Goal: Task Accomplishment & Management: Use online tool/utility

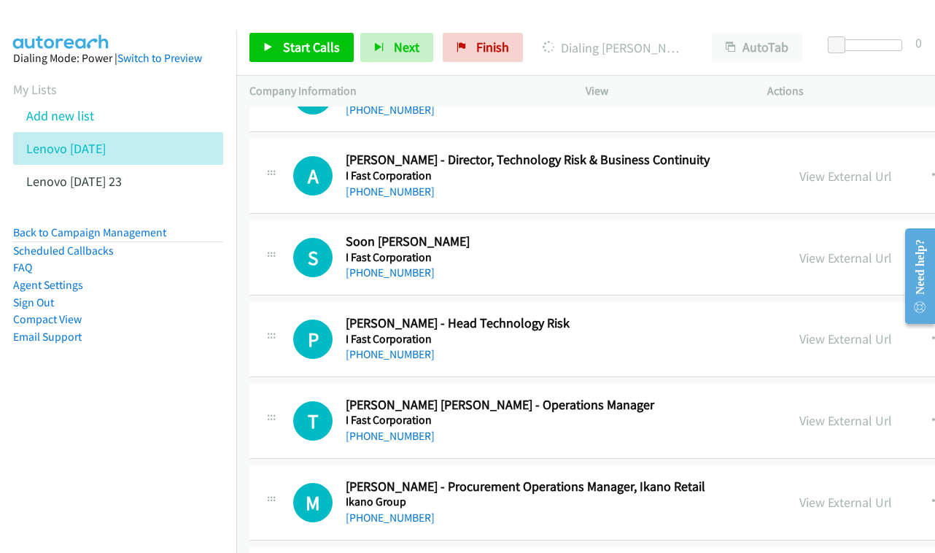
scroll to position [6139, 0]
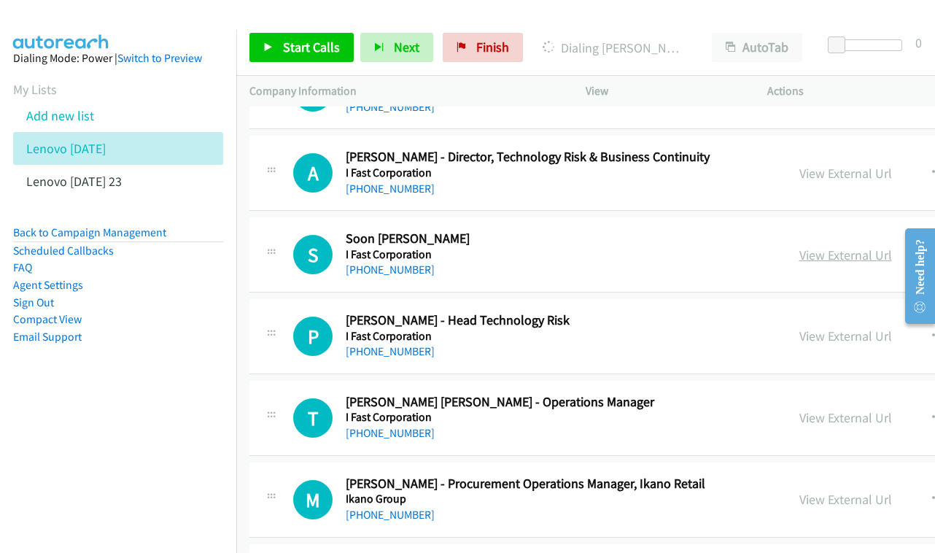
click at [869, 247] on link "View External Url" at bounding box center [846, 255] width 93 height 17
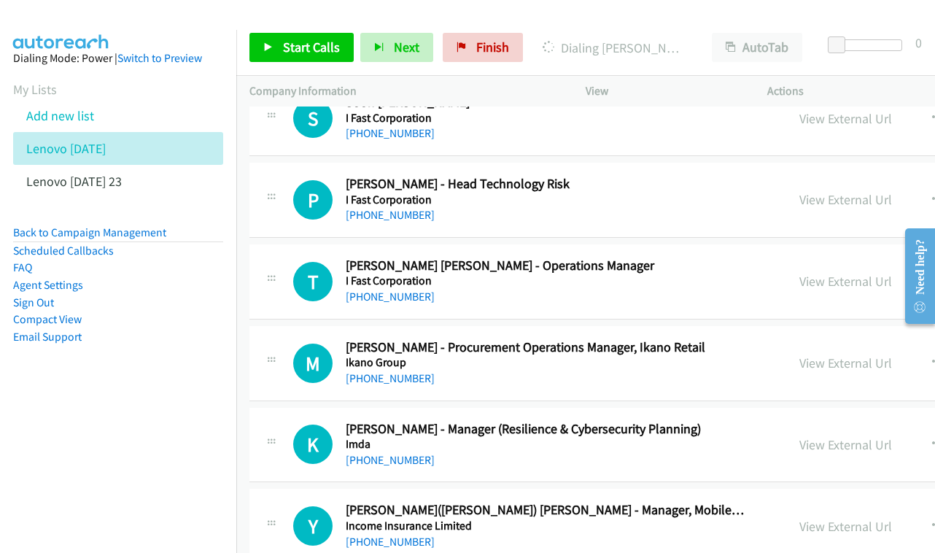
scroll to position [6305, 0]
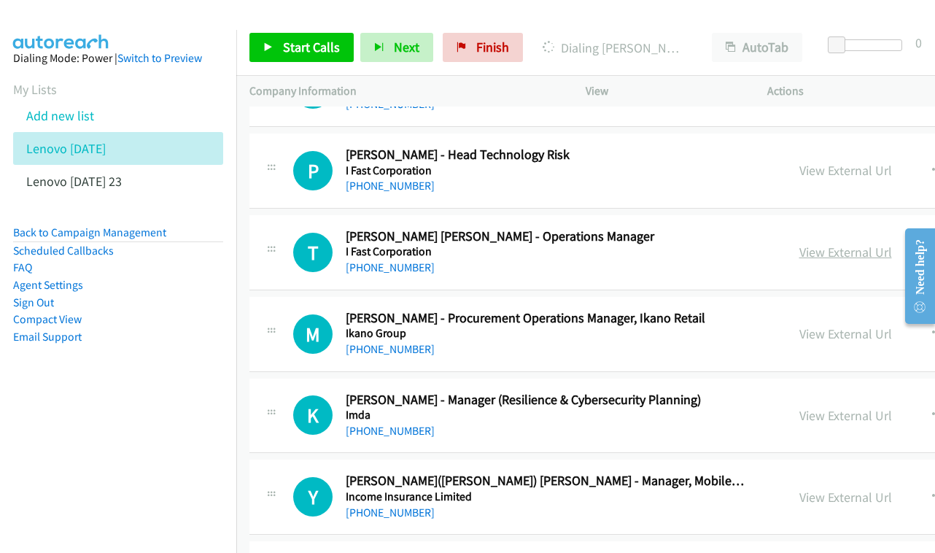
click at [854, 244] on link "View External Url" at bounding box center [846, 252] width 93 height 17
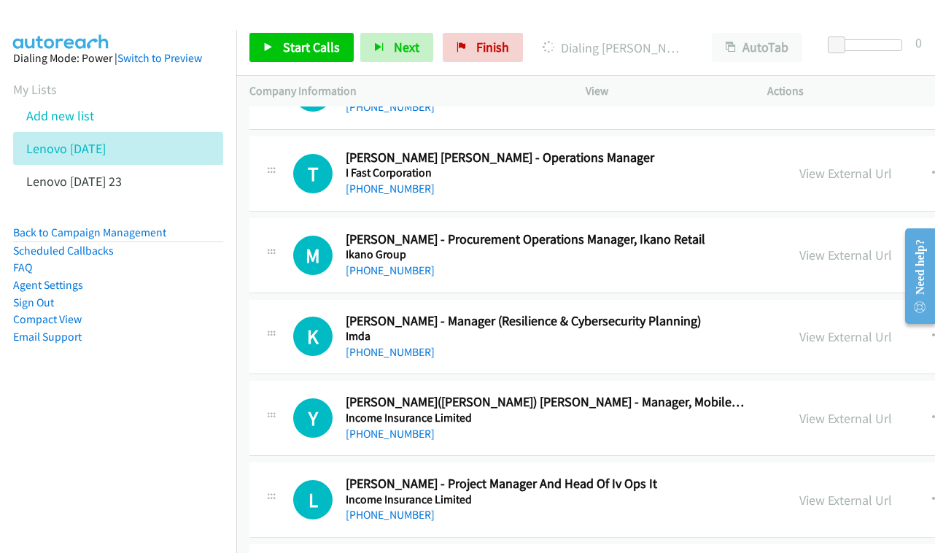
scroll to position [6407, 0]
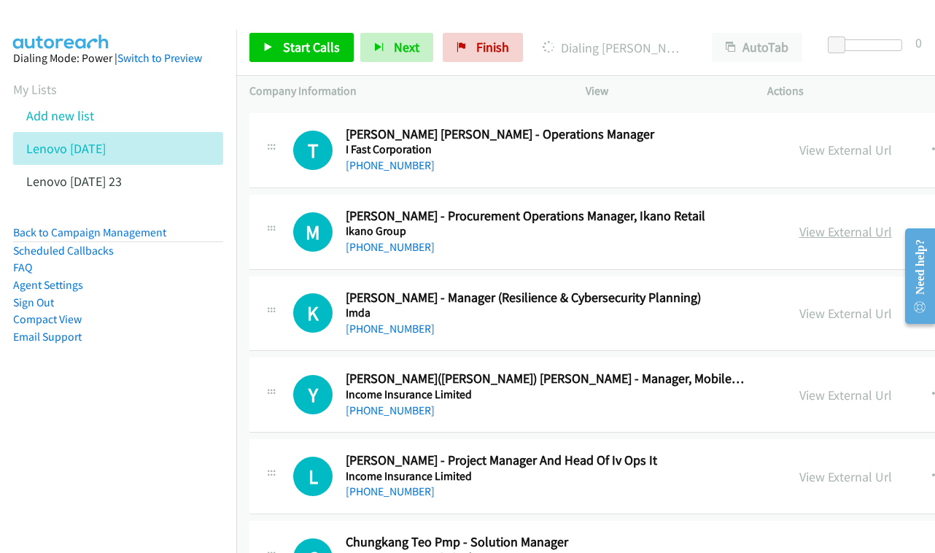
click at [869, 223] on link "View External Url" at bounding box center [846, 231] width 93 height 17
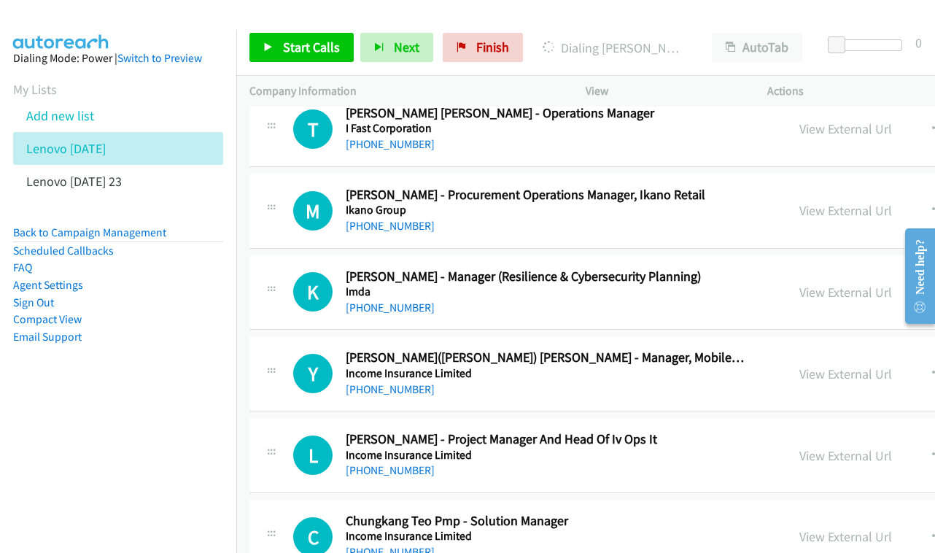
scroll to position [6473, 0]
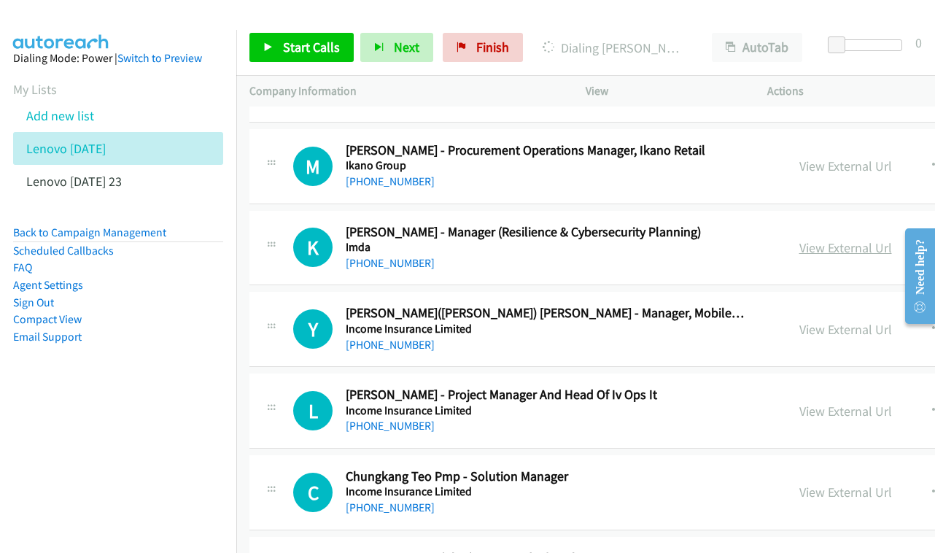
click at [858, 239] on link "View External Url" at bounding box center [846, 247] width 93 height 17
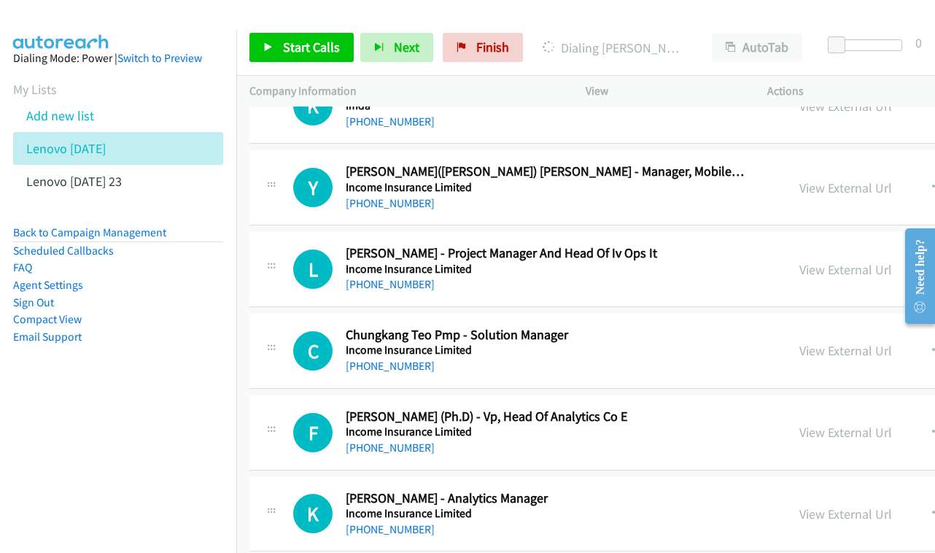
scroll to position [6636, 0]
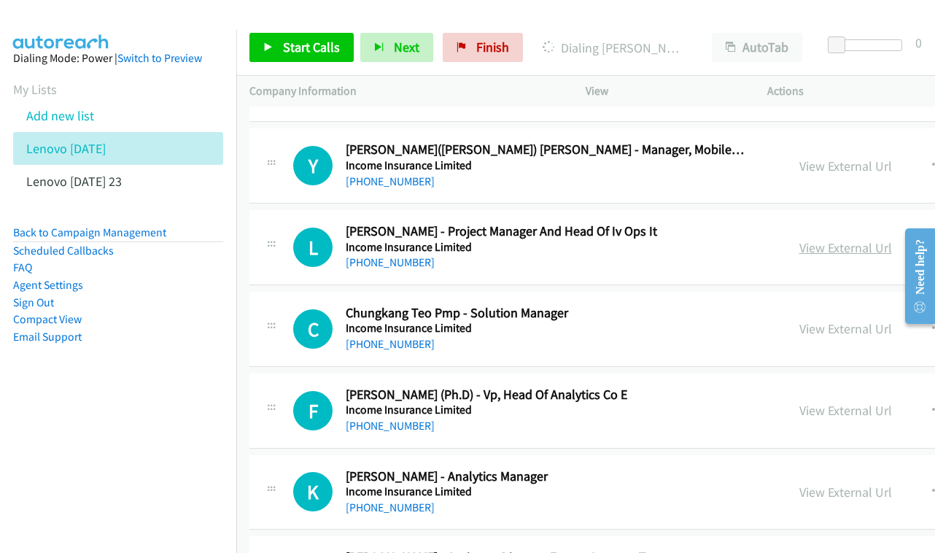
click at [834, 239] on link "View External Url" at bounding box center [846, 247] width 93 height 17
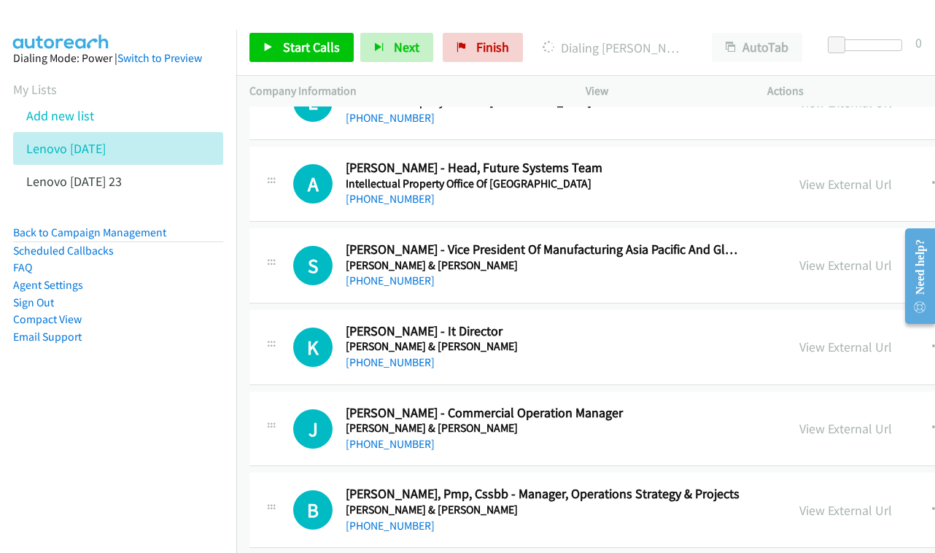
scroll to position [7139, 0]
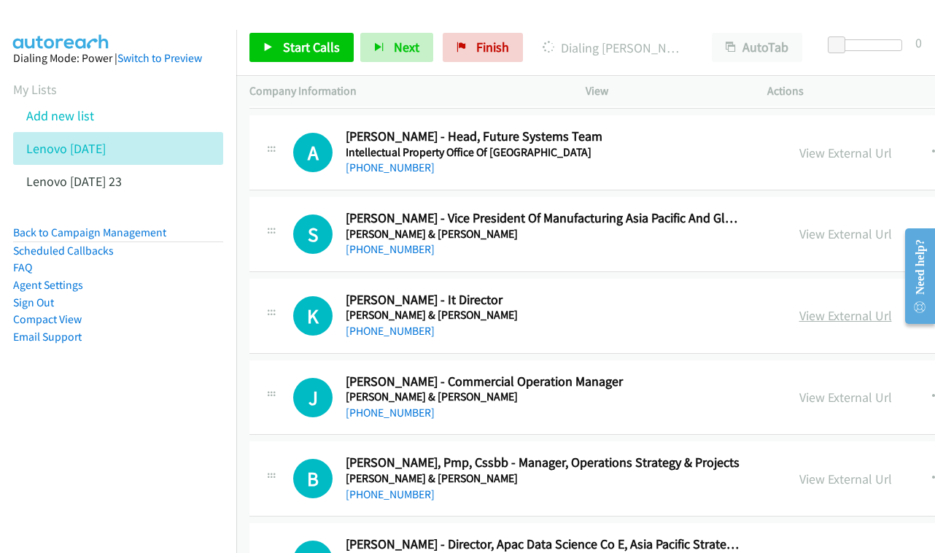
click at [843, 307] on link "View External Url" at bounding box center [846, 315] width 93 height 17
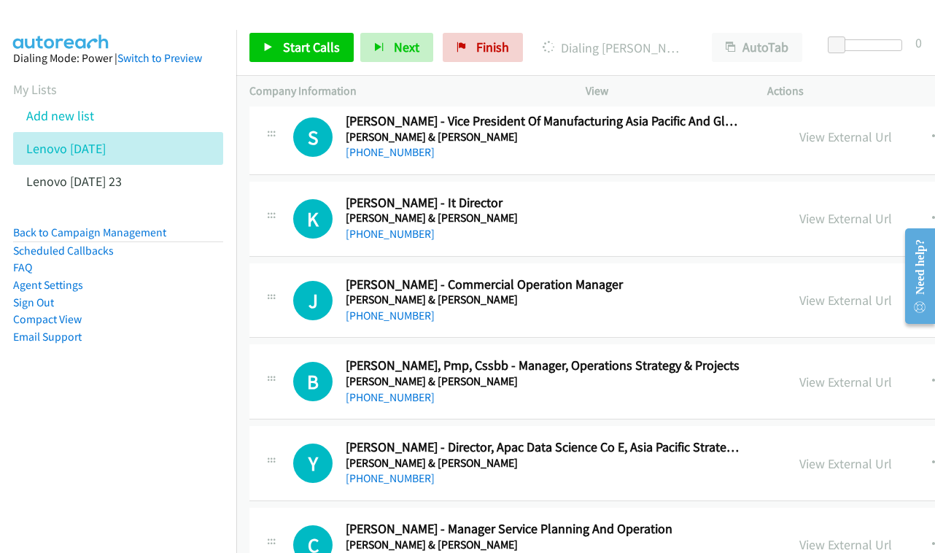
scroll to position [7239, 0]
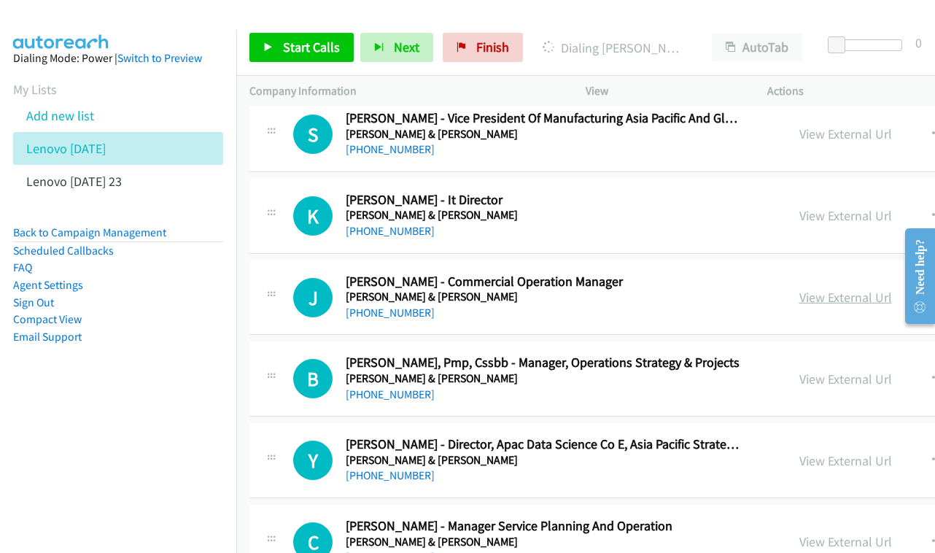
click at [833, 289] on link "View External Url" at bounding box center [846, 297] width 93 height 17
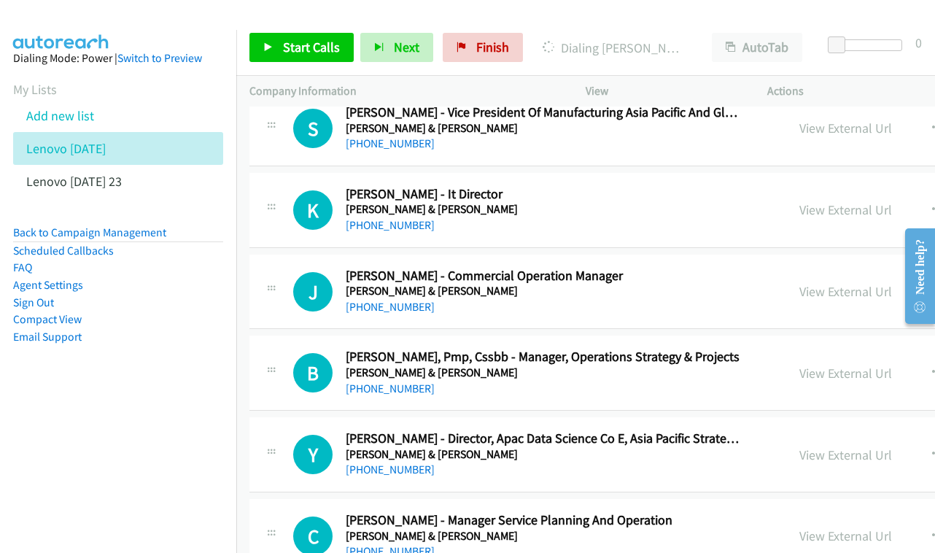
scroll to position [7258, 0]
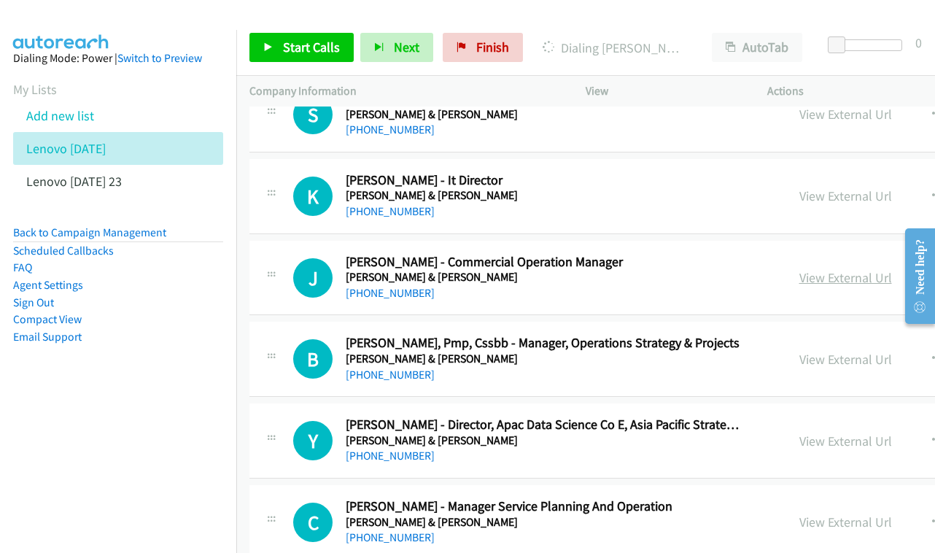
click at [868, 269] on link "View External Url" at bounding box center [846, 277] width 93 height 17
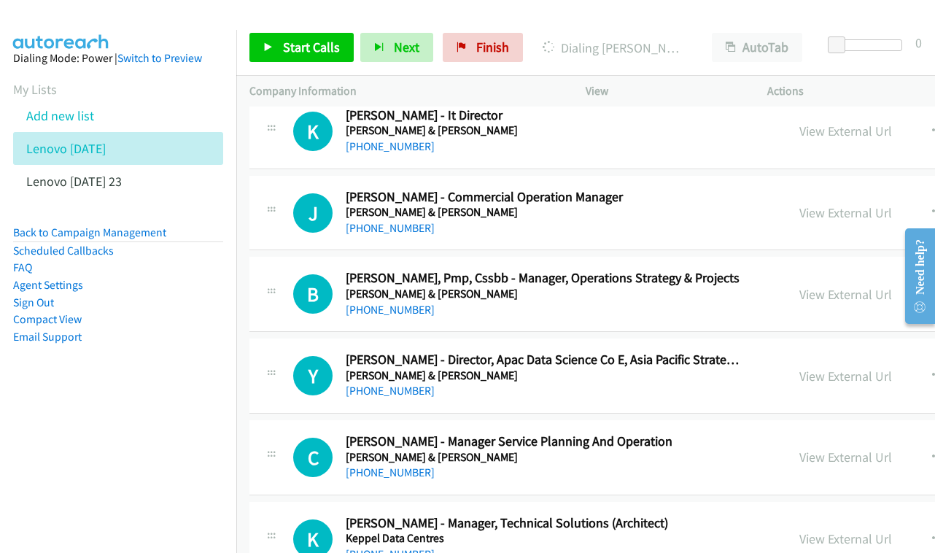
scroll to position [7339, 0]
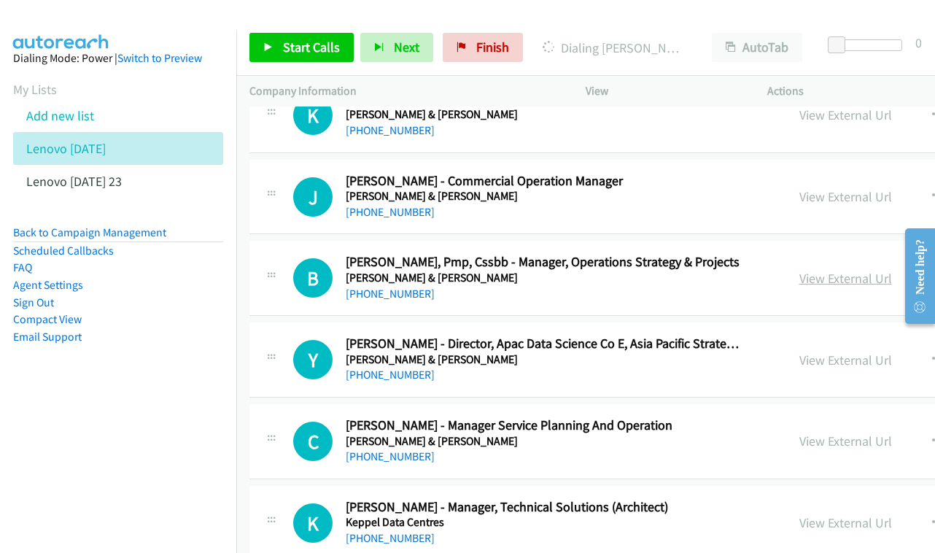
click at [849, 270] on link "View External Url" at bounding box center [846, 278] width 93 height 17
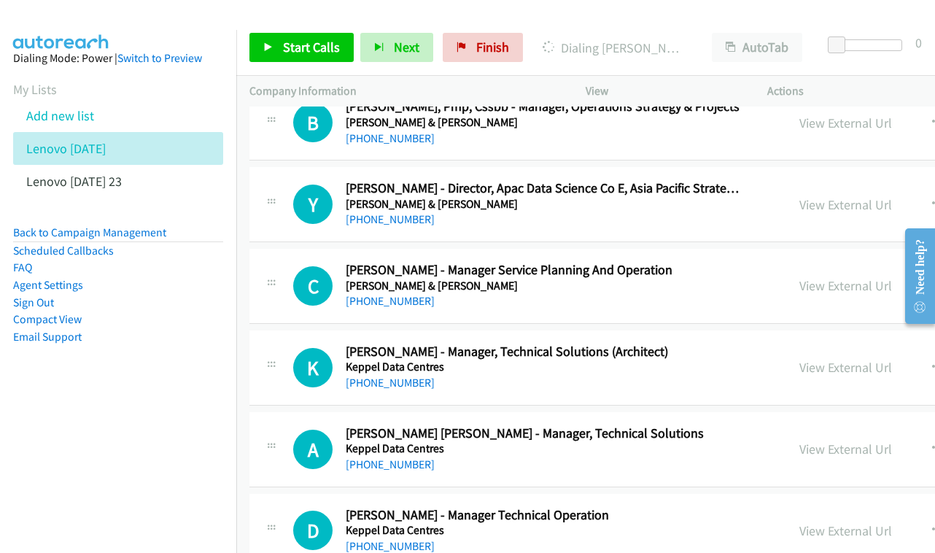
scroll to position [7513, 0]
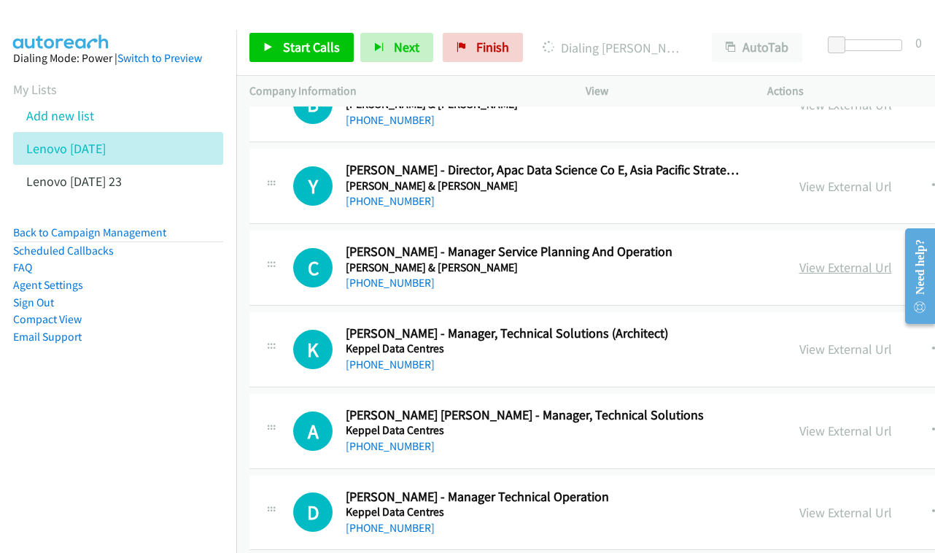
click at [873, 259] on link "View External Url" at bounding box center [846, 267] width 93 height 17
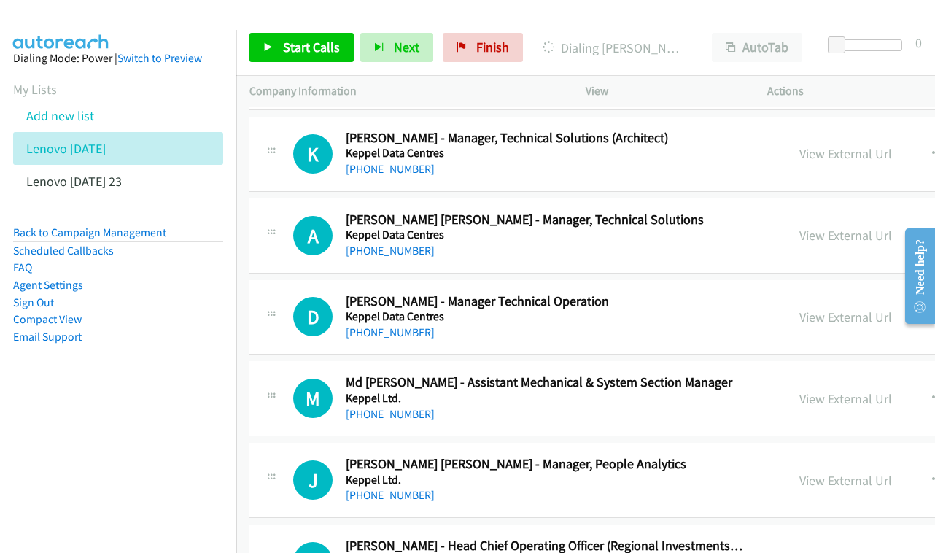
scroll to position [7733, 0]
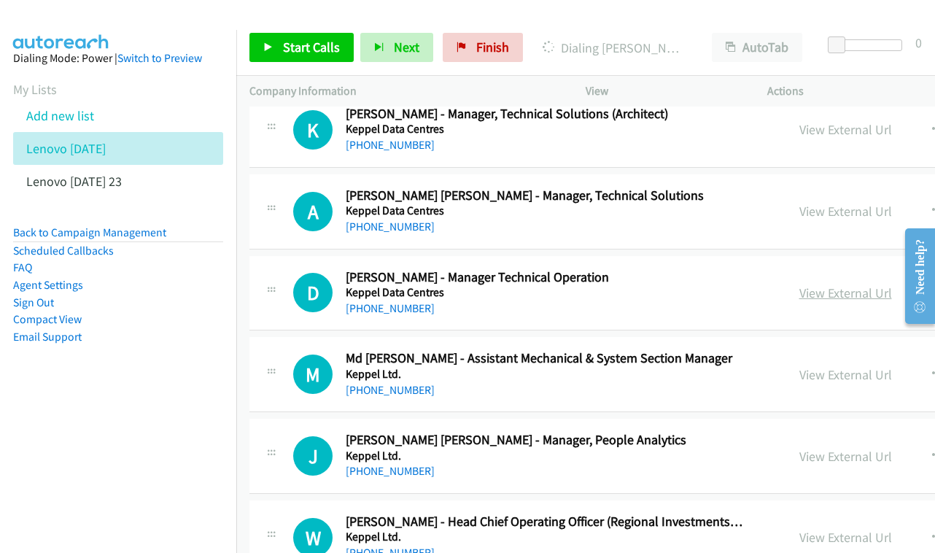
click at [874, 285] on link "View External Url" at bounding box center [846, 293] width 93 height 17
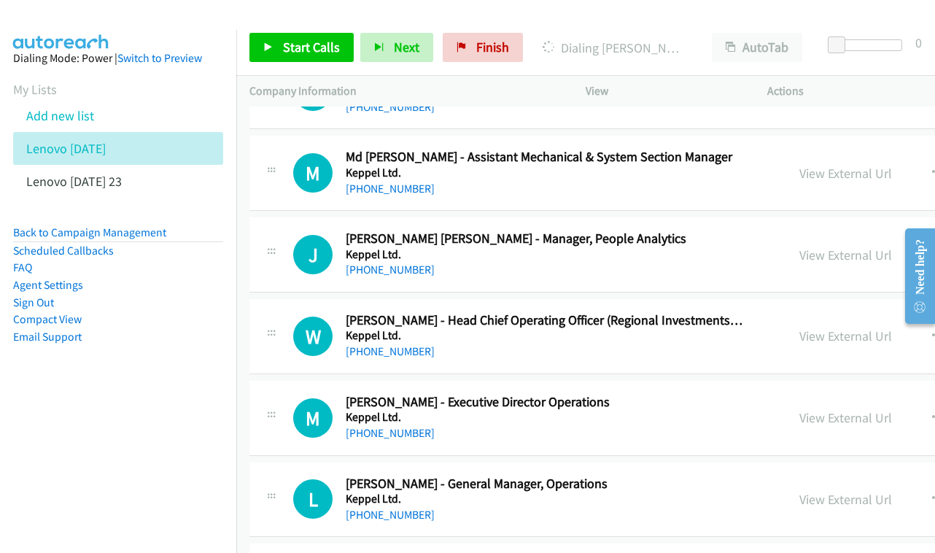
scroll to position [7959, 0]
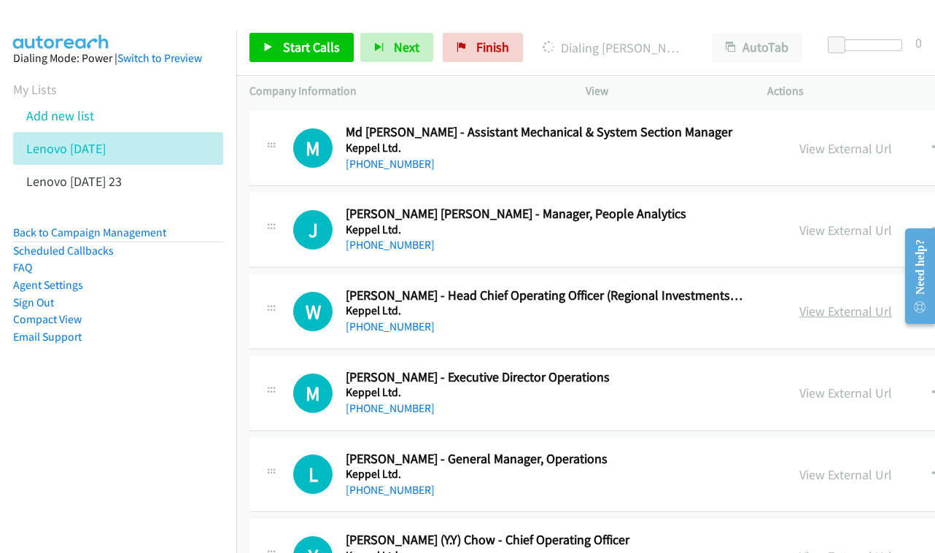
click at [852, 303] on link "View External Url" at bounding box center [846, 311] width 93 height 17
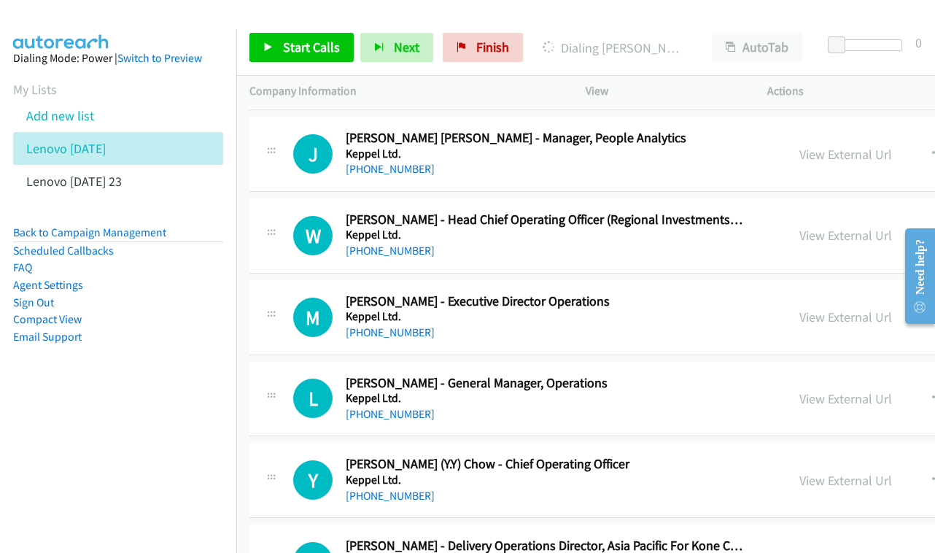
scroll to position [8055, 0]
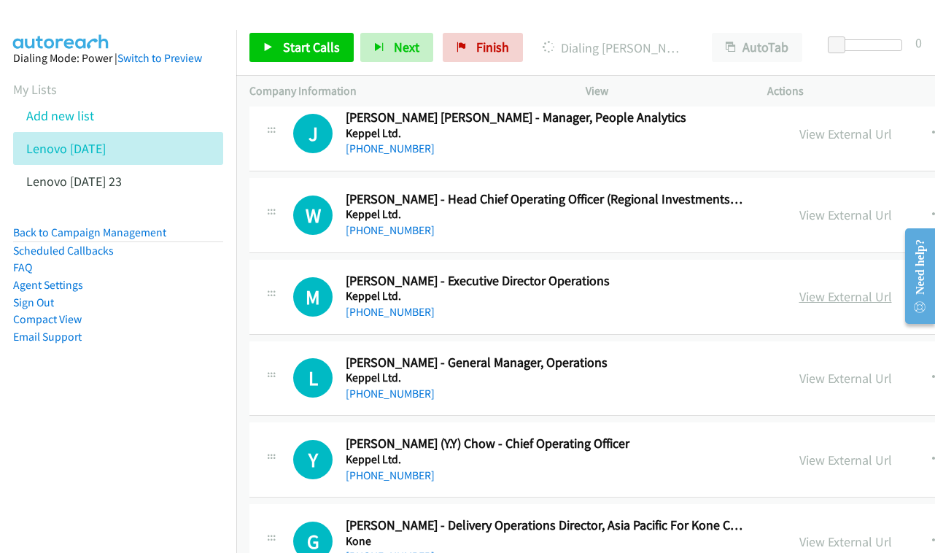
click at [884, 288] on link "View External Url" at bounding box center [846, 296] width 93 height 17
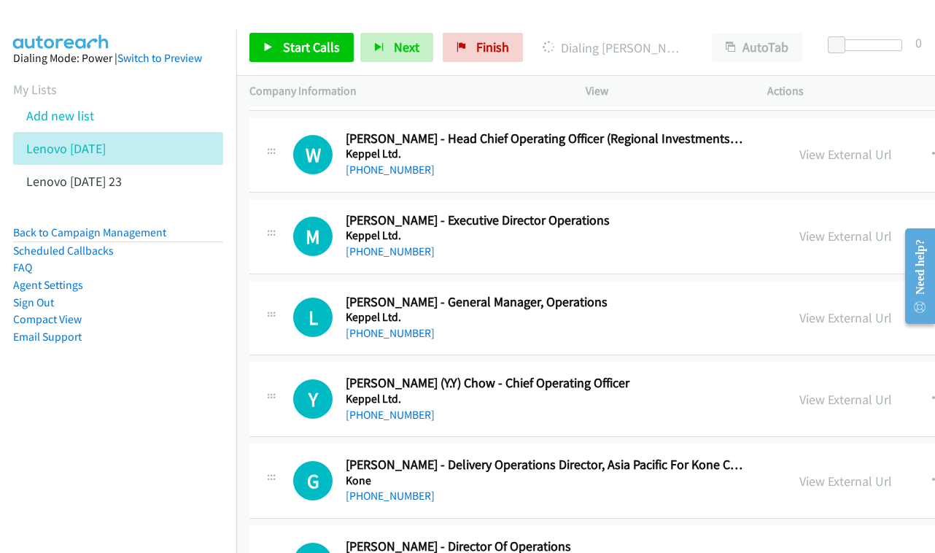
scroll to position [8137, 0]
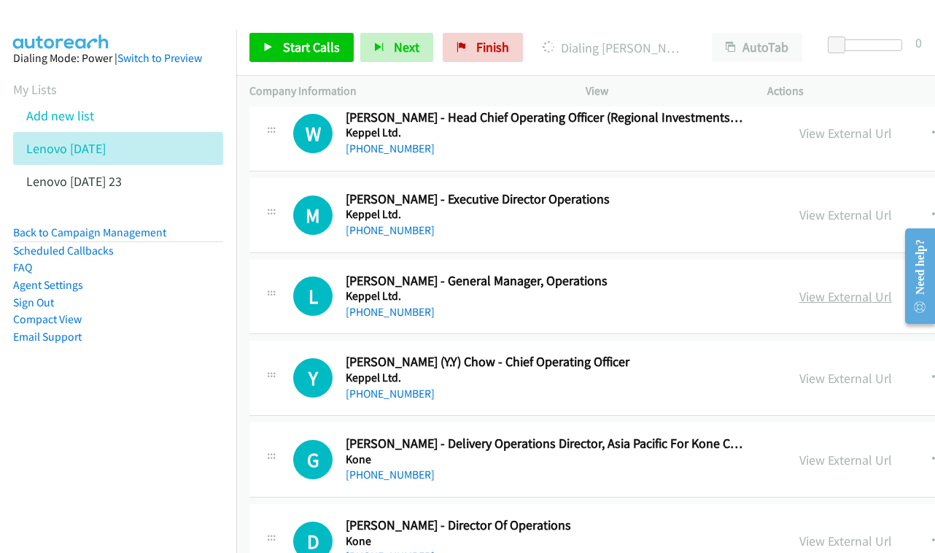
click at [855, 288] on link "View External Url" at bounding box center [846, 296] width 93 height 17
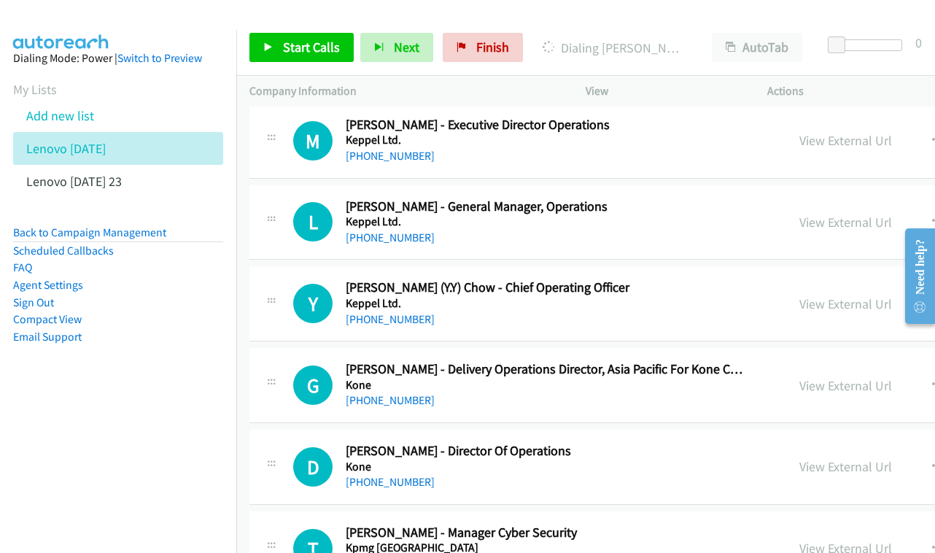
scroll to position [8237, 0]
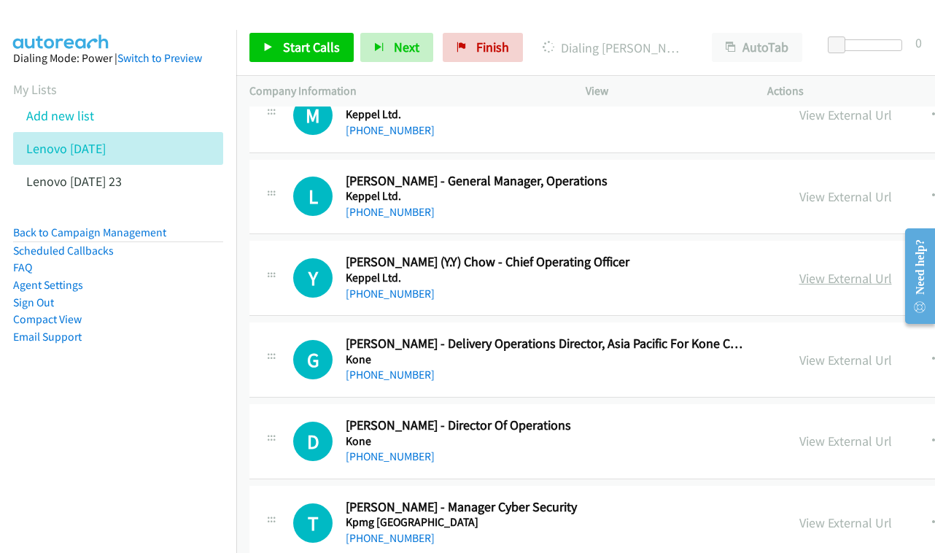
click at [860, 269] on div "View External Url" at bounding box center [846, 279] width 93 height 20
click at [860, 270] on link "View External Url" at bounding box center [846, 278] width 93 height 17
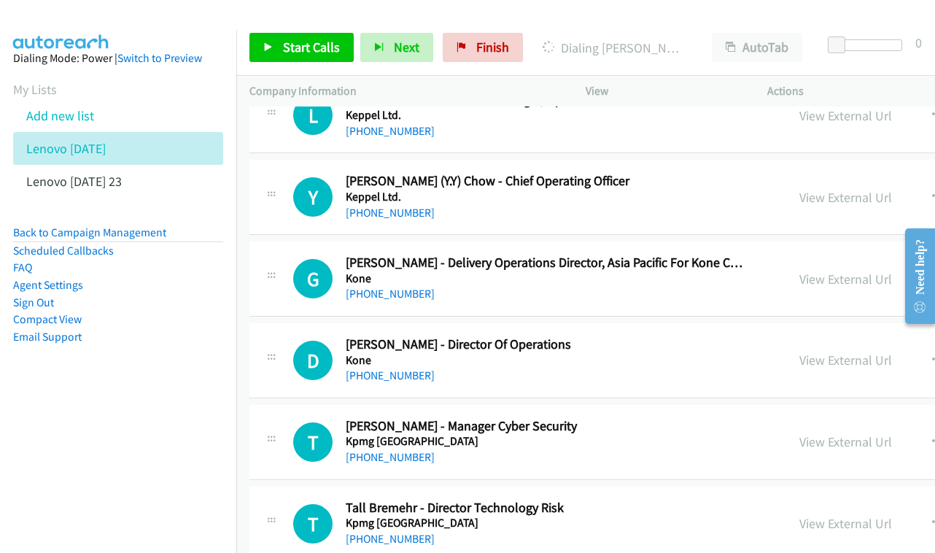
scroll to position [8321, 0]
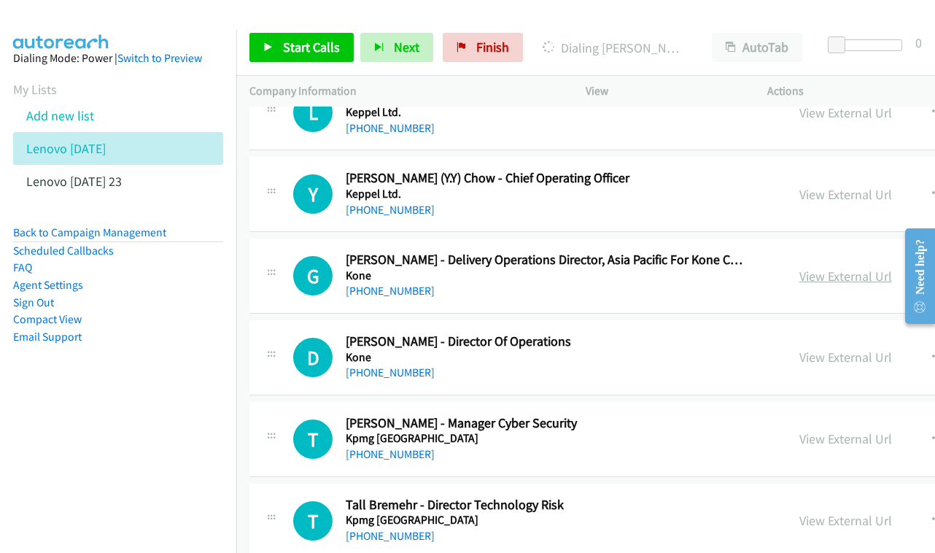
click at [836, 268] on link "View External Url" at bounding box center [846, 276] width 93 height 17
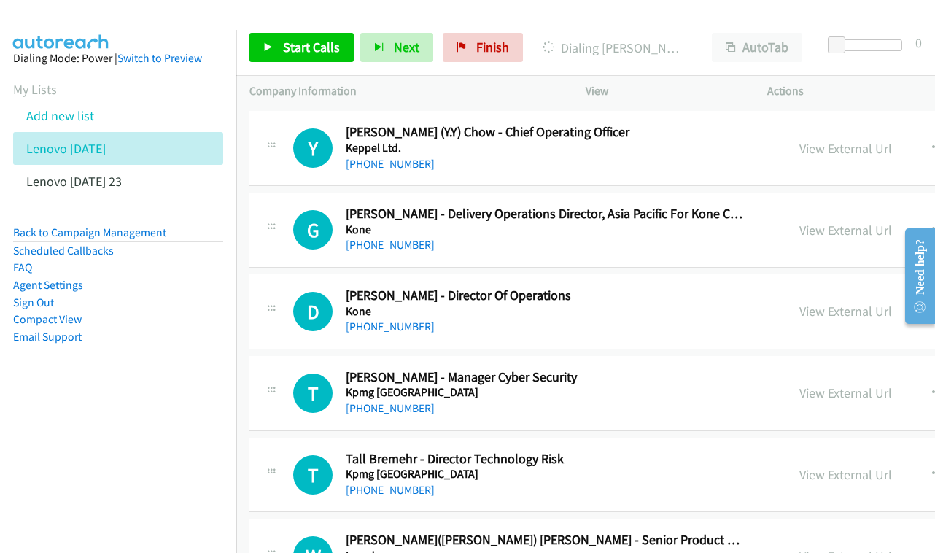
scroll to position [8391, 0]
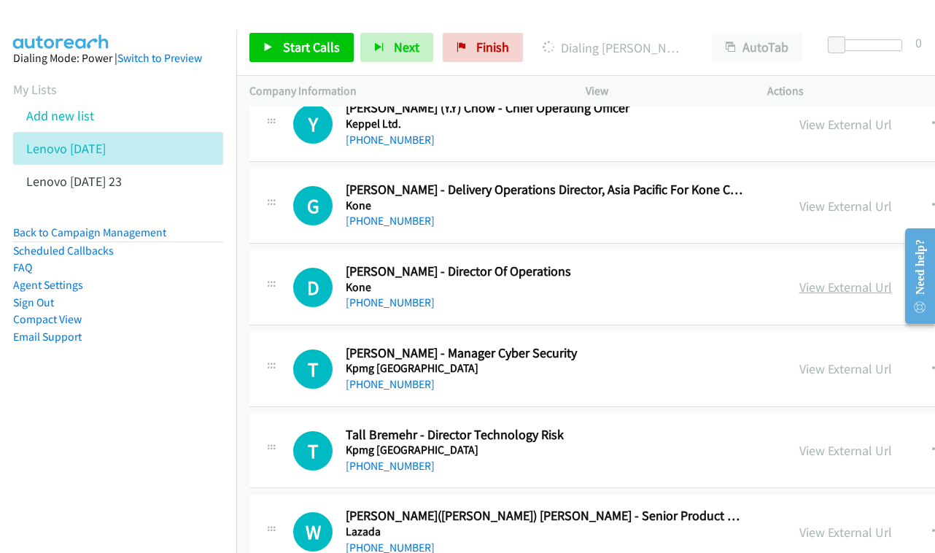
click at [841, 279] on link "View External Url" at bounding box center [846, 287] width 93 height 17
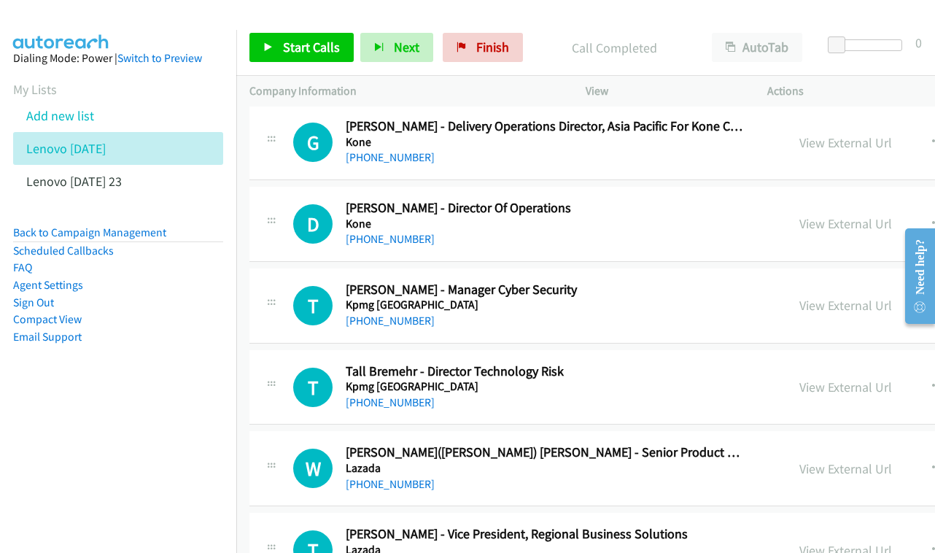
scroll to position [8457, 0]
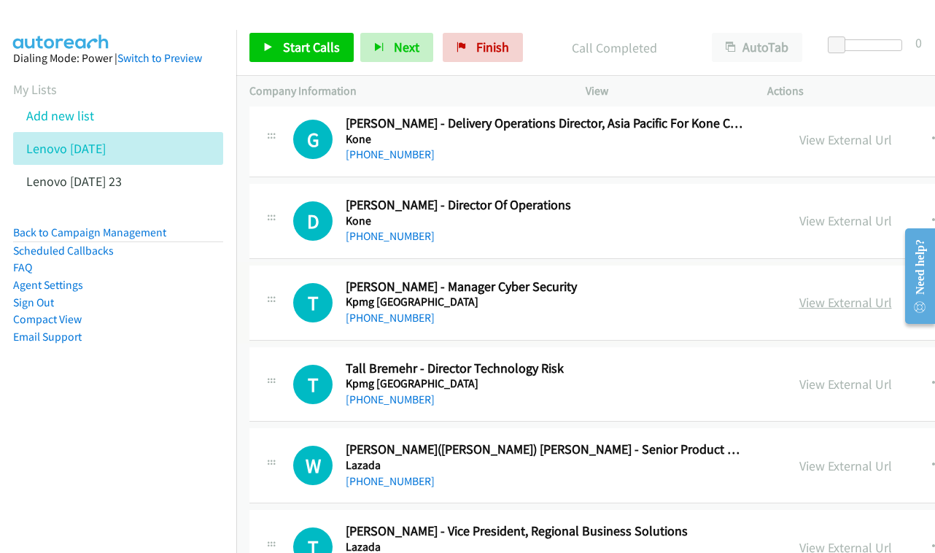
click at [890, 294] on link "View External Url" at bounding box center [846, 302] width 93 height 17
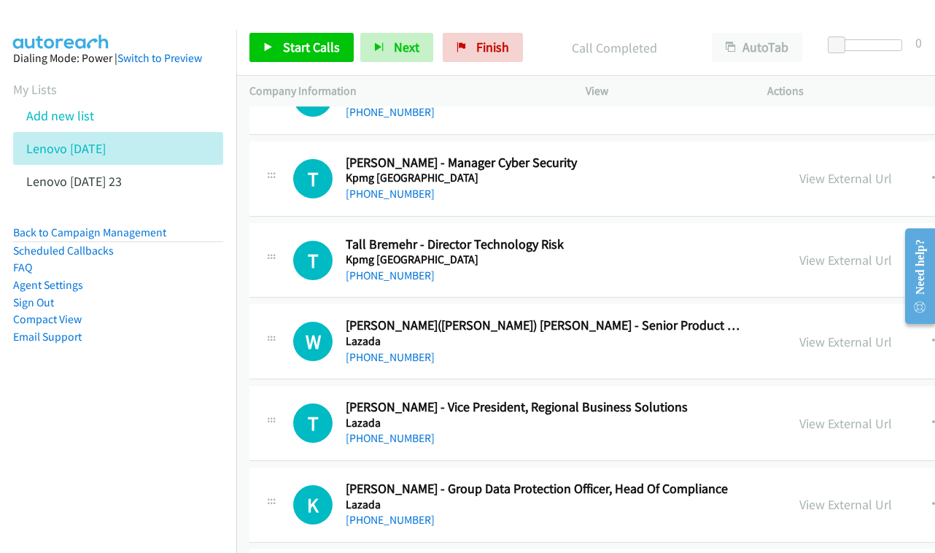
scroll to position [8611, 0]
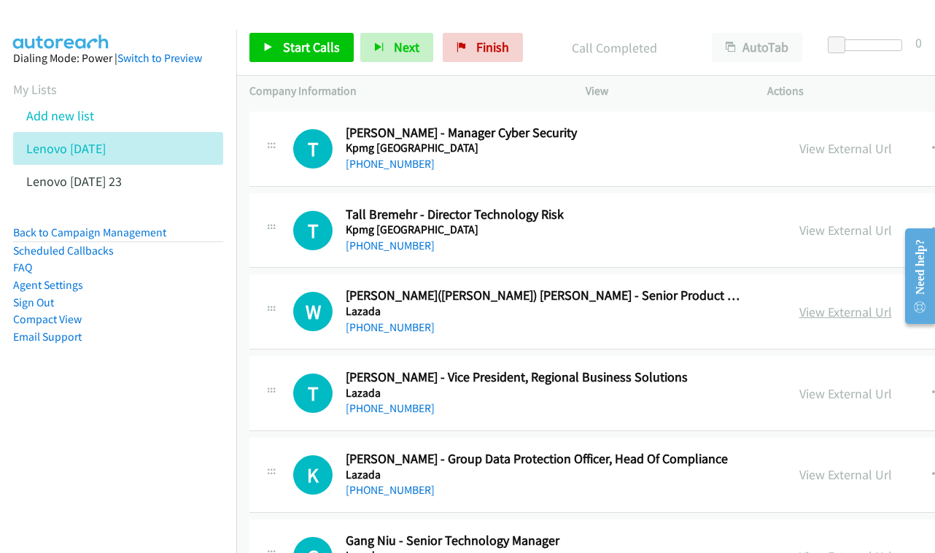
click at [852, 304] on link "View External Url" at bounding box center [846, 312] width 93 height 17
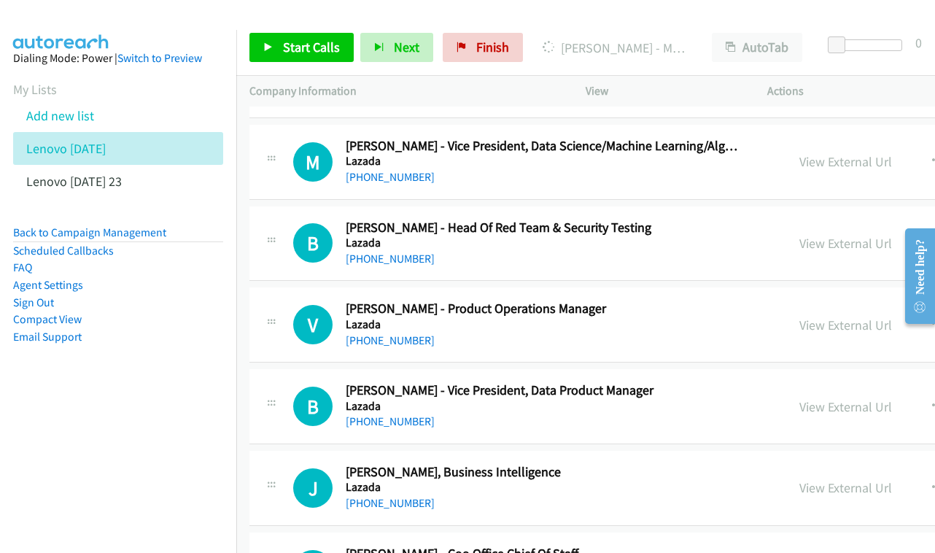
scroll to position [9118, 0]
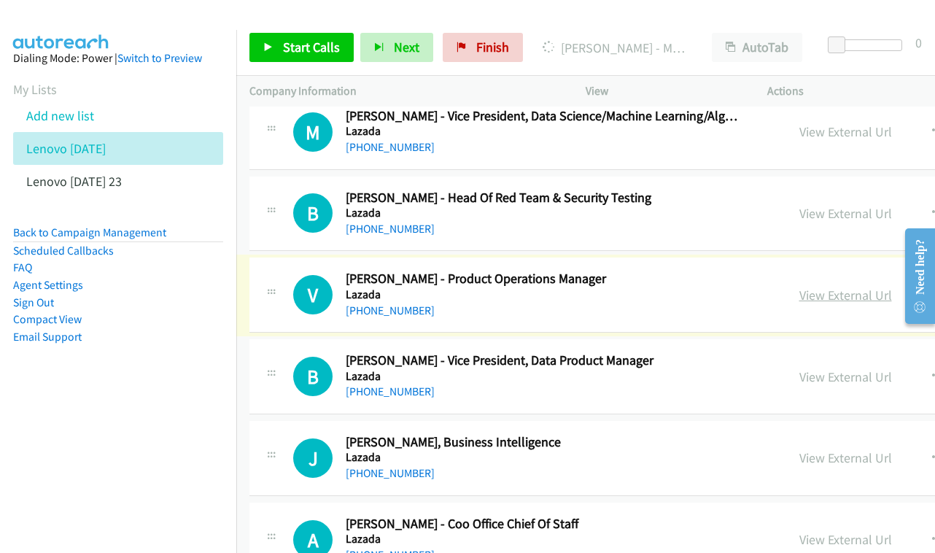
click at [868, 287] on link "View External Url" at bounding box center [846, 295] width 93 height 17
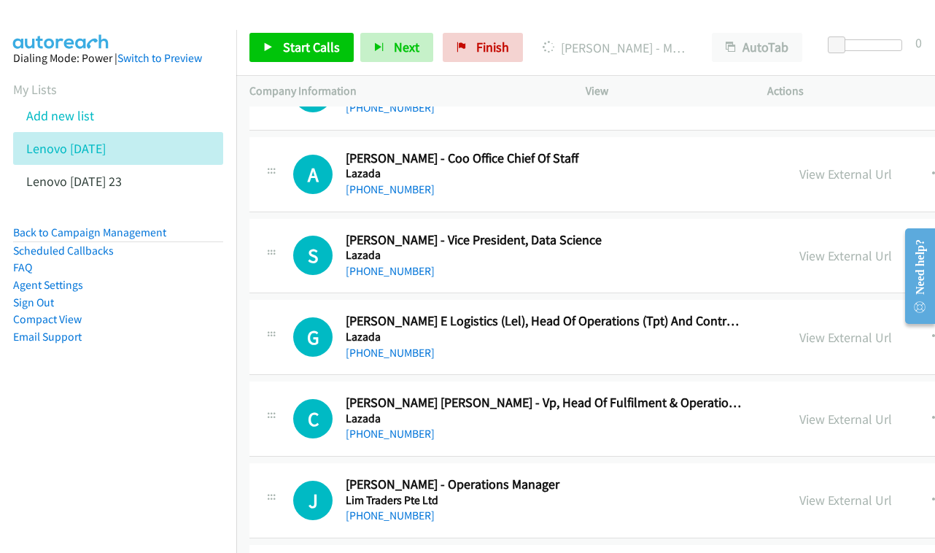
scroll to position [9510, 0]
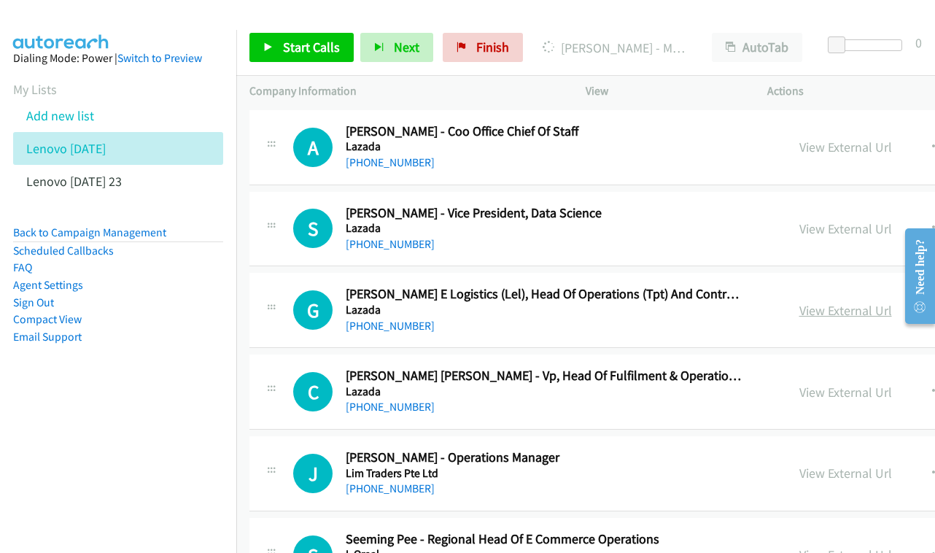
click at [849, 302] on link "View External Url" at bounding box center [846, 310] width 93 height 17
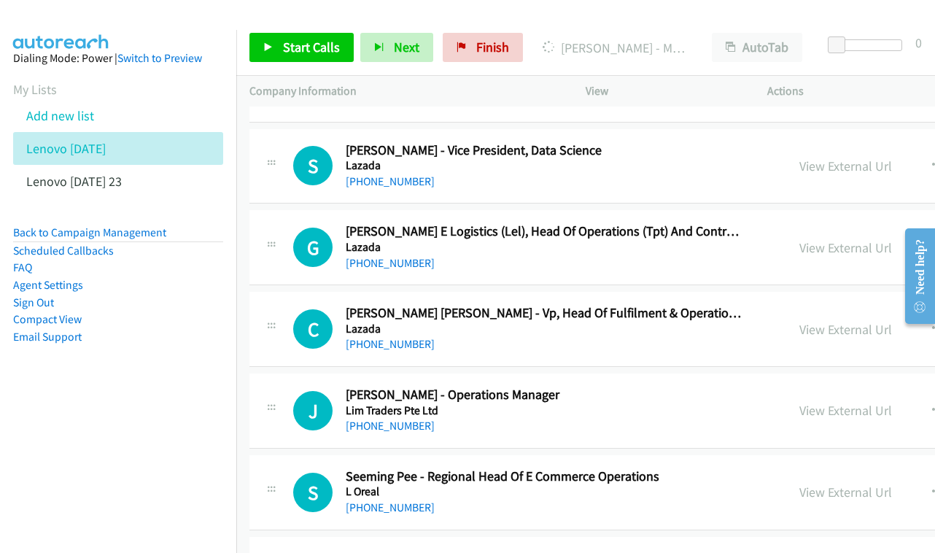
scroll to position [9592, 0]
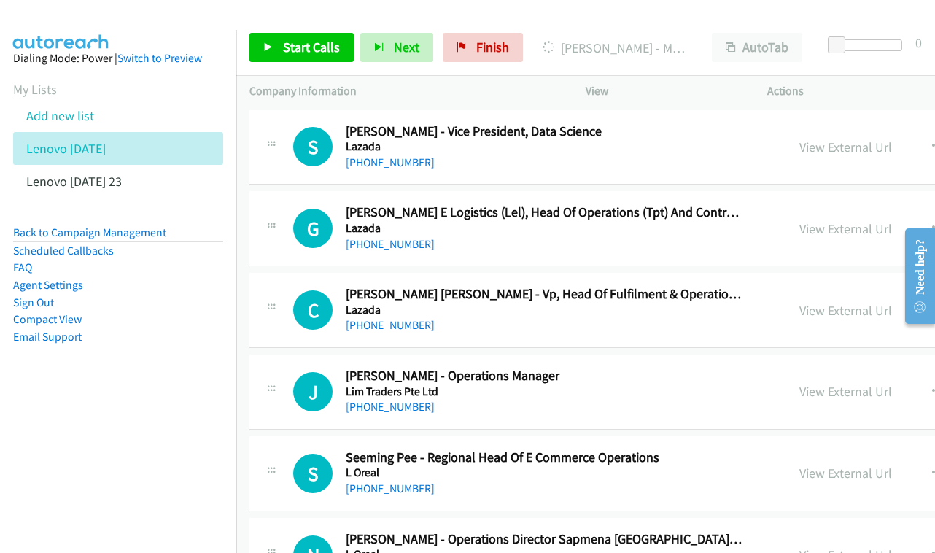
click at [850, 301] on div "View External Url" at bounding box center [846, 311] width 93 height 20
click at [848, 302] on link "View External Url" at bounding box center [846, 310] width 93 height 17
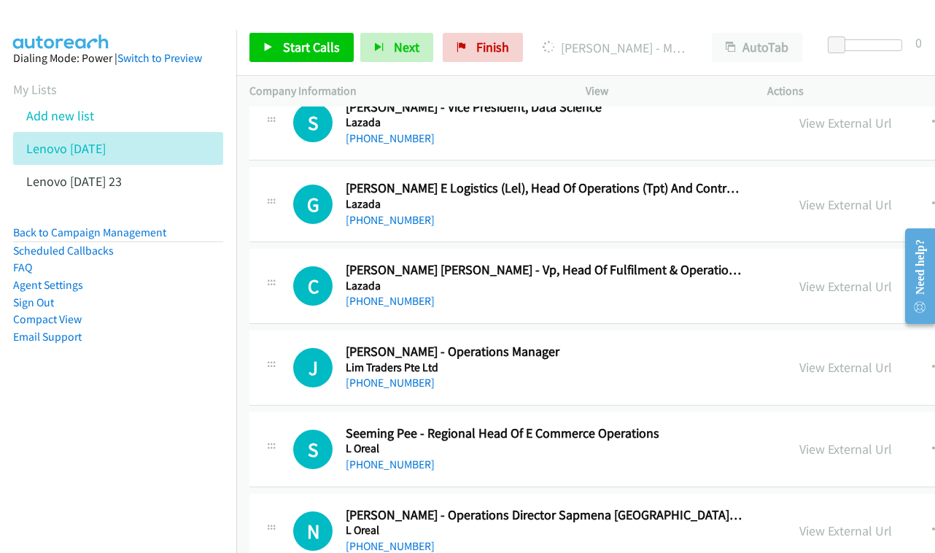
scroll to position [9641, 0]
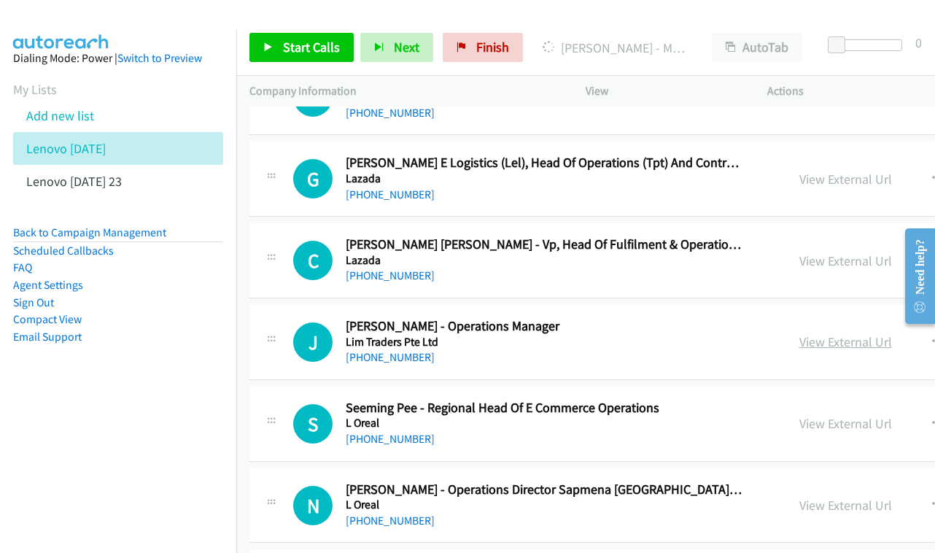
click at [833, 333] on link "View External Url" at bounding box center [846, 341] width 93 height 17
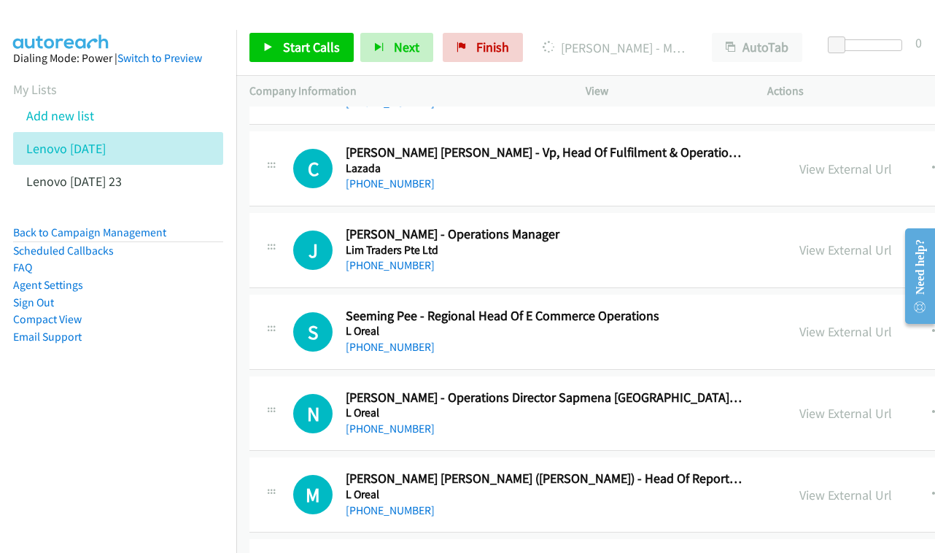
scroll to position [9753, 0]
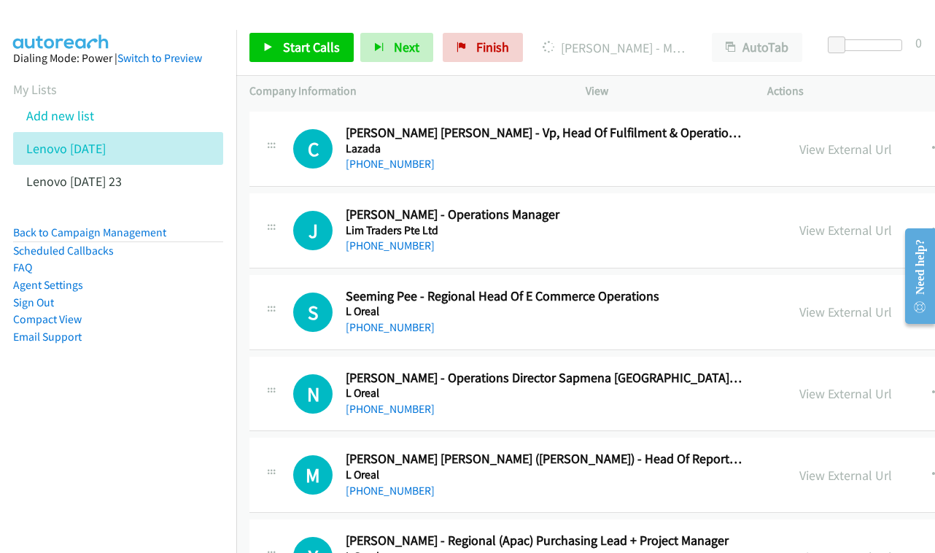
click at [895, 288] on div "View External Url View External Url Schedule/Manage Callback Start Calls Here R…" at bounding box center [928, 312] width 282 height 48
click at [878, 304] on link "View External Url" at bounding box center [846, 312] width 93 height 17
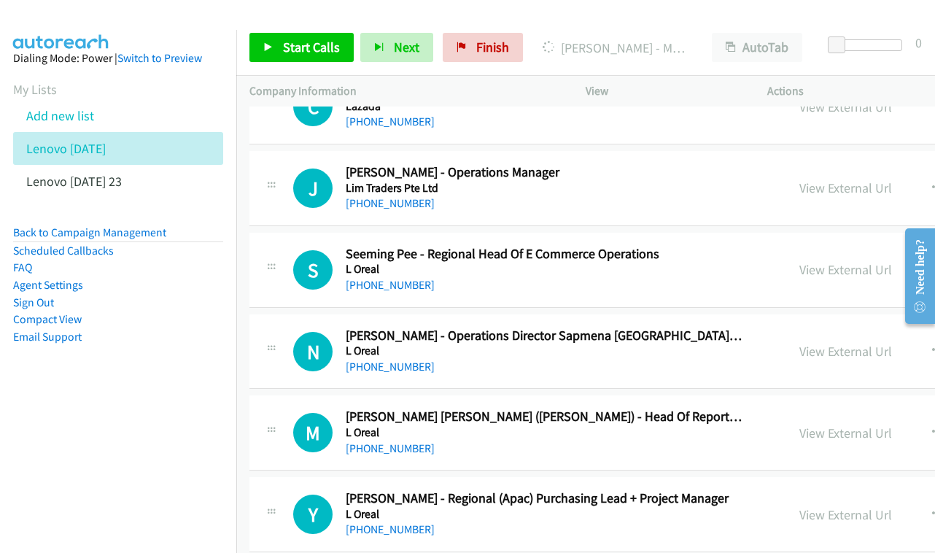
scroll to position [9820, 0]
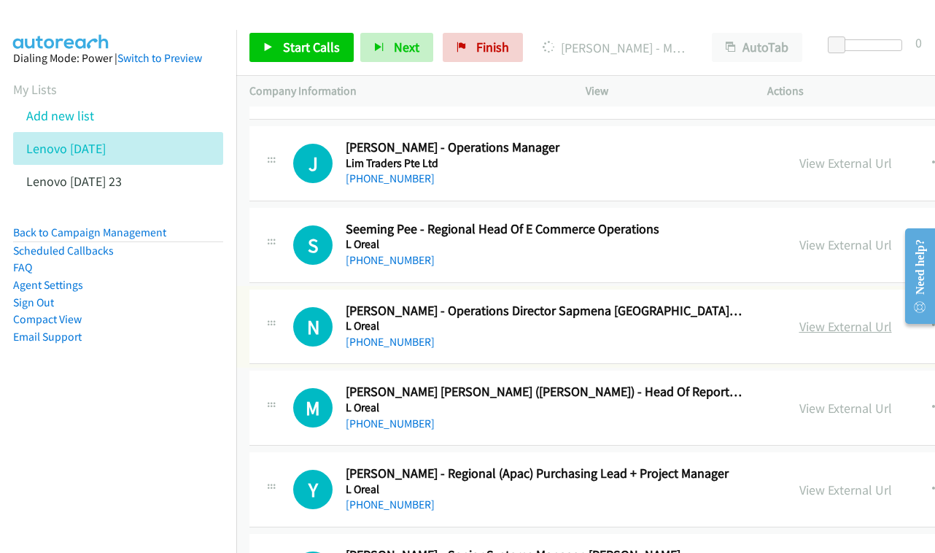
click at [847, 318] on link "View External Url" at bounding box center [846, 326] width 93 height 17
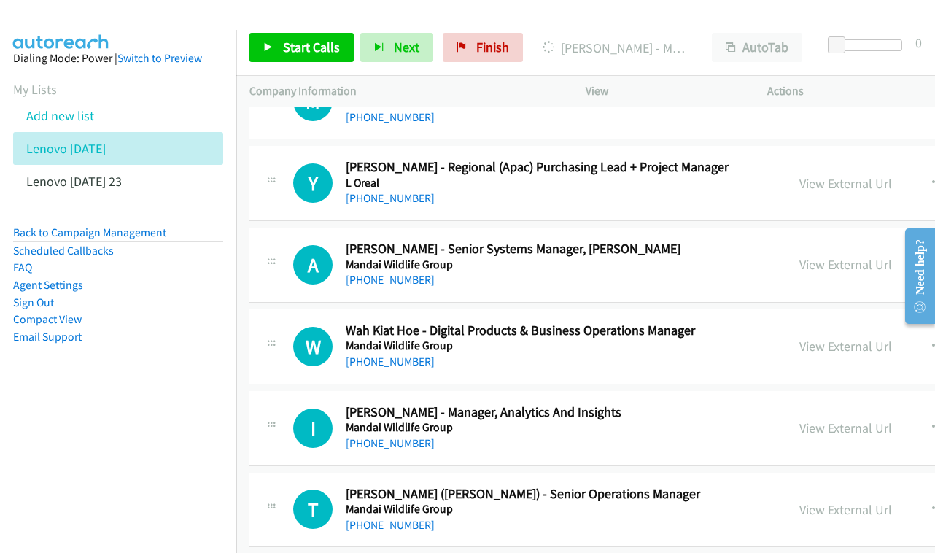
scroll to position [10155, 0]
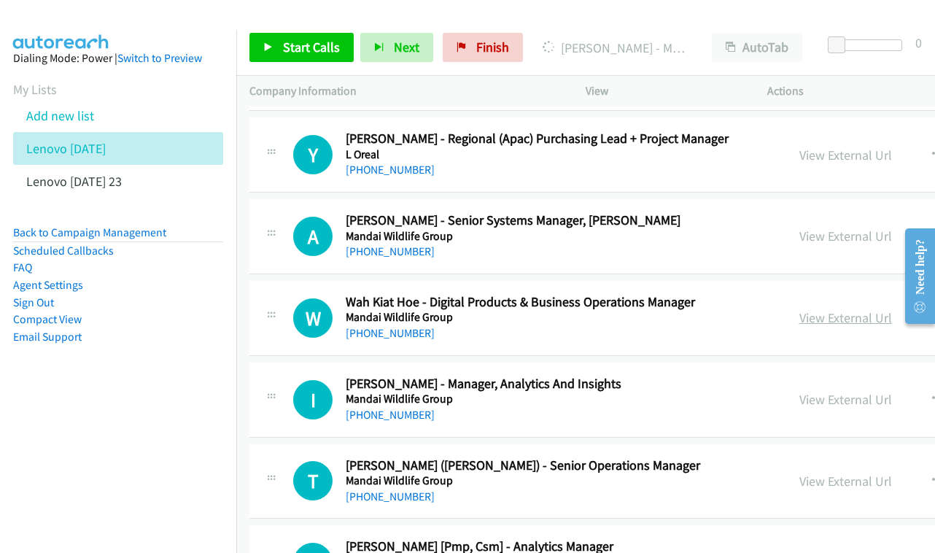
click at [868, 309] on link "View External Url" at bounding box center [846, 317] width 93 height 17
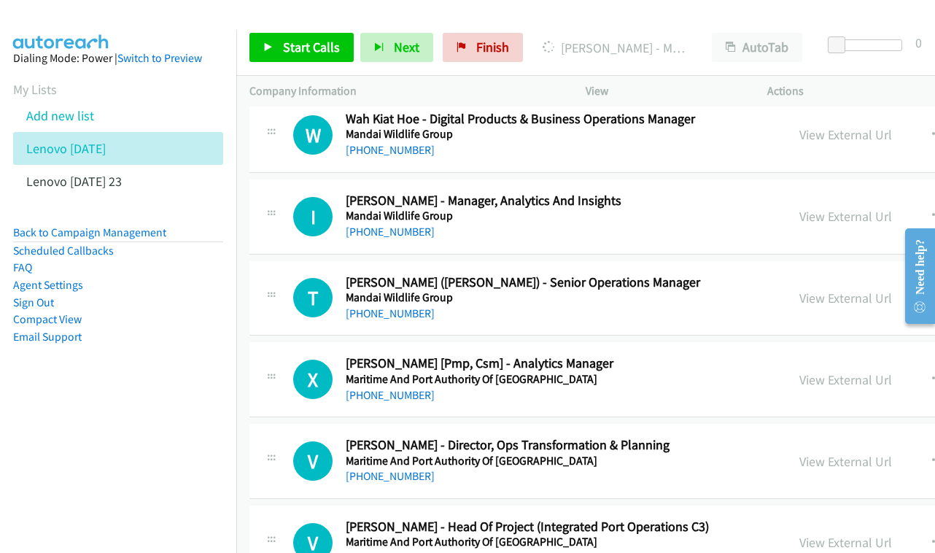
scroll to position [10341, 0]
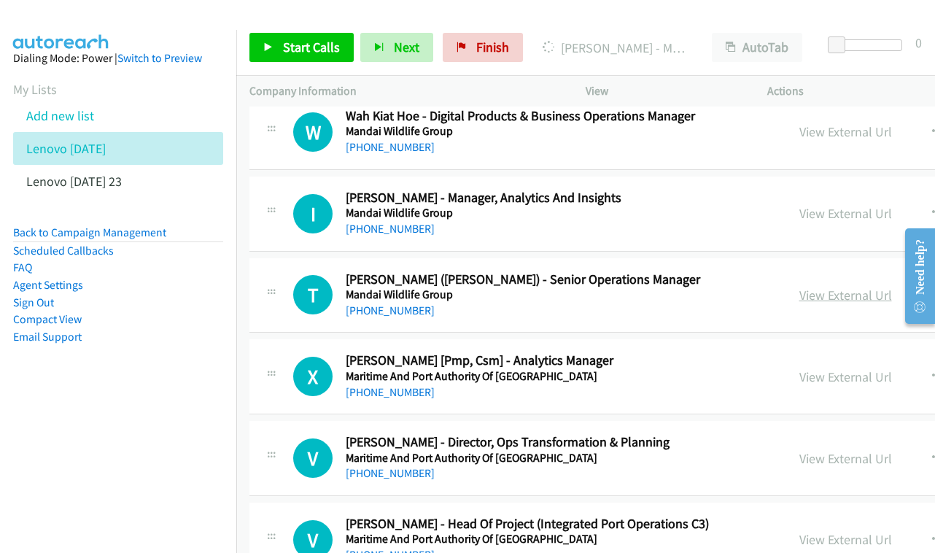
click at [860, 287] on link "View External Url" at bounding box center [846, 295] width 93 height 17
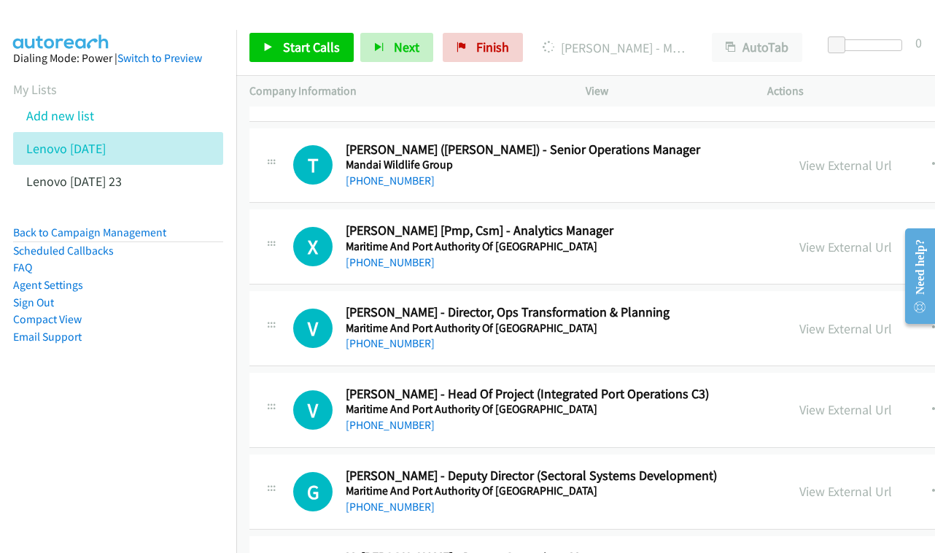
scroll to position [10496, 0]
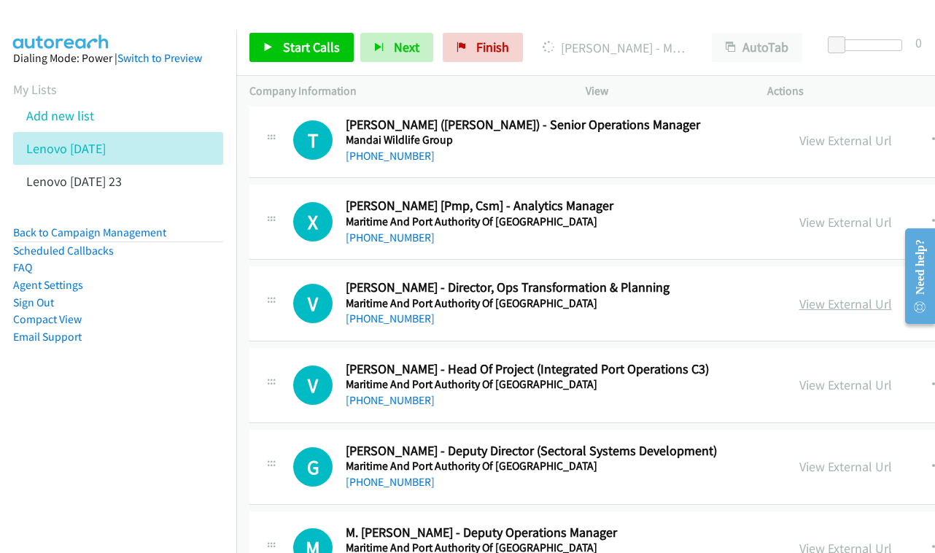
click at [868, 296] on link "View External Url" at bounding box center [846, 304] width 93 height 17
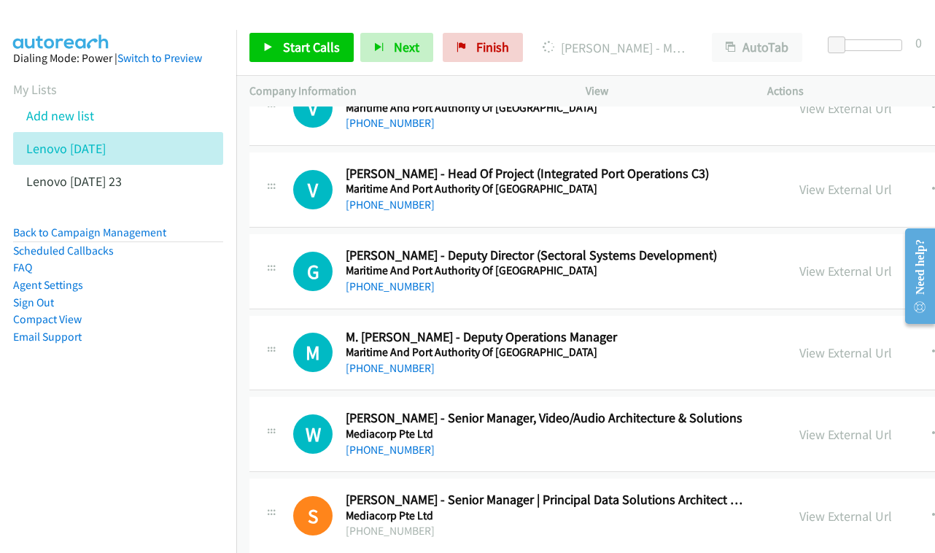
scroll to position [10694, 0]
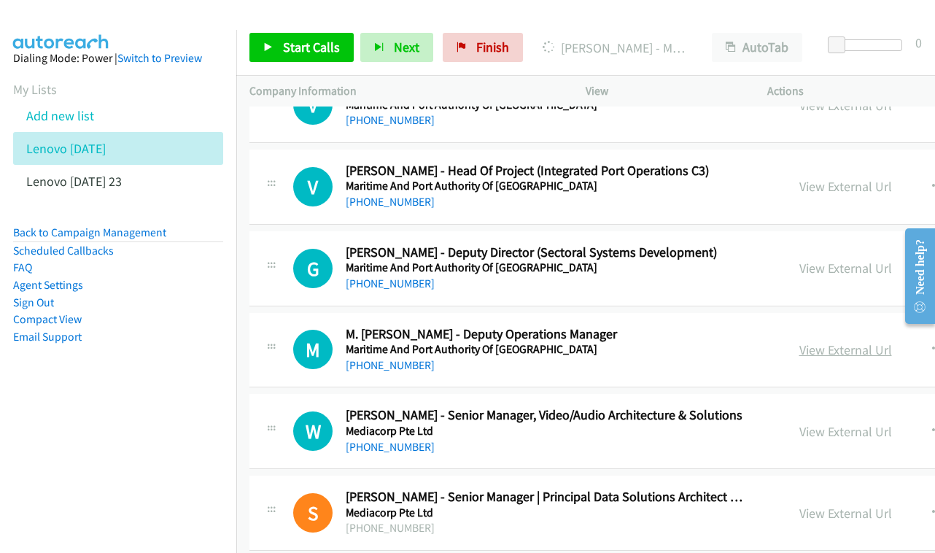
click at [848, 341] on link "View External Url" at bounding box center [846, 349] width 93 height 17
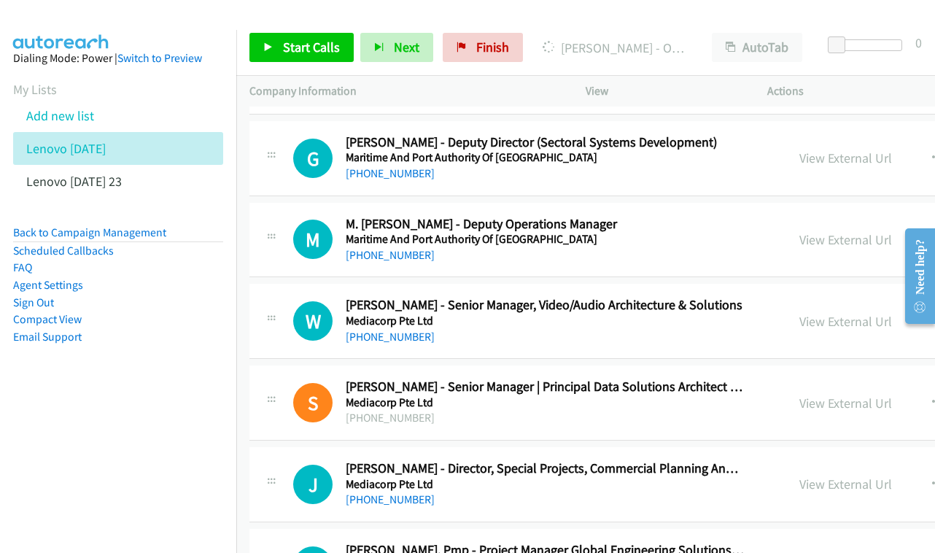
scroll to position [10807, 0]
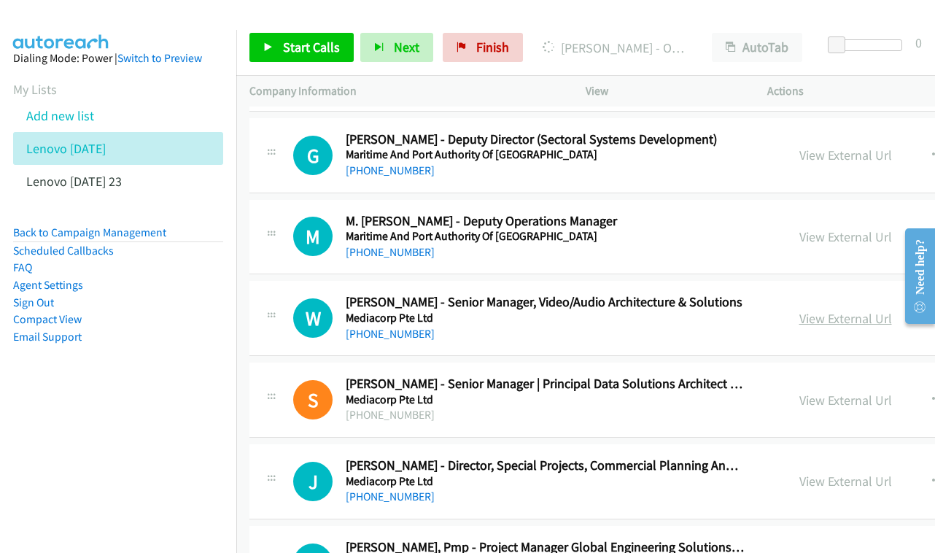
click at [858, 310] on link "View External Url" at bounding box center [846, 318] width 93 height 17
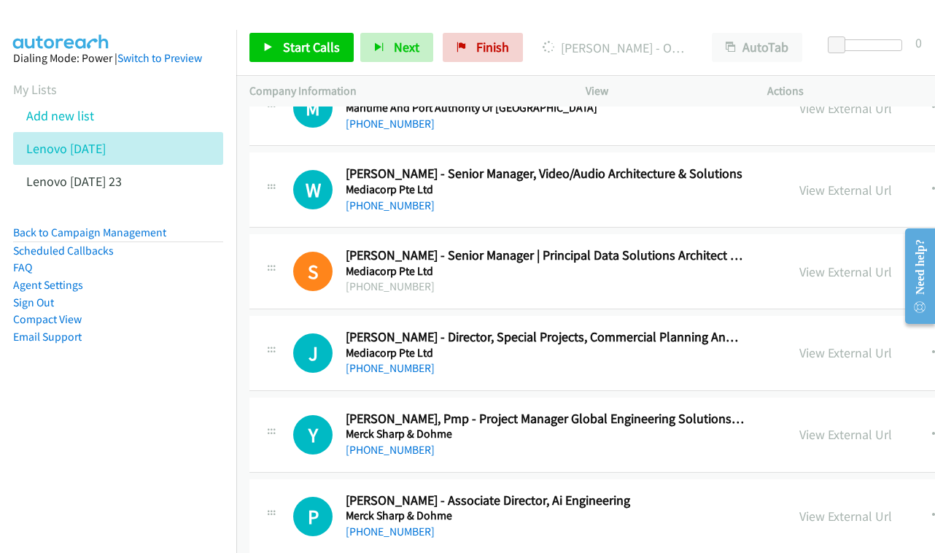
scroll to position [10961, 0]
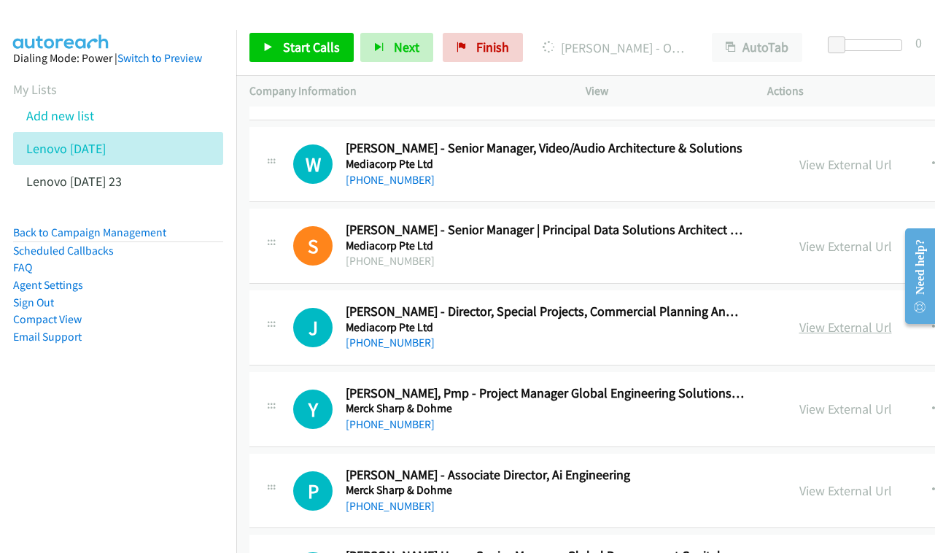
click at [830, 319] on link "View External Url" at bounding box center [846, 327] width 93 height 17
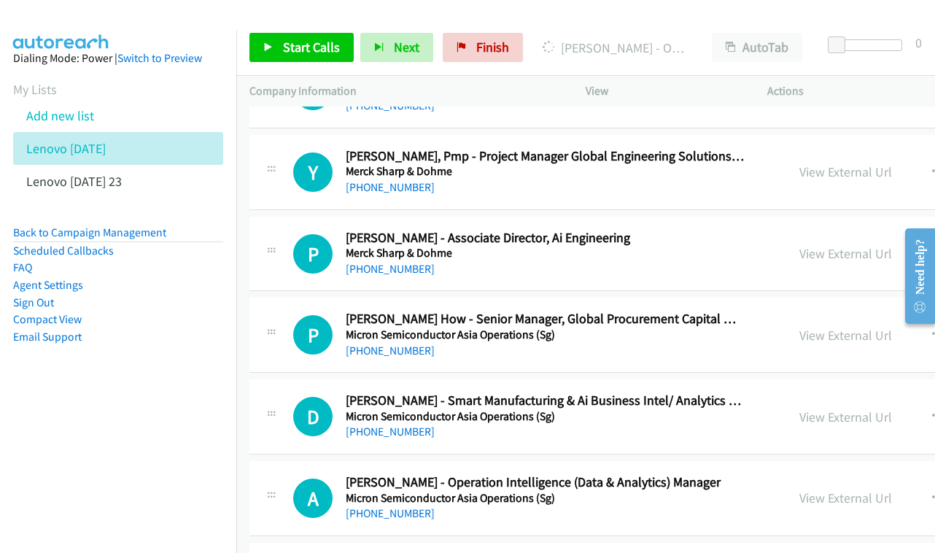
scroll to position [11201, 0]
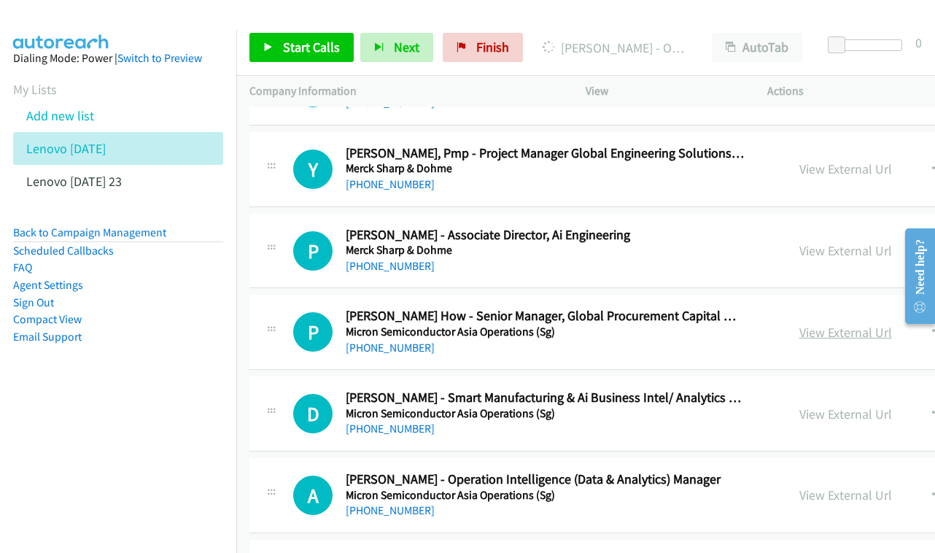
click at [847, 324] on link "View External Url" at bounding box center [846, 332] width 93 height 17
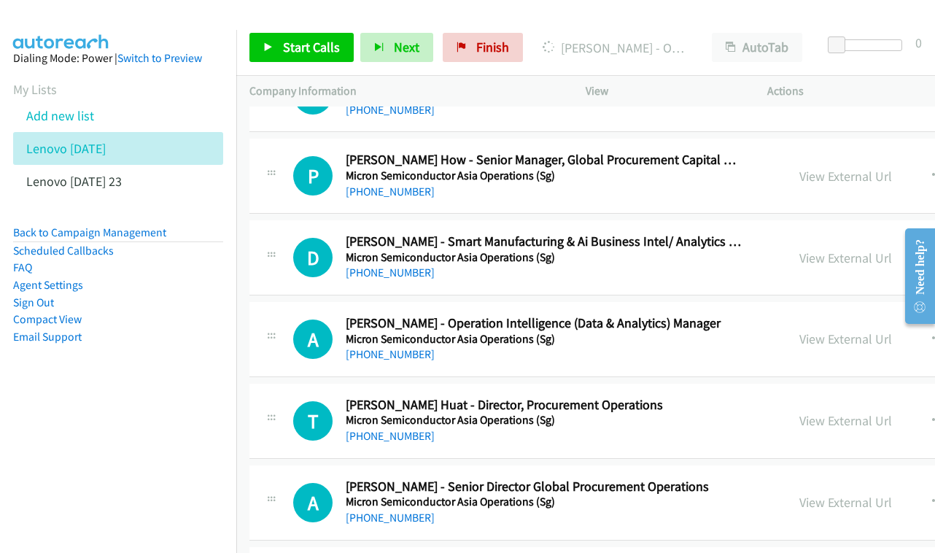
scroll to position [11381, 0]
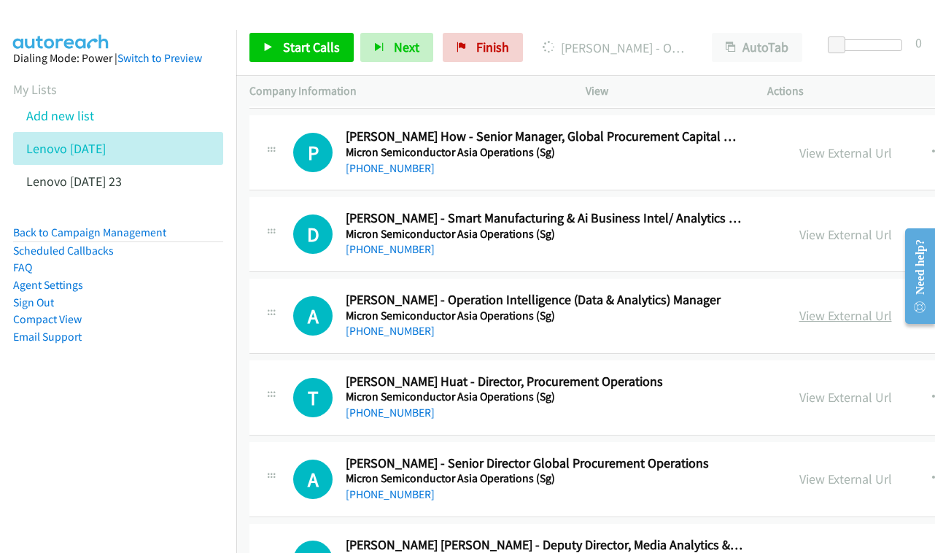
click at [863, 307] on link "View External Url" at bounding box center [846, 315] width 93 height 17
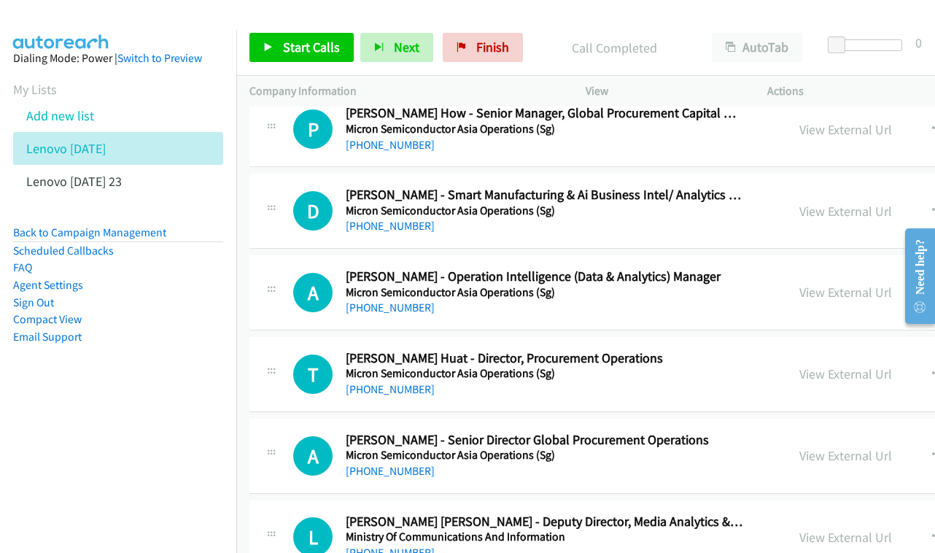
scroll to position [11449, 0]
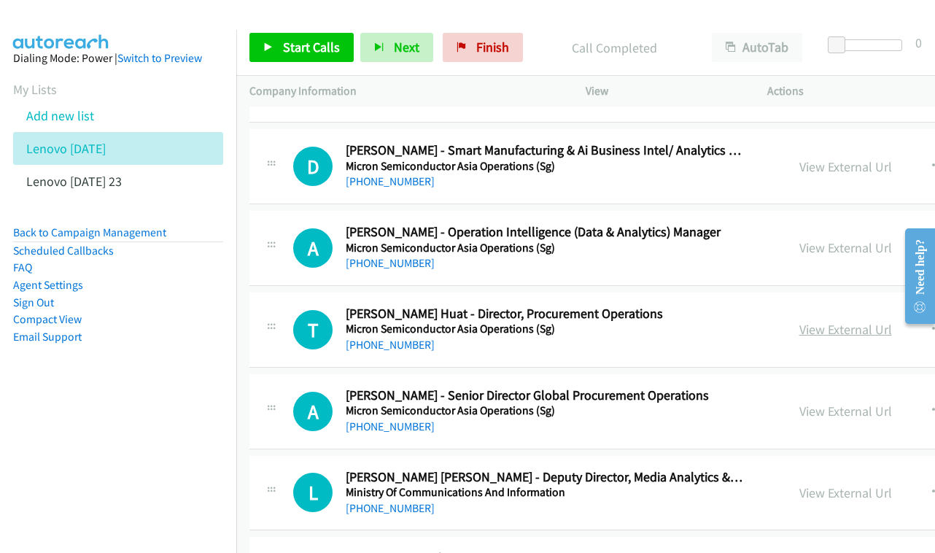
click at [826, 321] on link "View External Url" at bounding box center [846, 329] width 93 height 17
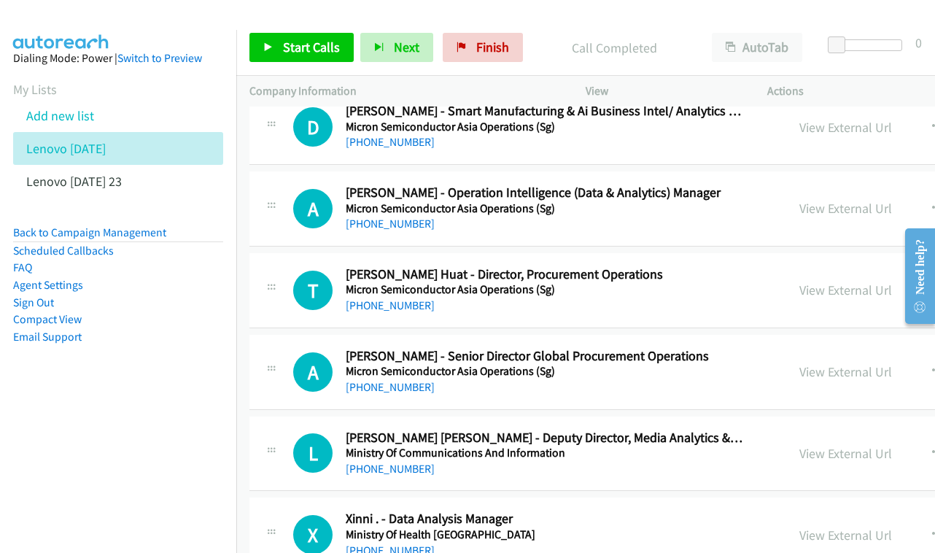
scroll to position [11514, 0]
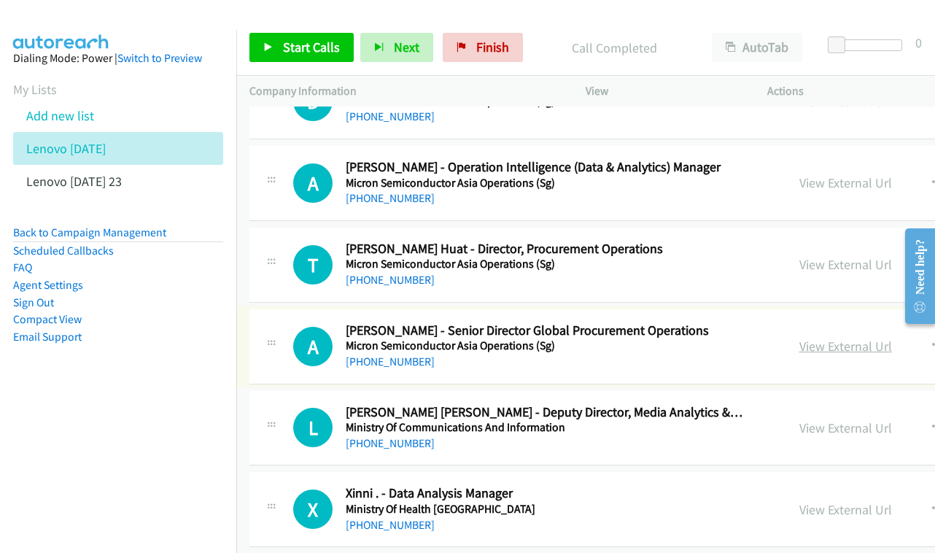
click at [846, 338] on link "View External Url" at bounding box center [846, 346] width 93 height 17
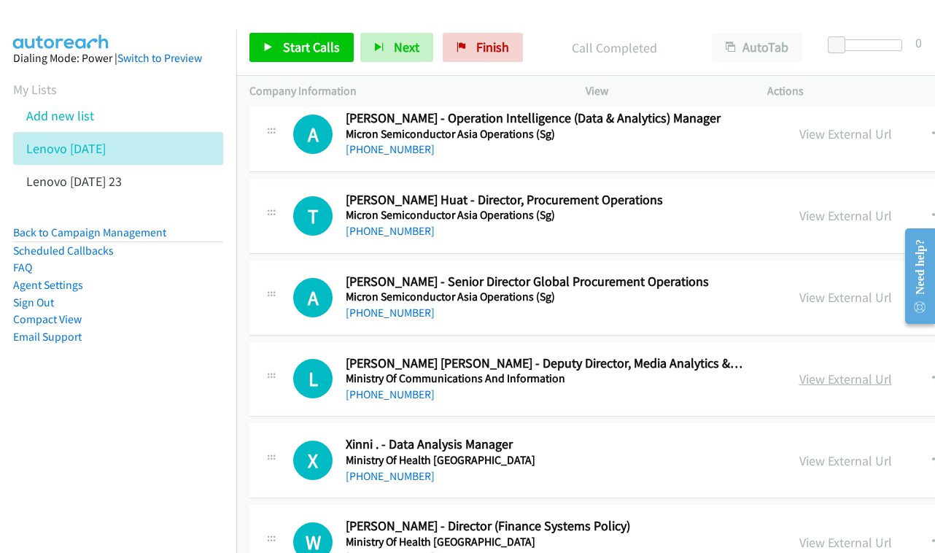
scroll to position [11586, 0]
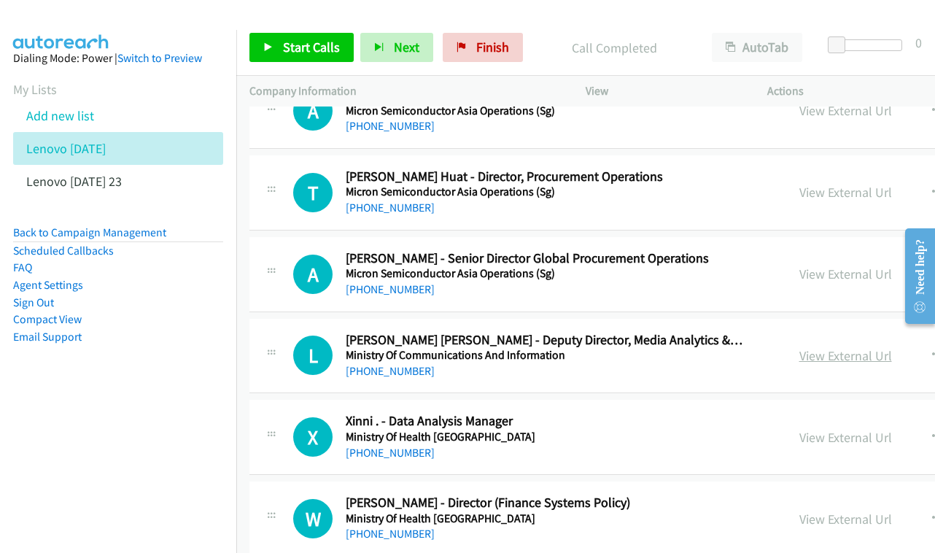
click at [852, 347] on link "View External Url" at bounding box center [846, 355] width 93 height 17
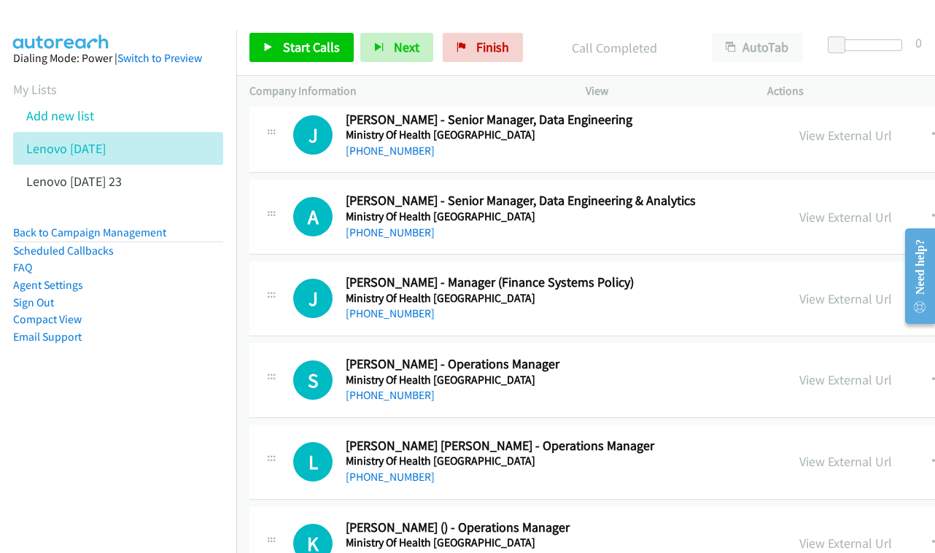
scroll to position [12241, 0]
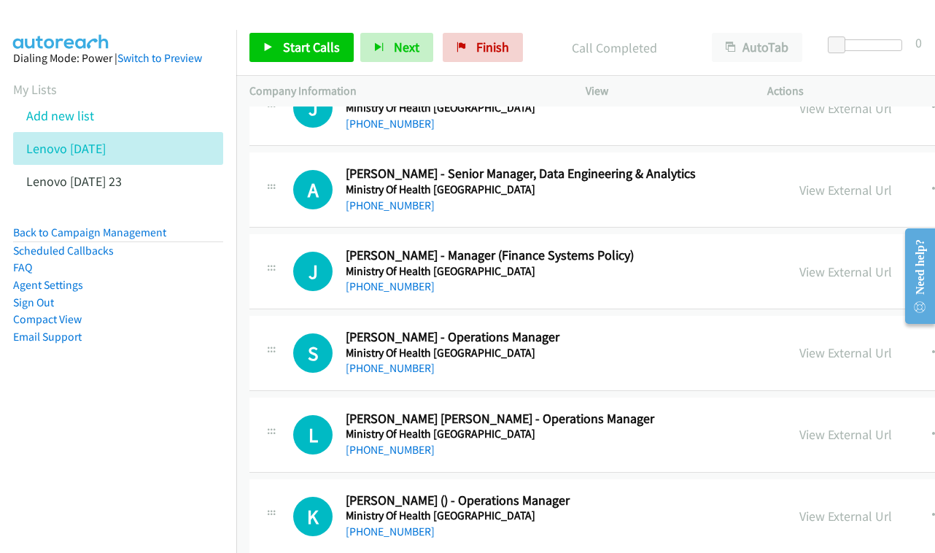
click at [882, 343] on div "View External Url" at bounding box center [846, 353] width 93 height 20
click at [871, 344] on link "View External Url" at bounding box center [846, 352] width 93 height 17
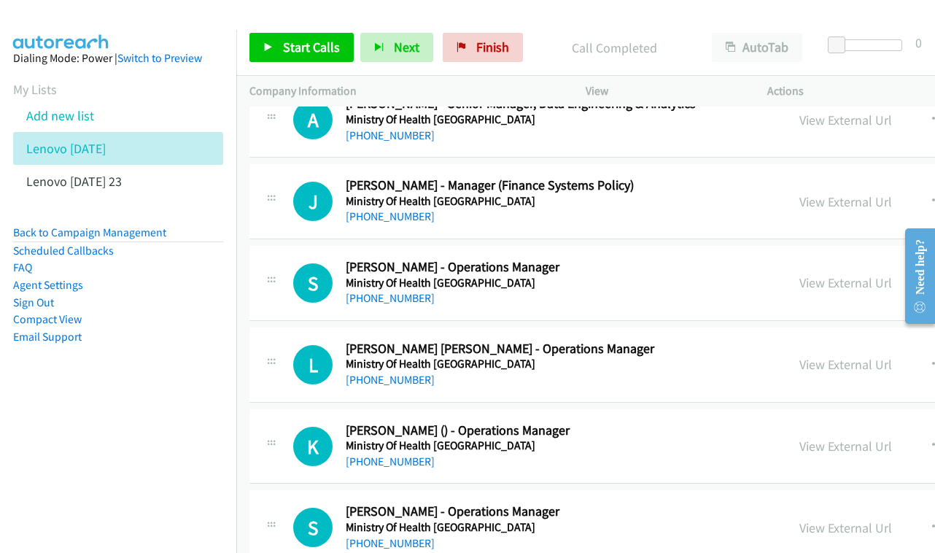
scroll to position [12314, 0]
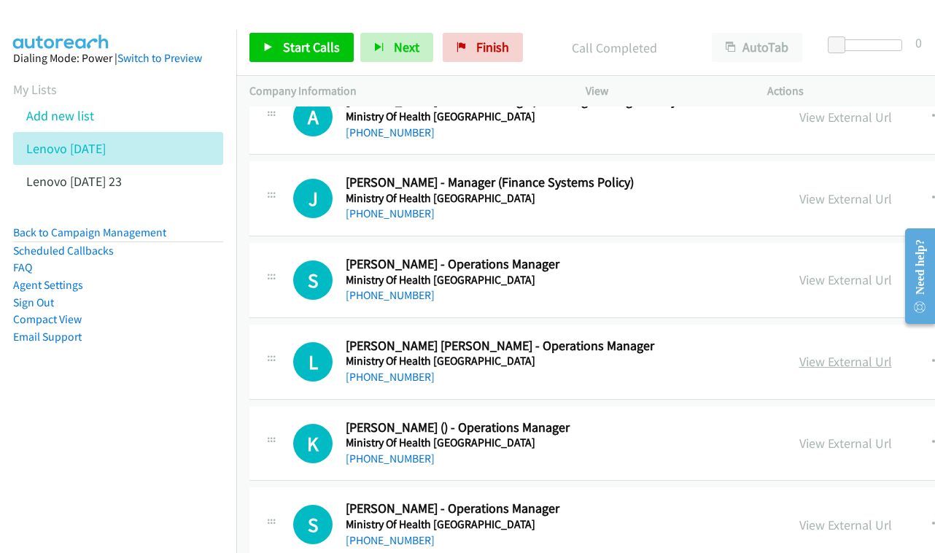
click at [846, 353] on link "View External Url" at bounding box center [846, 361] width 93 height 17
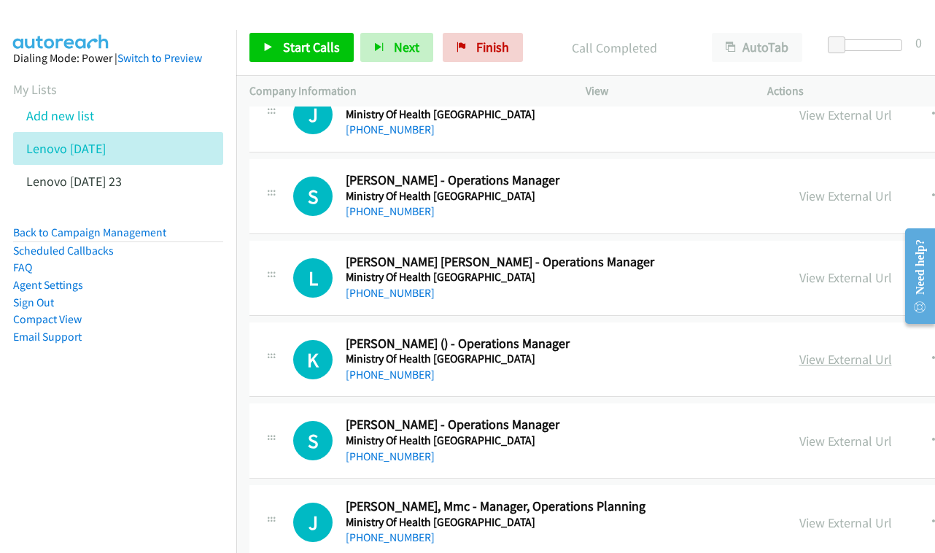
click at [825, 351] on link "View External Url" at bounding box center [846, 359] width 93 height 17
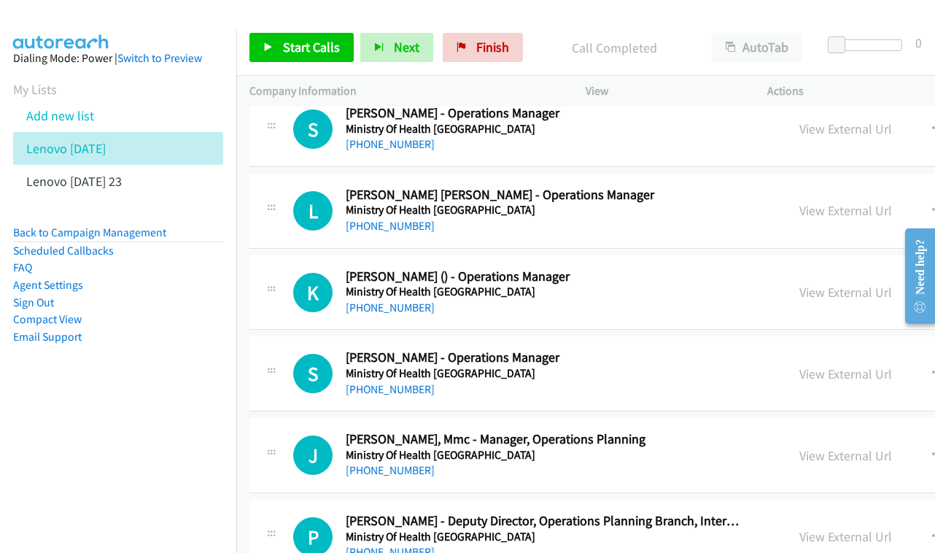
scroll to position [12483, 0]
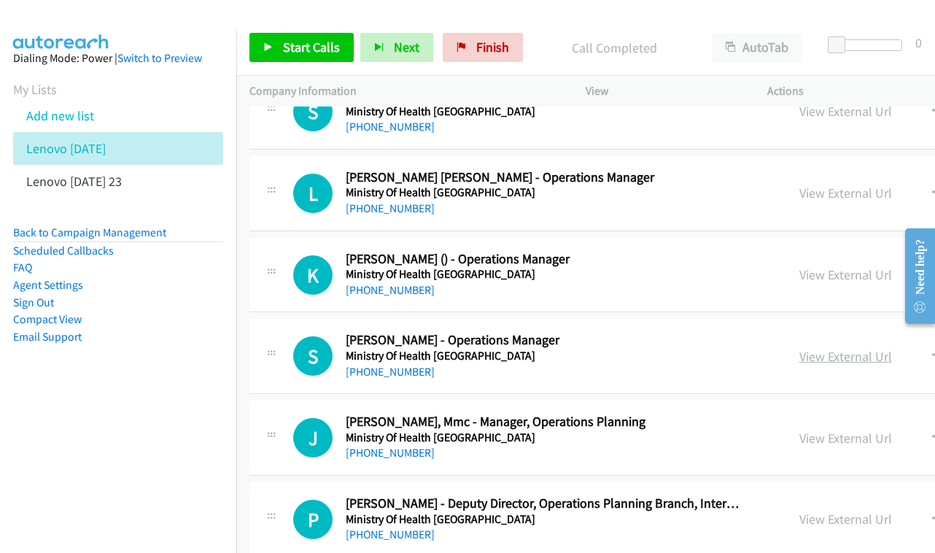
click at [858, 348] on link "View External Url" at bounding box center [846, 356] width 93 height 17
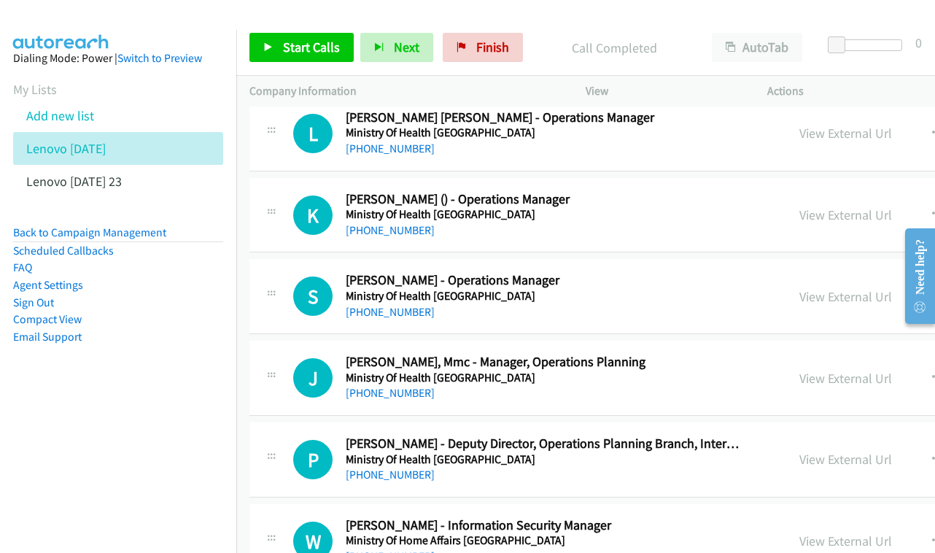
scroll to position [12565, 0]
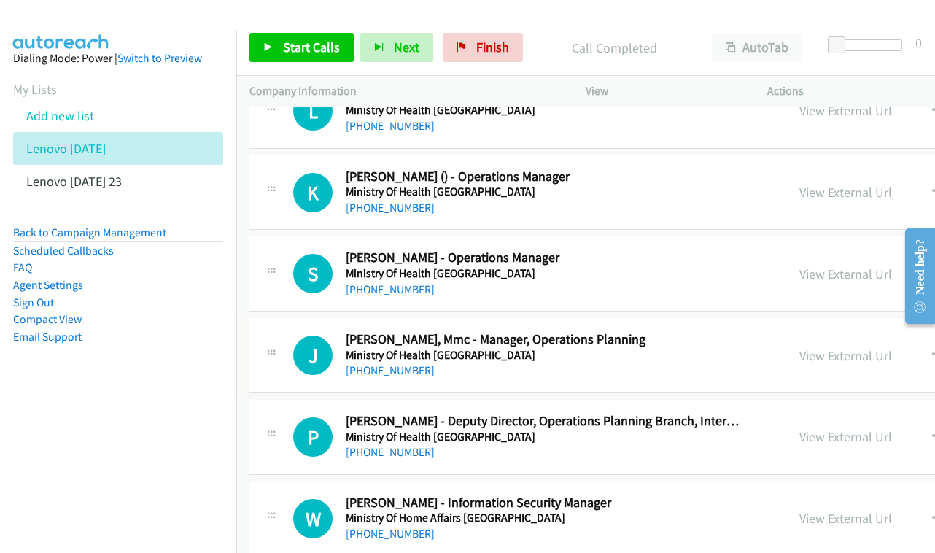
click at [841, 346] on div "View External Url" at bounding box center [846, 356] width 93 height 20
click at [856, 347] on link "View External Url" at bounding box center [846, 355] width 93 height 17
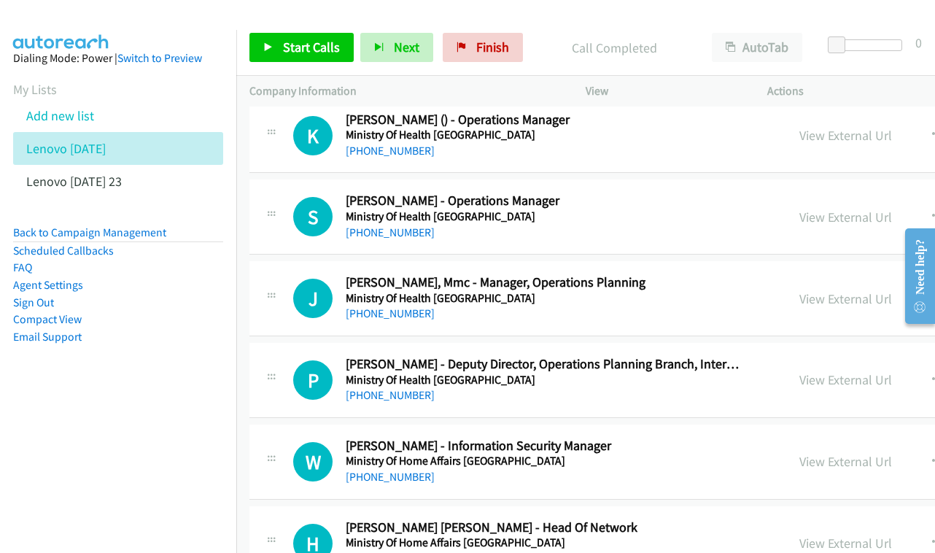
scroll to position [12625, 0]
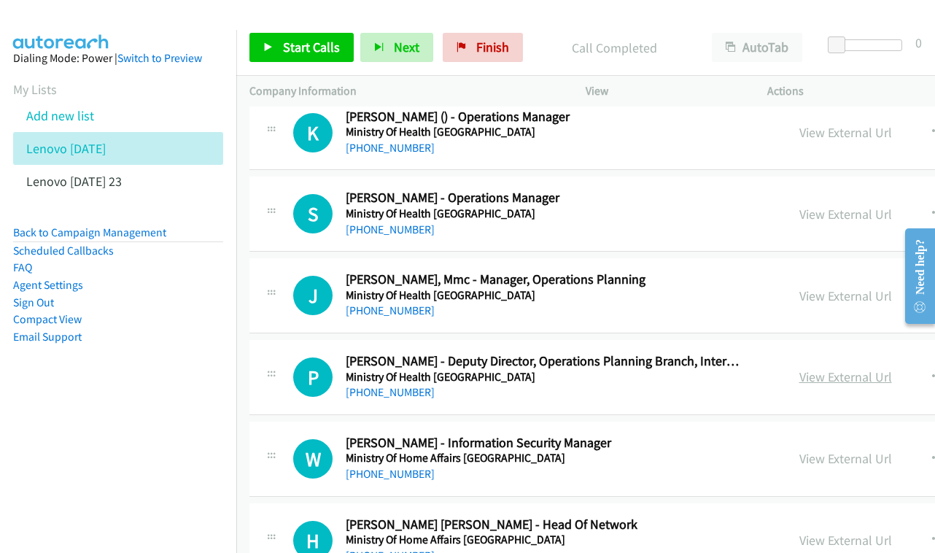
click at [852, 368] on link "View External Url" at bounding box center [846, 376] width 93 height 17
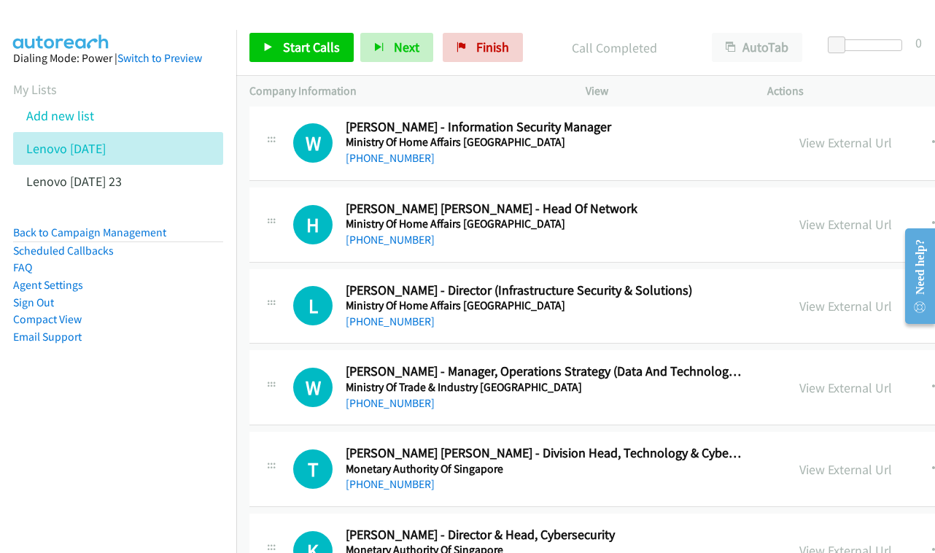
scroll to position [12944, 0]
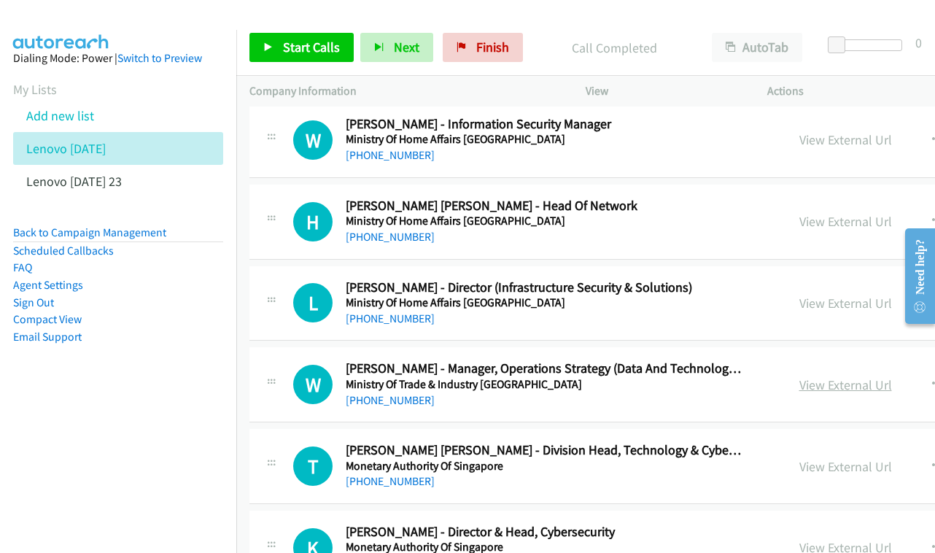
click at [842, 376] on link "View External Url" at bounding box center [846, 384] width 93 height 17
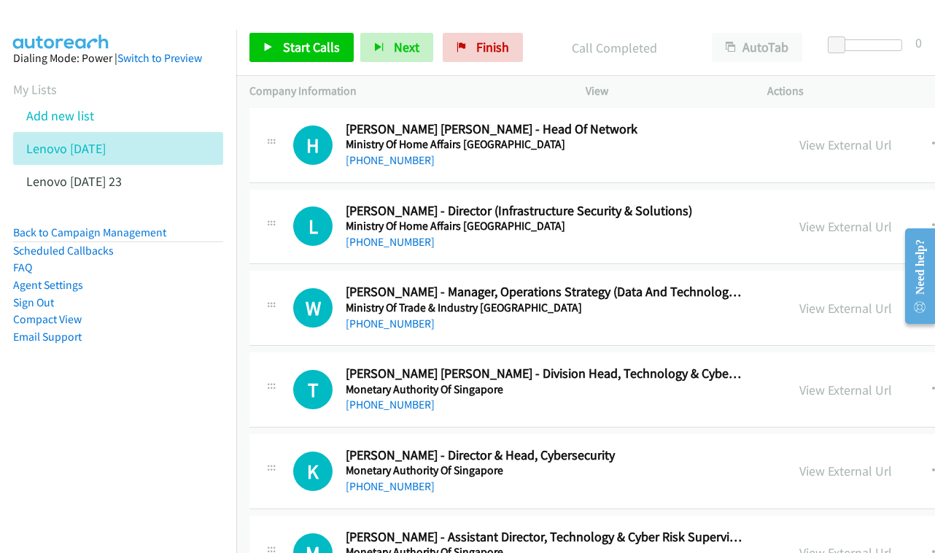
scroll to position [13041, 0]
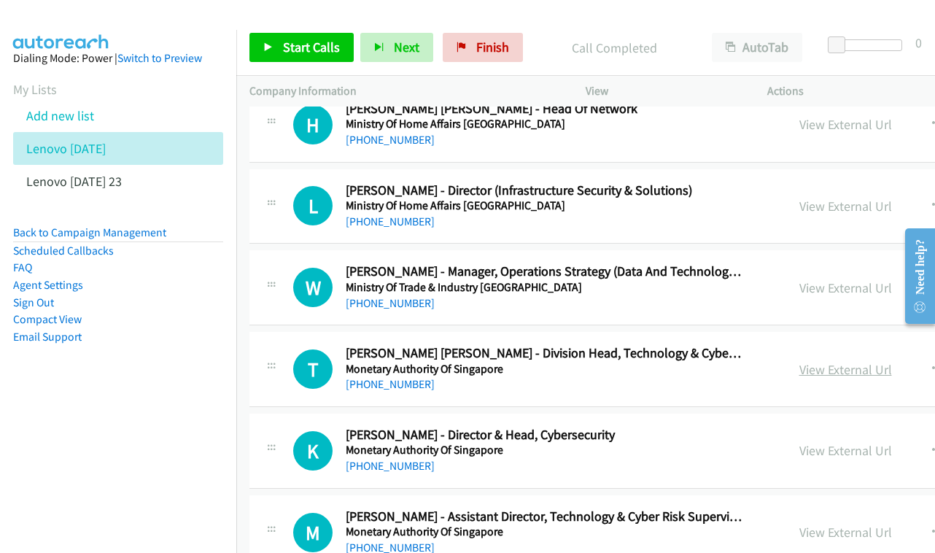
click at [841, 361] on link "View External Url" at bounding box center [846, 369] width 93 height 17
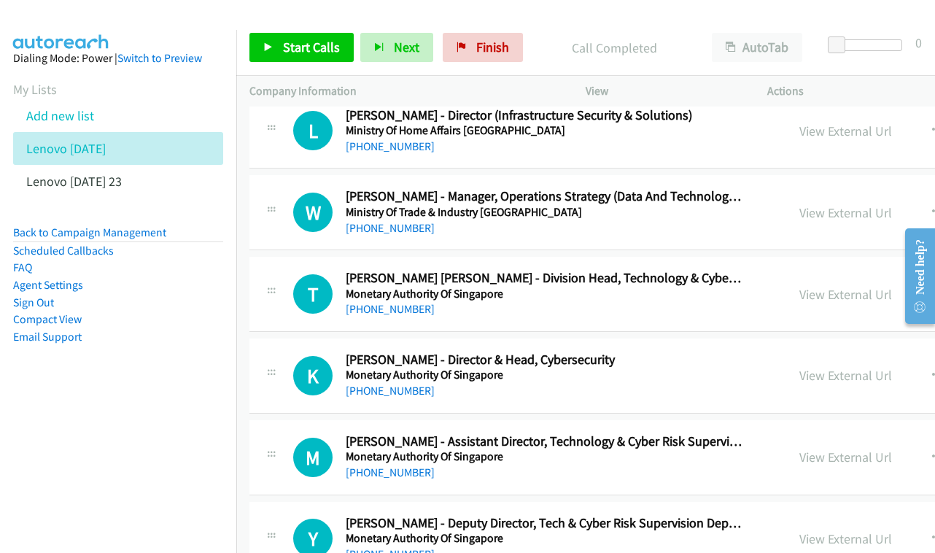
scroll to position [13119, 0]
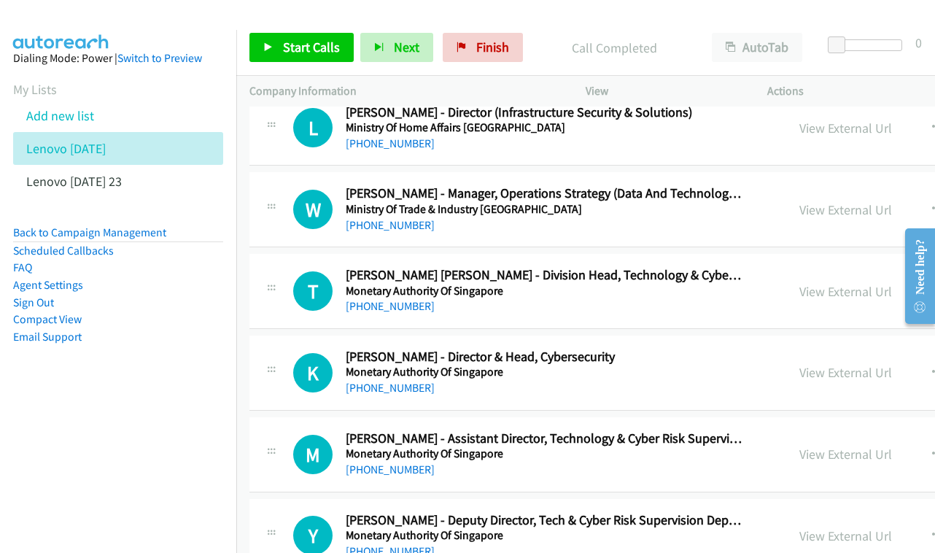
click at [907, 349] on div "View External Url View External Url Schedule/Manage Callback Start Calls Here R…" at bounding box center [928, 373] width 282 height 48
click at [875, 364] on link "View External Url" at bounding box center [846, 372] width 93 height 17
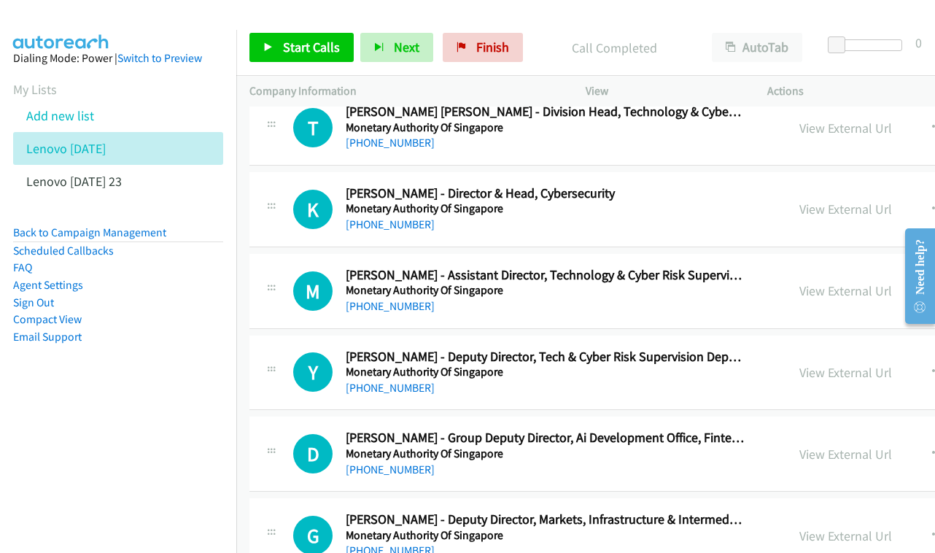
scroll to position [13304, 0]
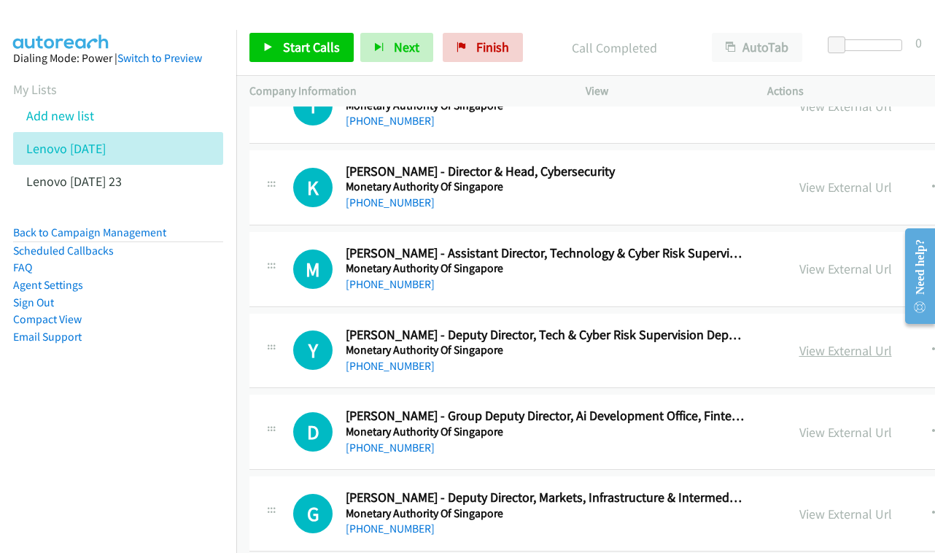
click at [866, 342] on link "View External Url" at bounding box center [846, 350] width 93 height 17
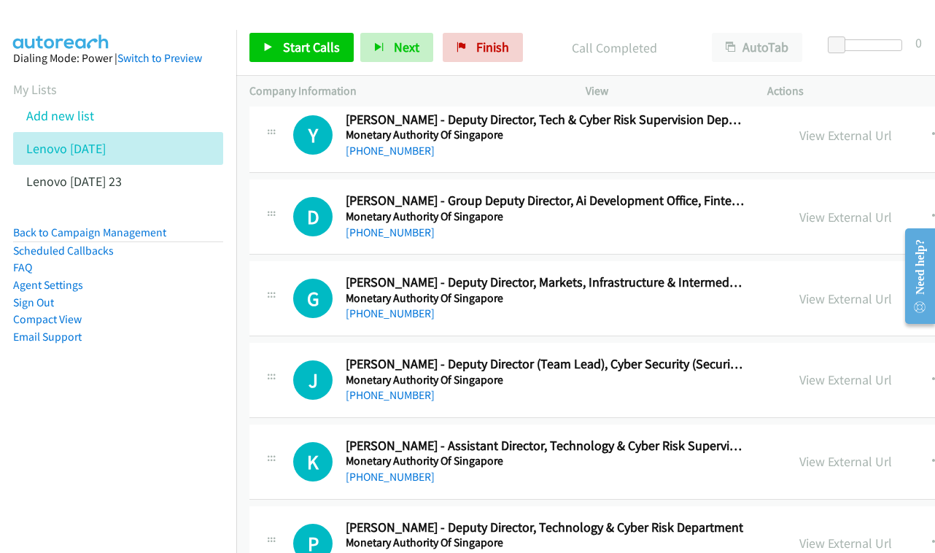
scroll to position [13522, 0]
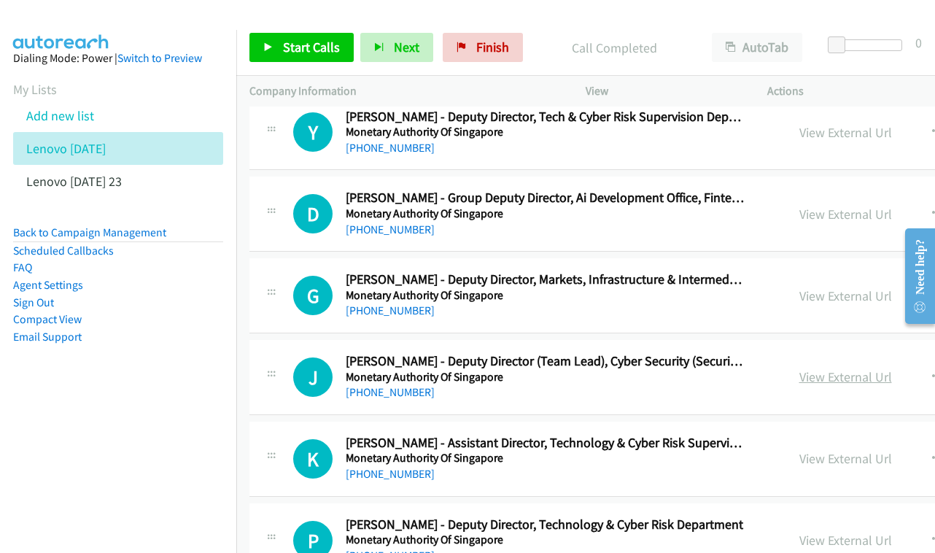
click at [827, 368] on link "View External Url" at bounding box center [846, 376] width 93 height 17
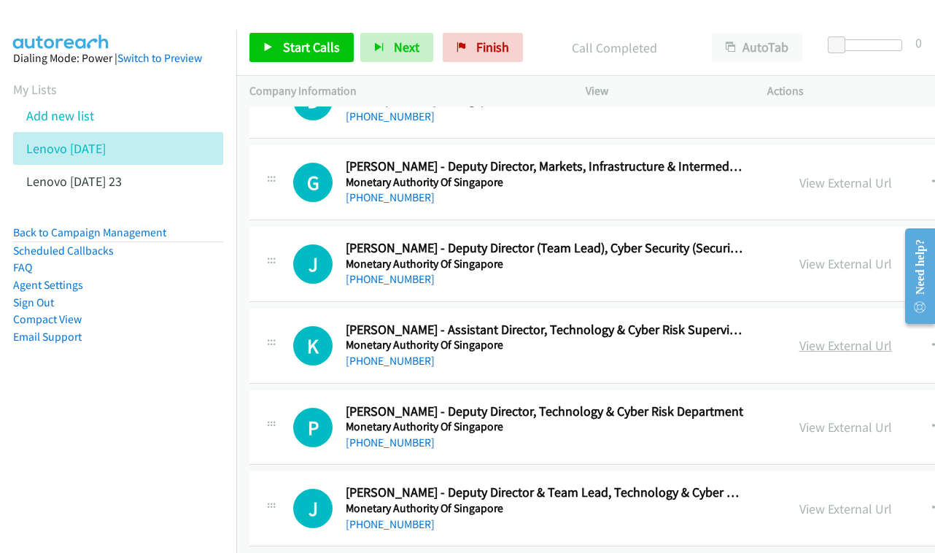
scroll to position [13633, 0]
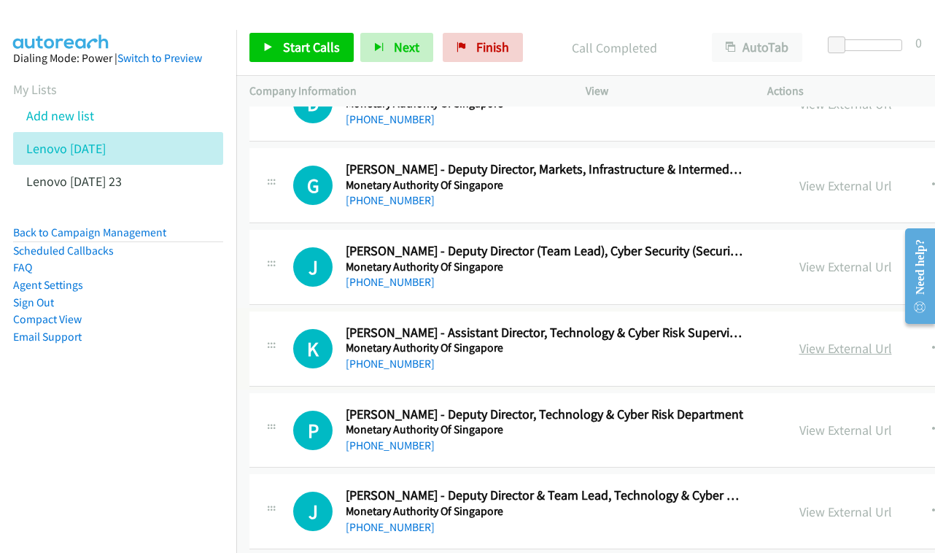
click at [848, 340] on link "View External Url" at bounding box center [846, 348] width 93 height 17
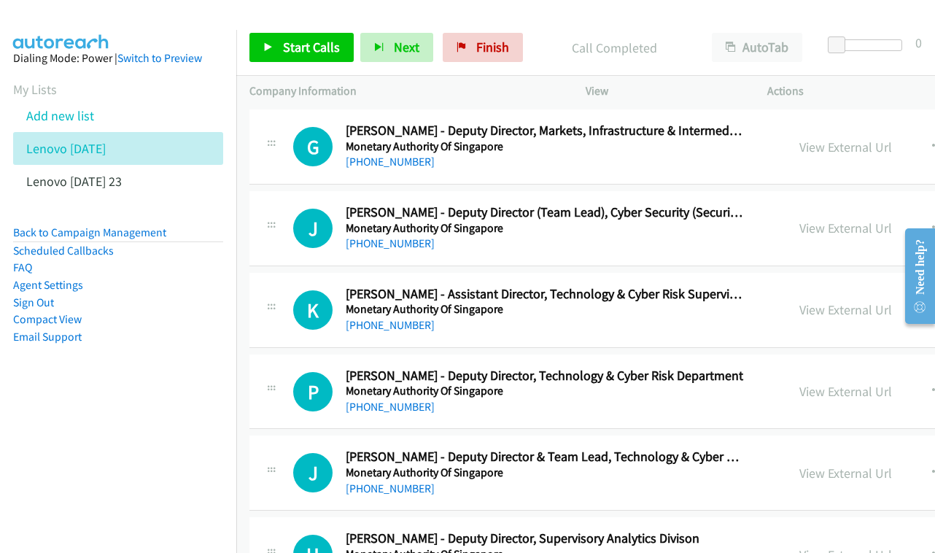
scroll to position [13674, 0]
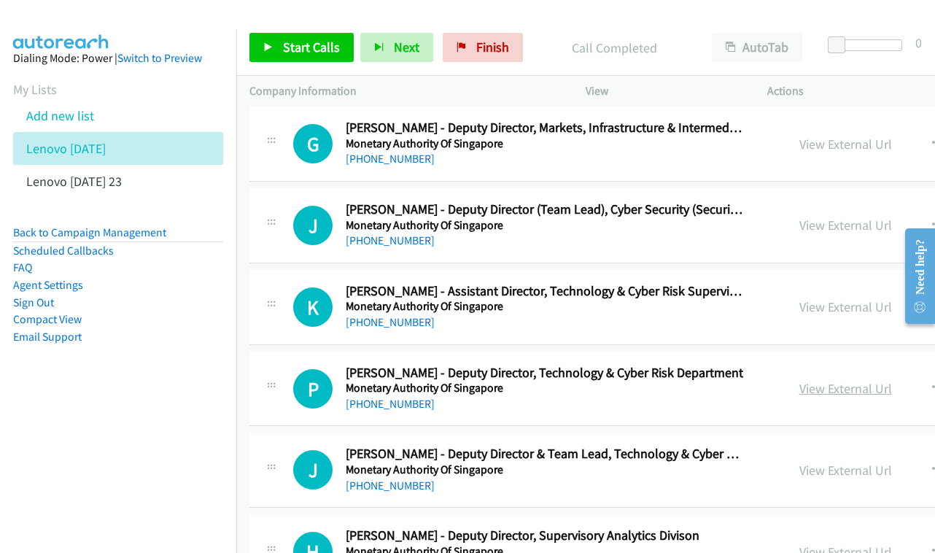
click at [861, 380] on link "View External Url" at bounding box center [846, 388] width 93 height 17
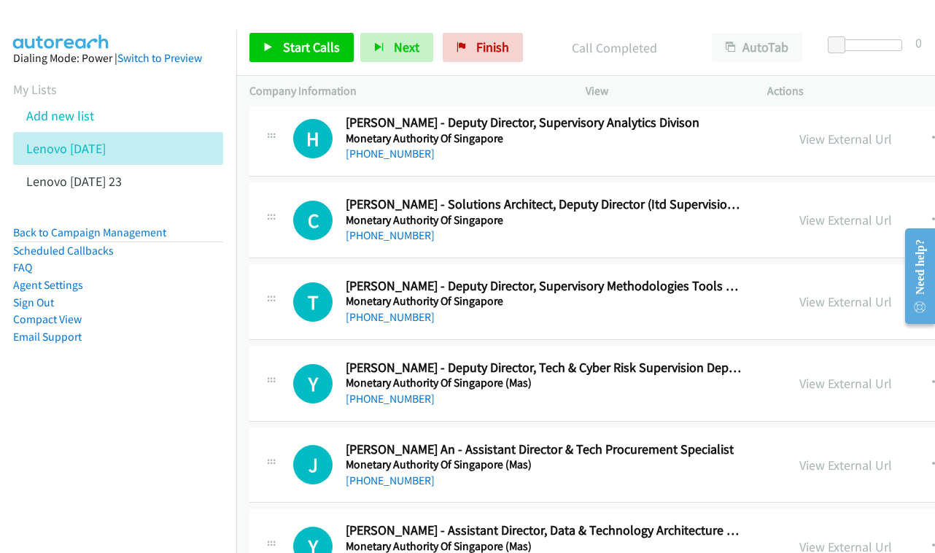
scroll to position [14090, 0]
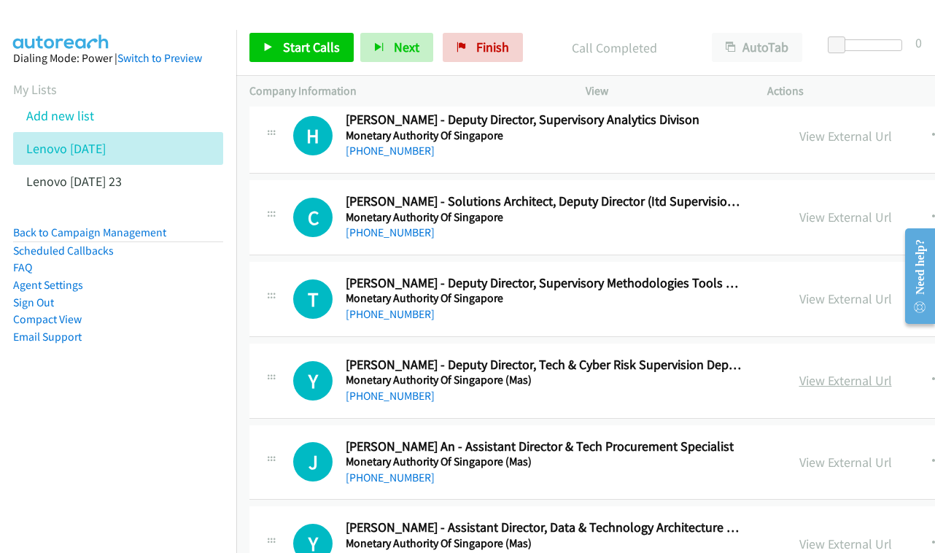
click at [839, 372] on link "View External Url" at bounding box center [846, 380] width 93 height 17
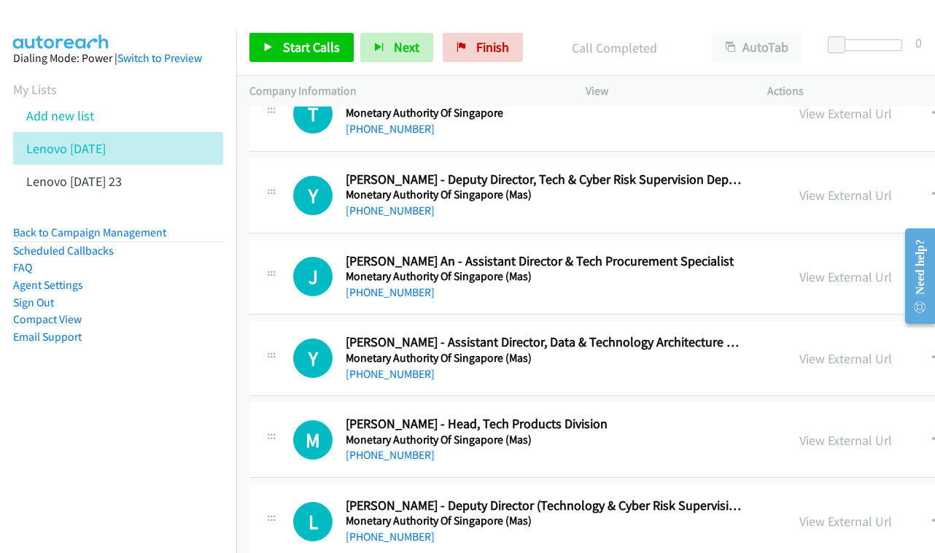
scroll to position [14278, 0]
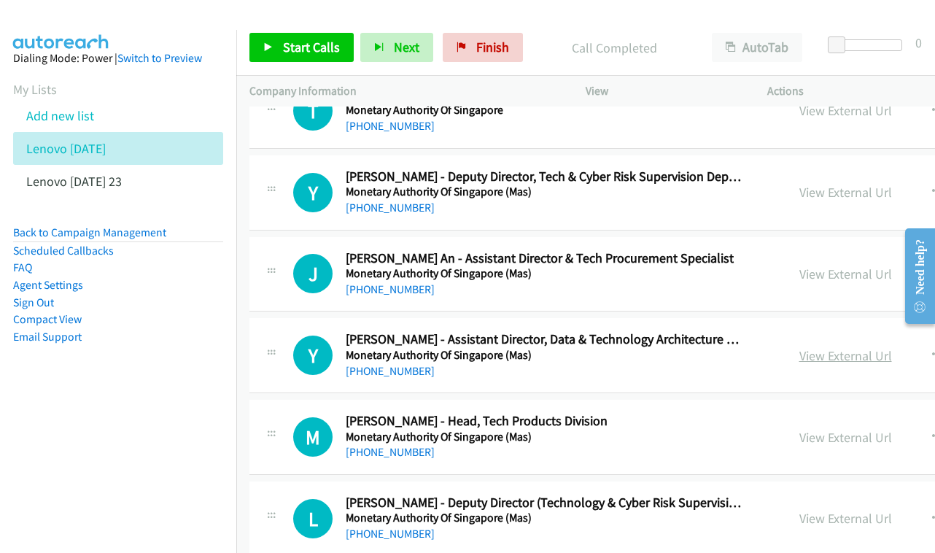
click at [863, 347] on link "View External Url" at bounding box center [846, 355] width 93 height 17
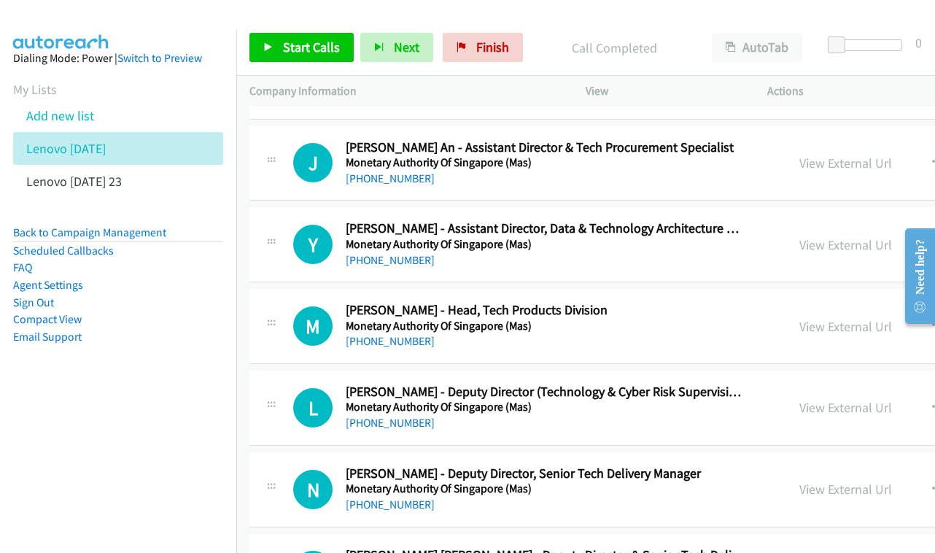
scroll to position [14415, 0]
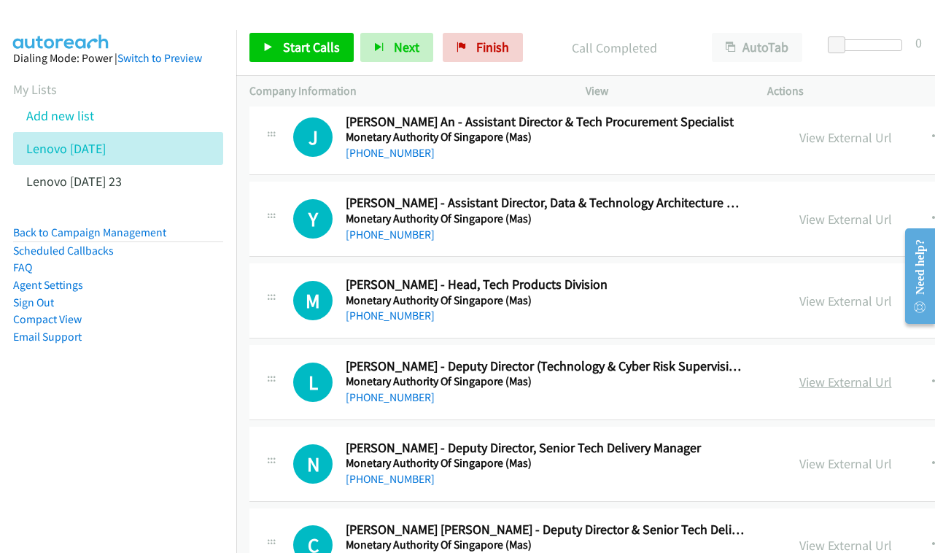
click at [843, 374] on link "View External Url" at bounding box center [846, 382] width 93 height 17
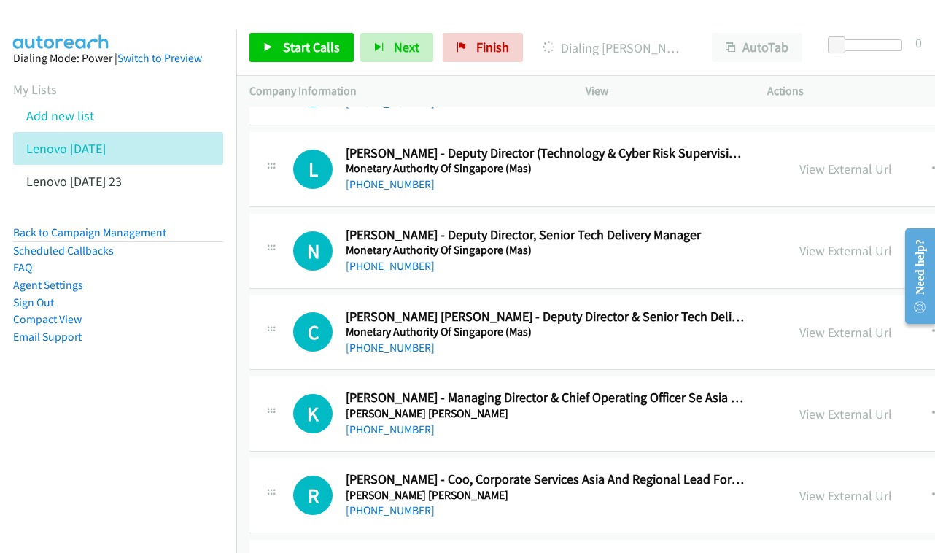
scroll to position [14653, 0]
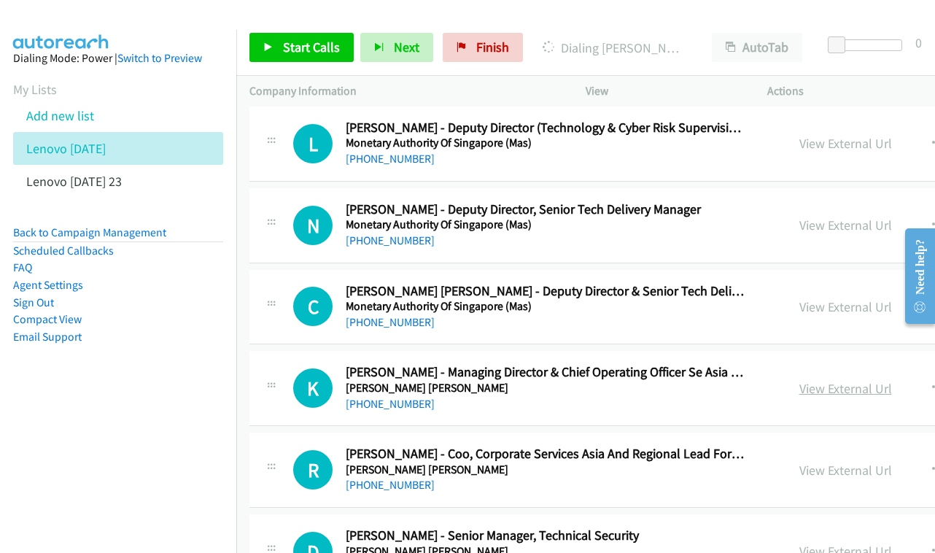
click at [862, 380] on link "View External Url" at bounding box center [846, 388] width 93 height 17
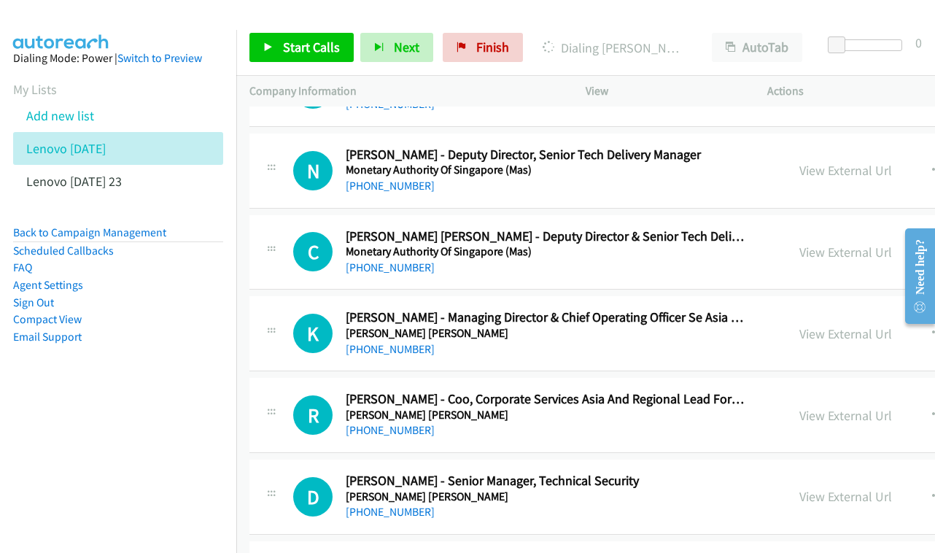
scroll to position [14711, 0]
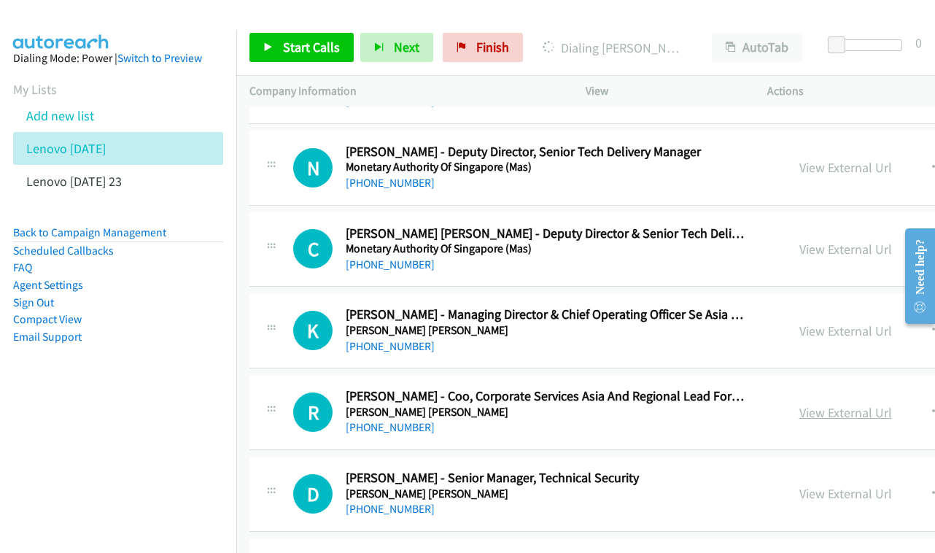
click at [870, 404] on link "View External Url" at bounding box center [846, 412] width 93 height 17
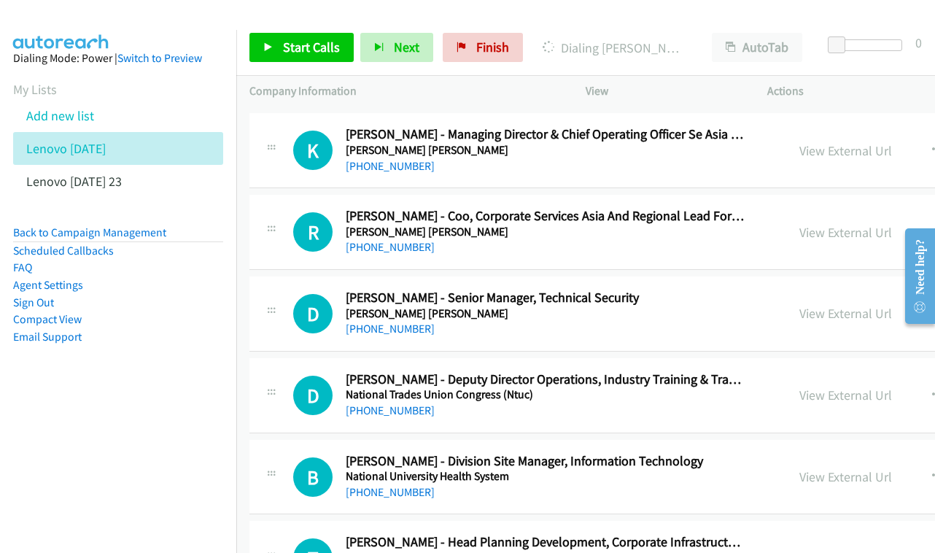
scroll to position [14894, 0]
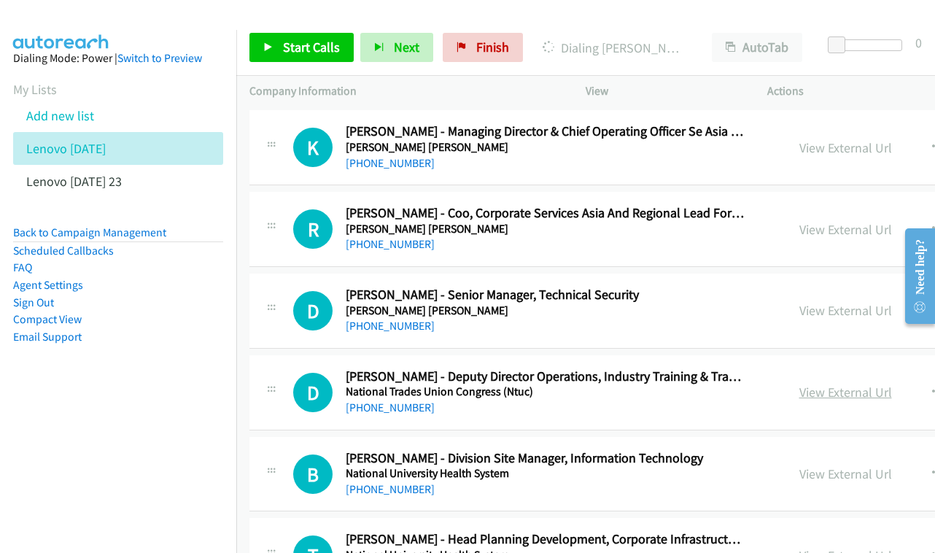
click at [838, 384] on link "View External Url" at bounding box center [846, 392] width 93 height 17
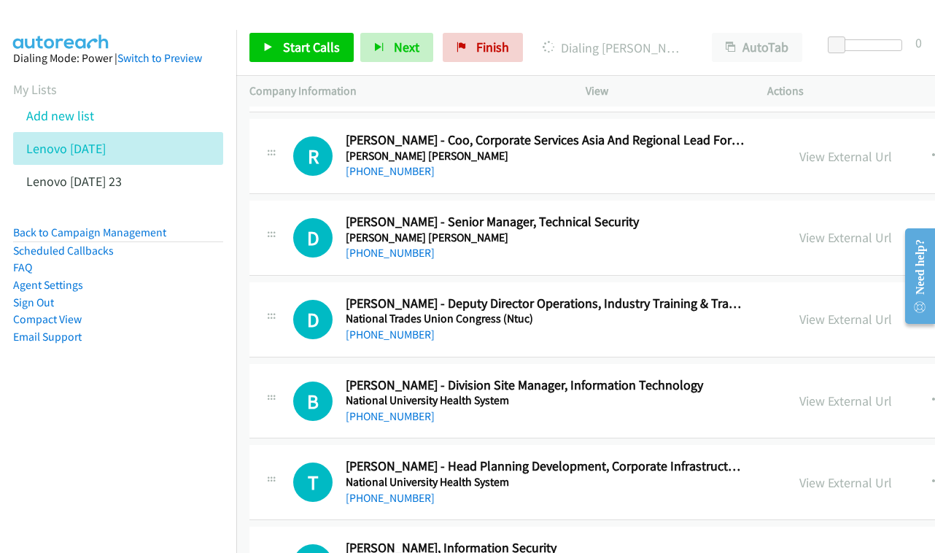
scroll to position [14970, 0]
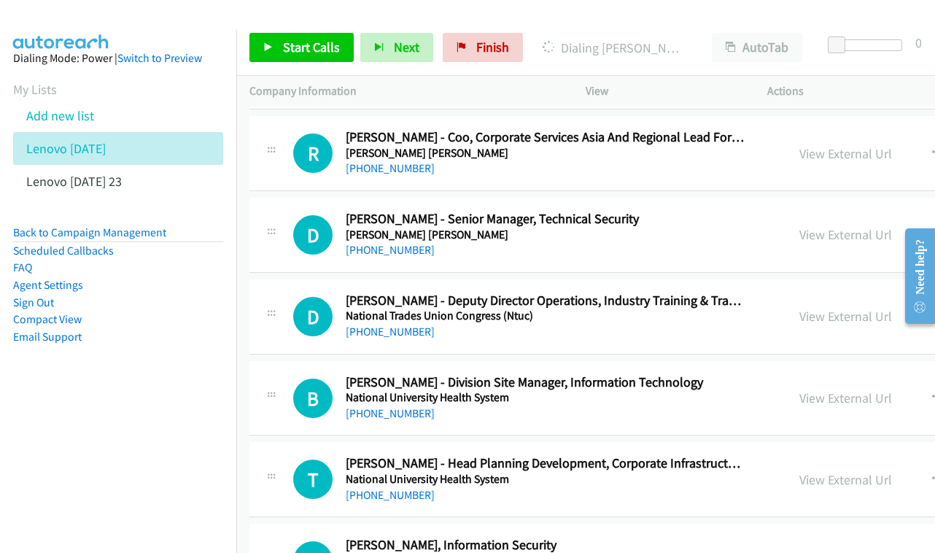
click at [839, 374] on div "View External Url View External Url Schedule/Manage Callback Start Calls Here R…" at bounding box center [928, 398] width 282 height 48
click at [839, 390] on link "View External Url" at bounding box center [846, 398] width 93 height 17
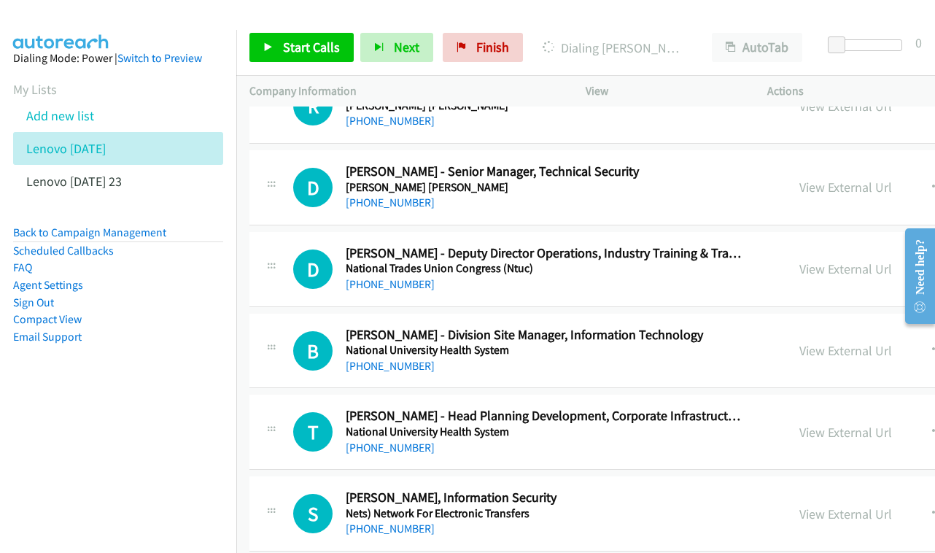
scroll to position [15020, 0]
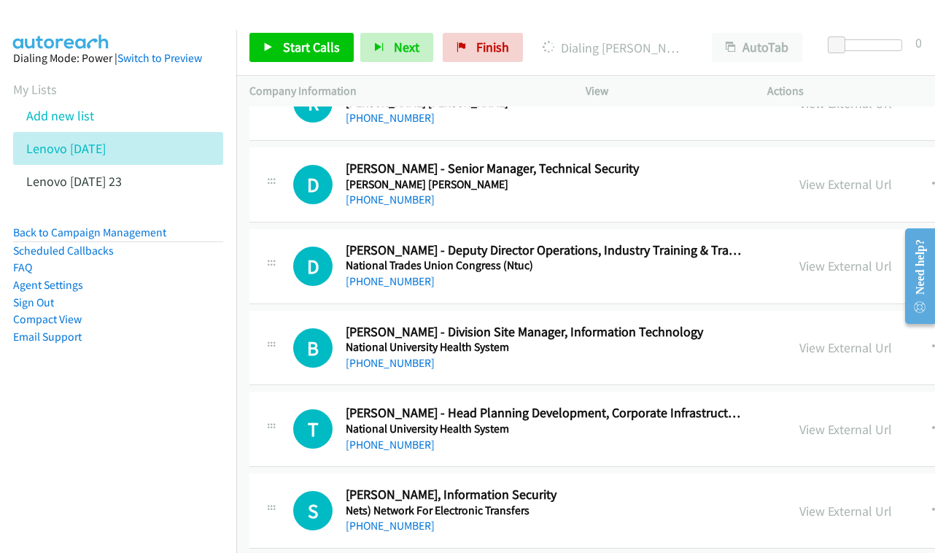
click at [866, 405] on div "View External Url View External Url Schedule/Manage Callback Start Calls Here R…" at bounding box center [928, 429] width 282 height 48
click at [858, 421] on link "View External Url" at bounding box center [846, 429] width 93 height 17
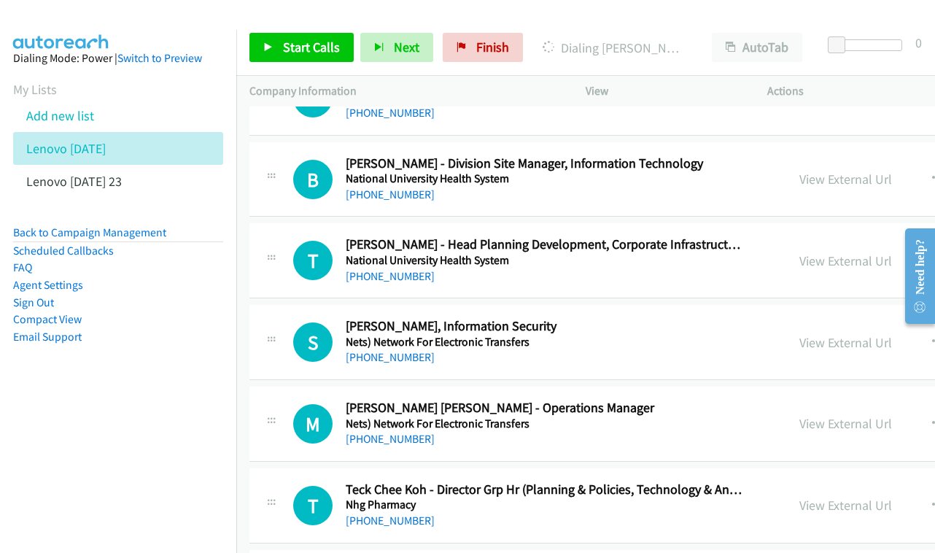
scroll to position [15192, 0]
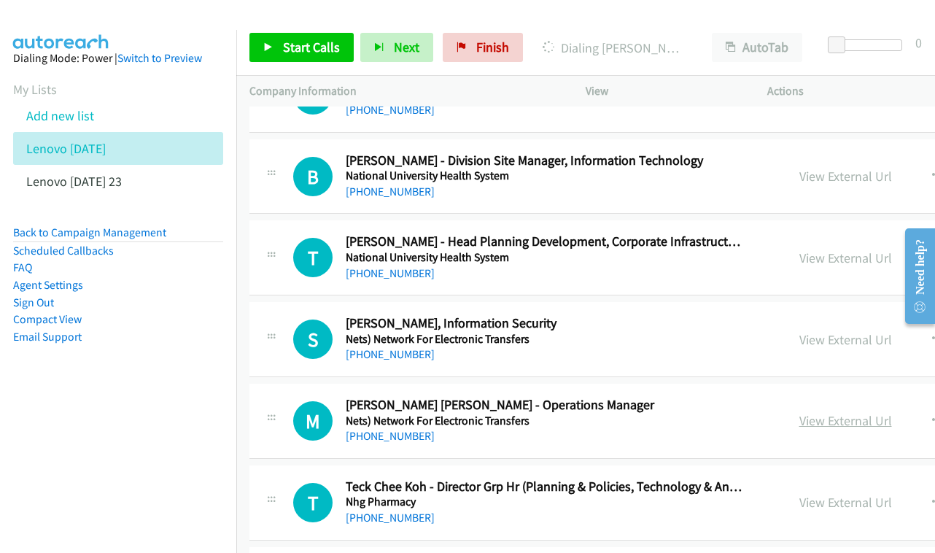
click at [841, 412] on link "View External Url" at bounding box center [846, 420] width 93 height 17
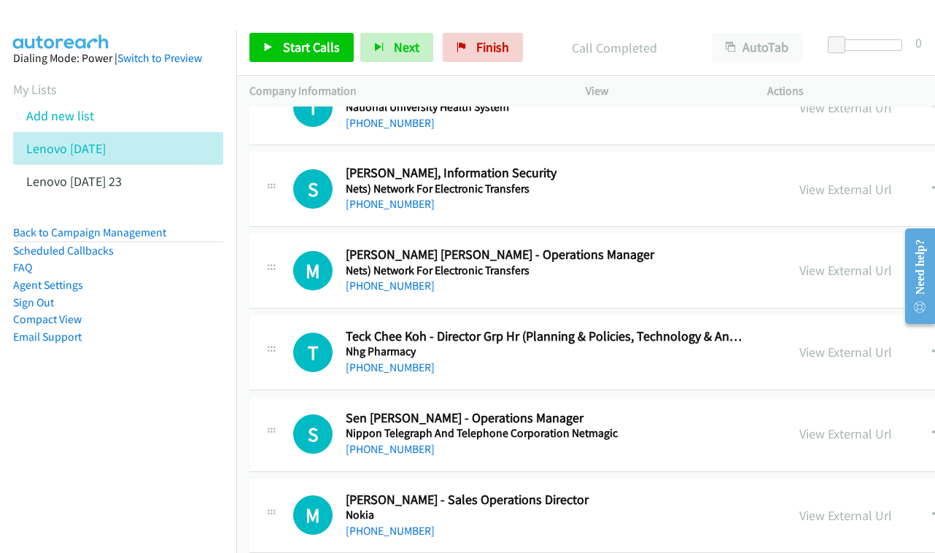
scroll to position [15365, 0]
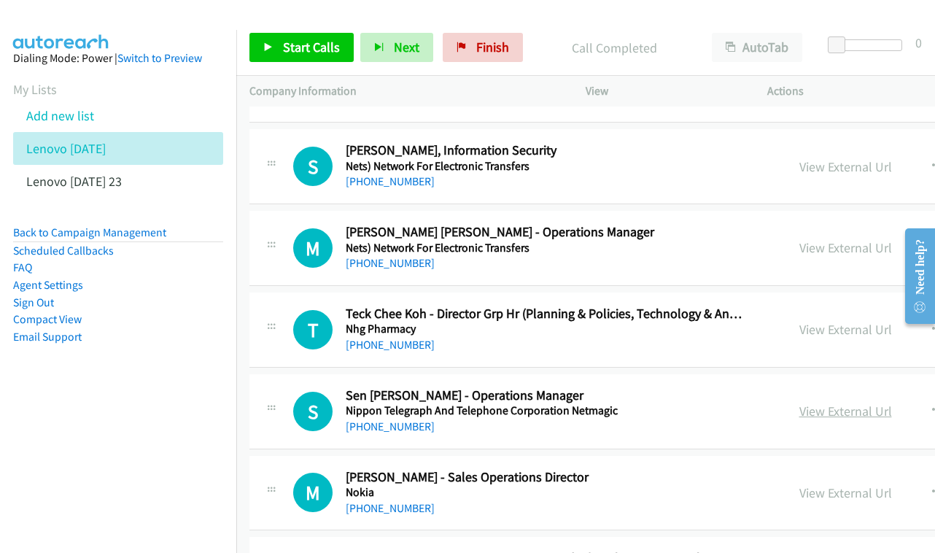
click at [881, 403] on link "View External Url" at bounding box center [846, 411] width 93 height 17
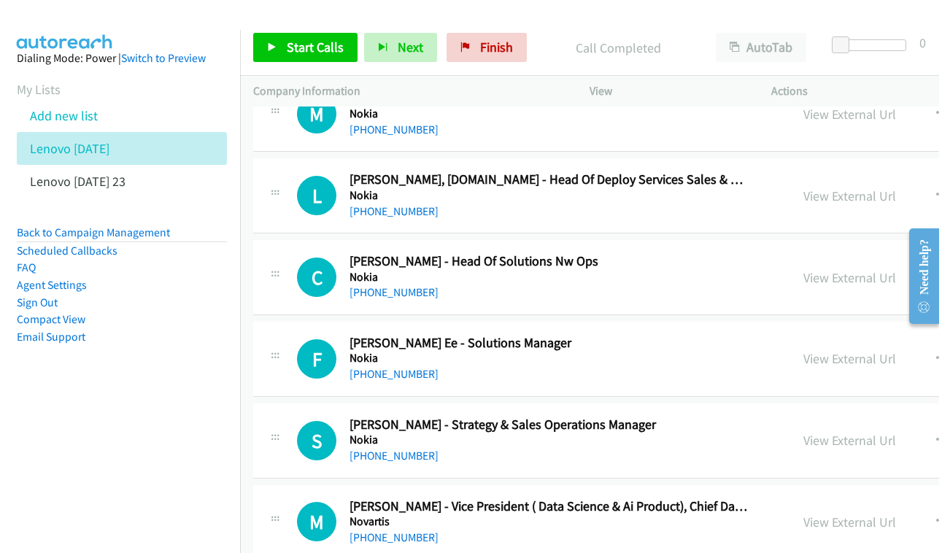
scroll to position [15770, 0]
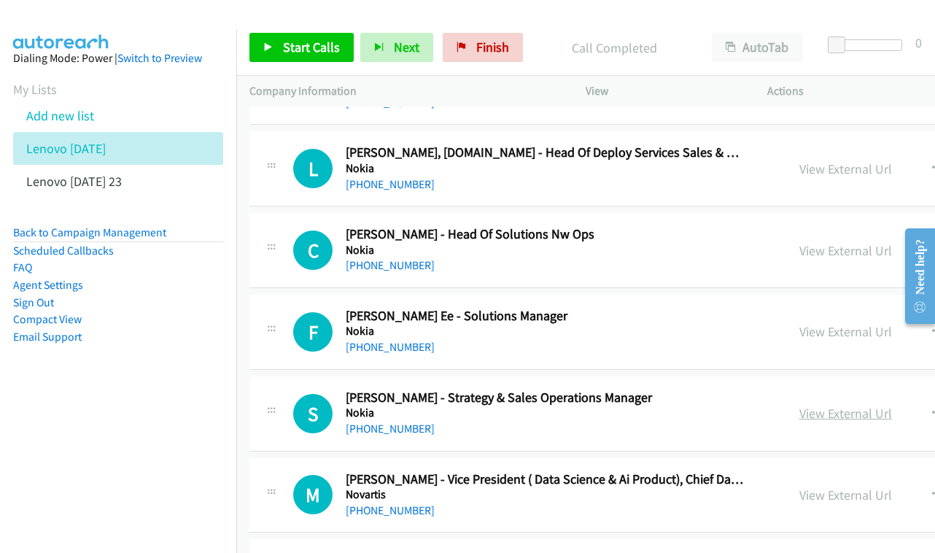
click at [846, 405] on link "View External Url" at bounding box center [846, 413] width 93 height 17
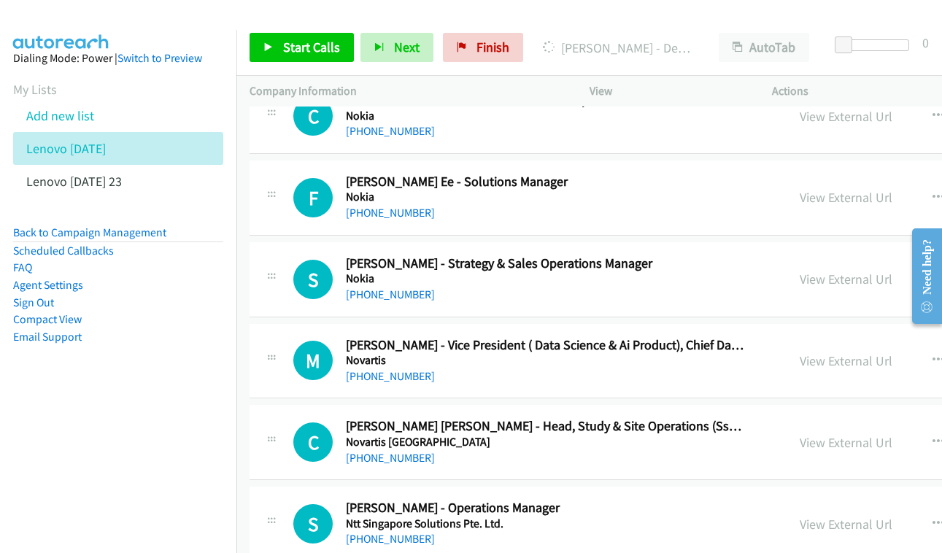
scroll to position [15908, 0]
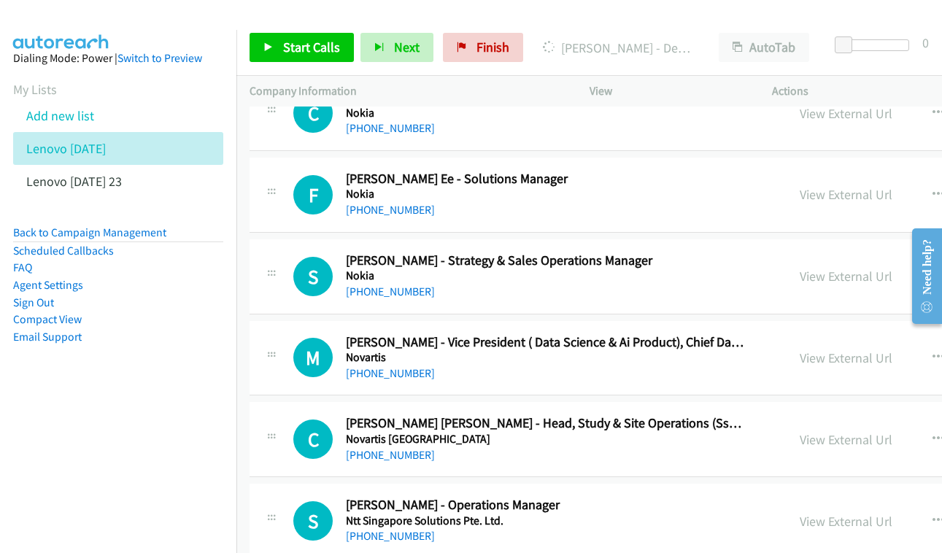
click at [826, 415] on div "View External Url View External Url Schedule/Manage Callback Start Calls Here R…" at bounding box center [928, 439] width 282 height 48
click at [838, 431] on link "View External Url" at bounding box center [846, 439] width 93 height 17
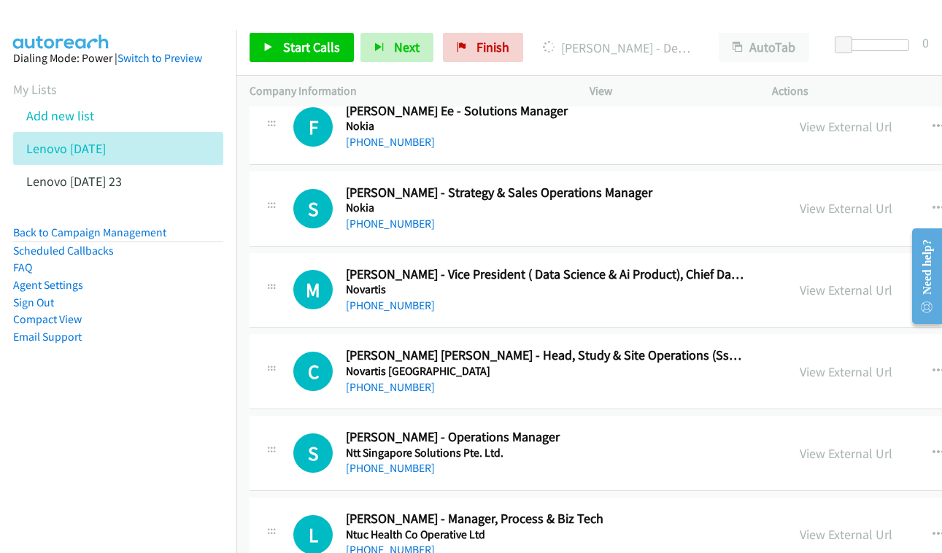
scroll to position [15978, 0]
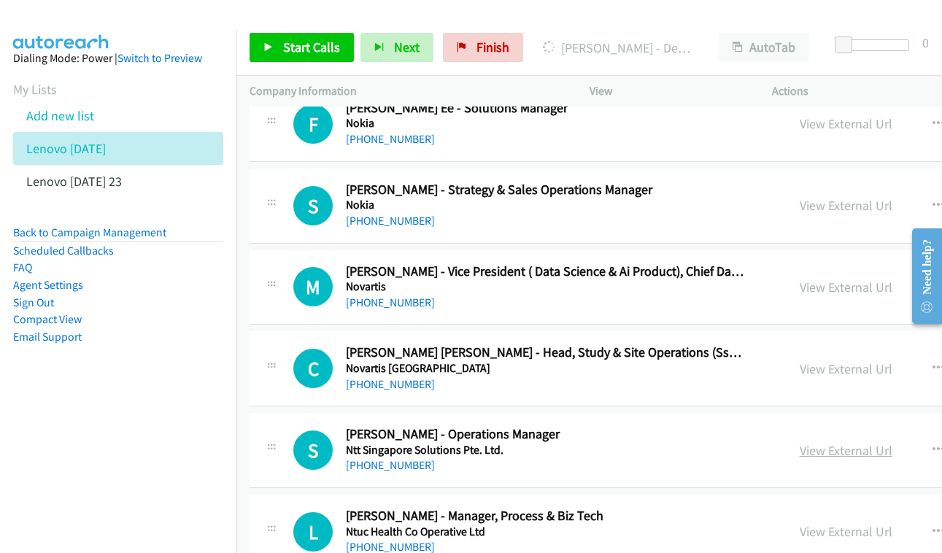
click at [841, 442] on link "View External Url" at bounding box center [846, 450] width 93 height 17
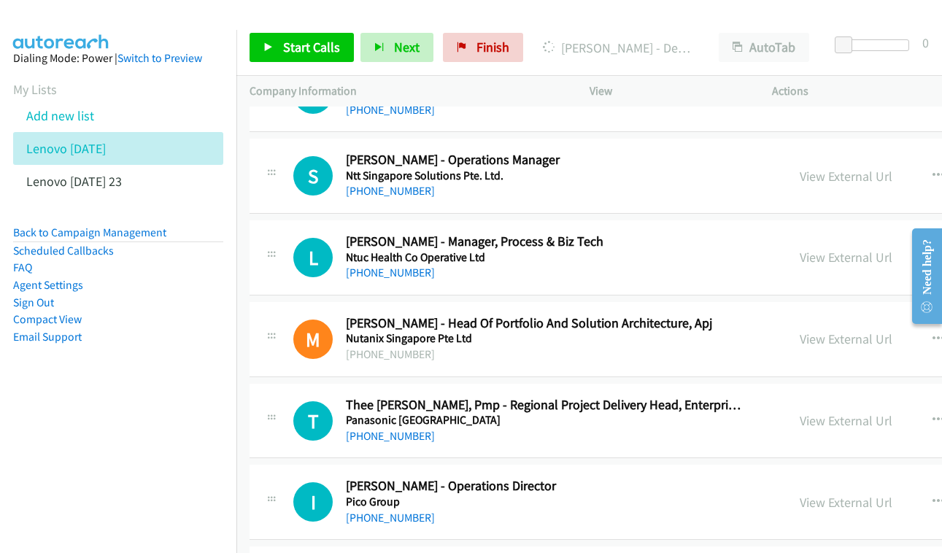
scroll to position [16256, 0]
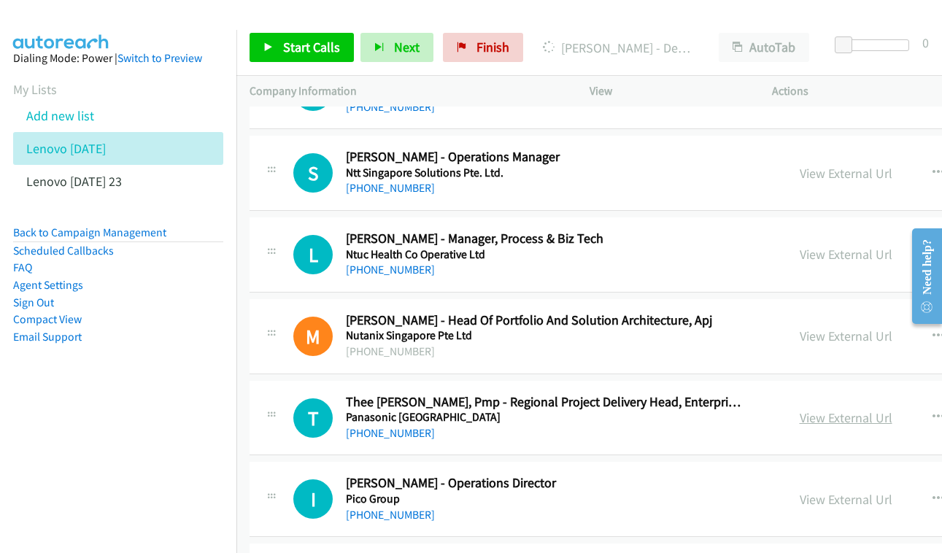
click at [860, 409] on link "View External Url" at bounding box center [846, 417] width 93 height 17
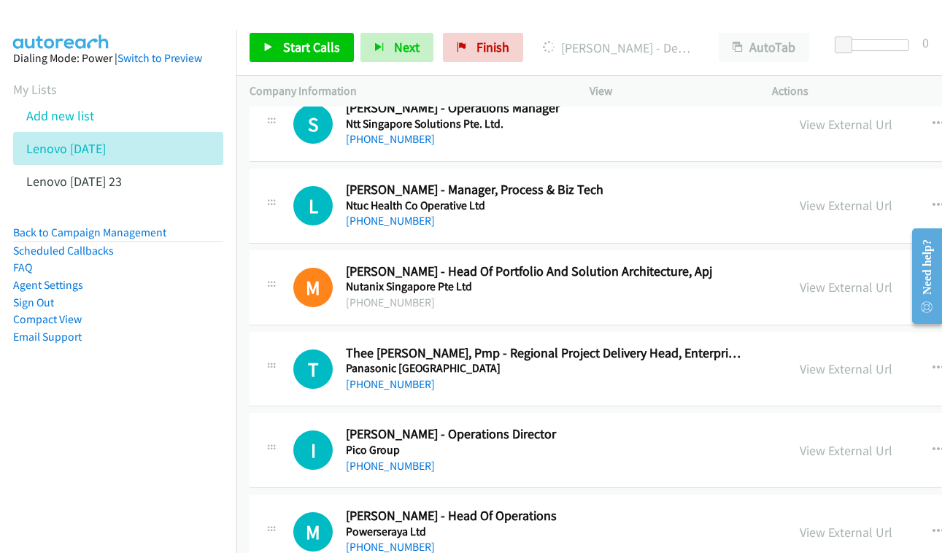
scroll to position [16307, 0]
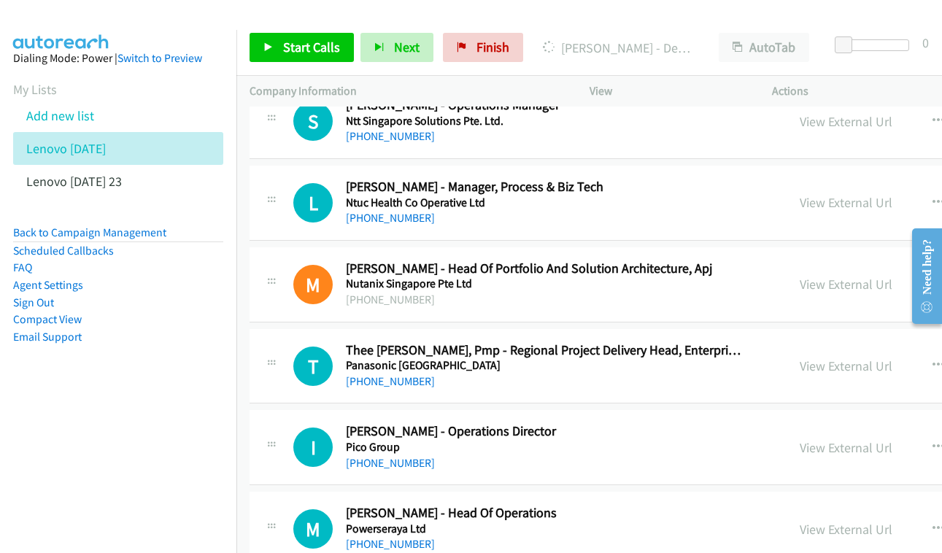
click at [831, 423] on div "View External Url View External Url Schedule/Manage Callback Start Calls Here R…" at bounding box center [928, 447] width 282 height 48
click at [835, 439] on link "View External Url" at bounding box center [846, 447] width 93 height 17
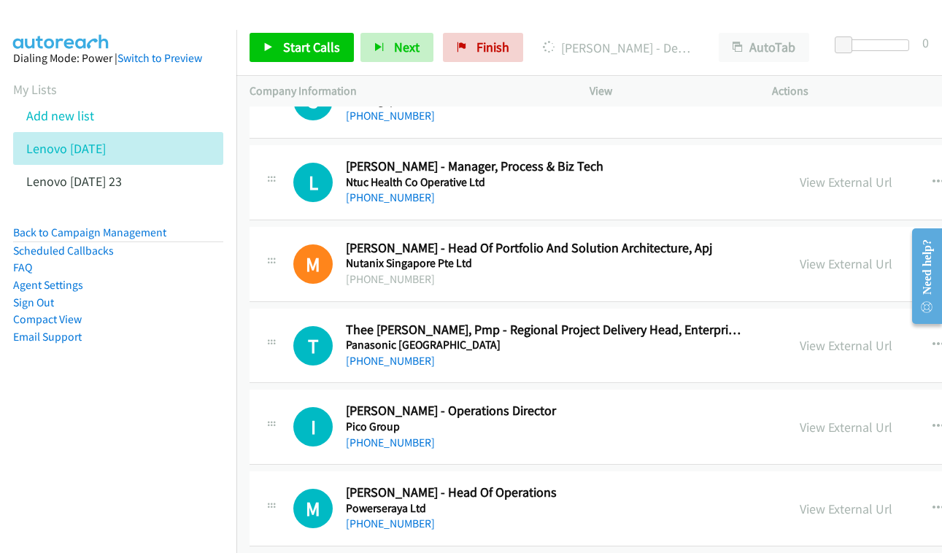
scroll to position [16386, 0]
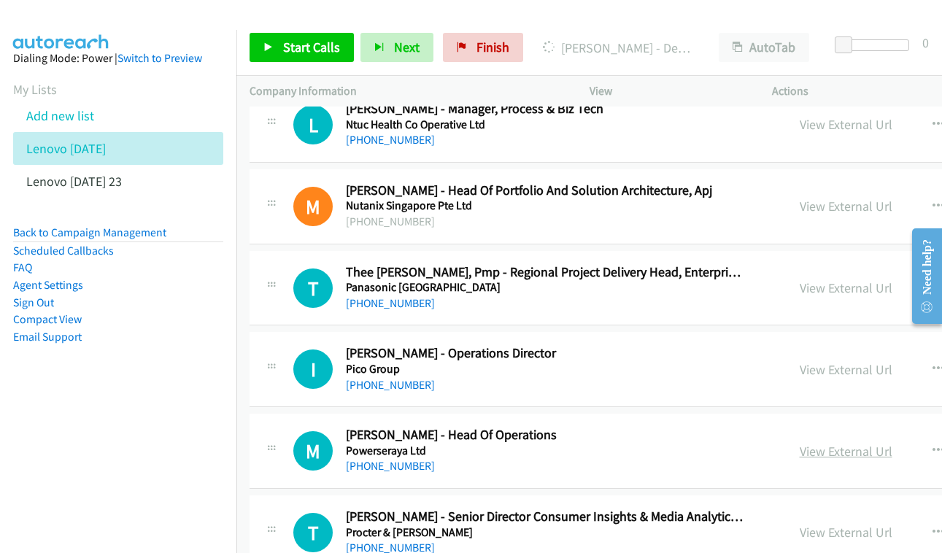
click at [874, 443] on link "View External Url" at bounding box center [846, 451] width 93 height 17
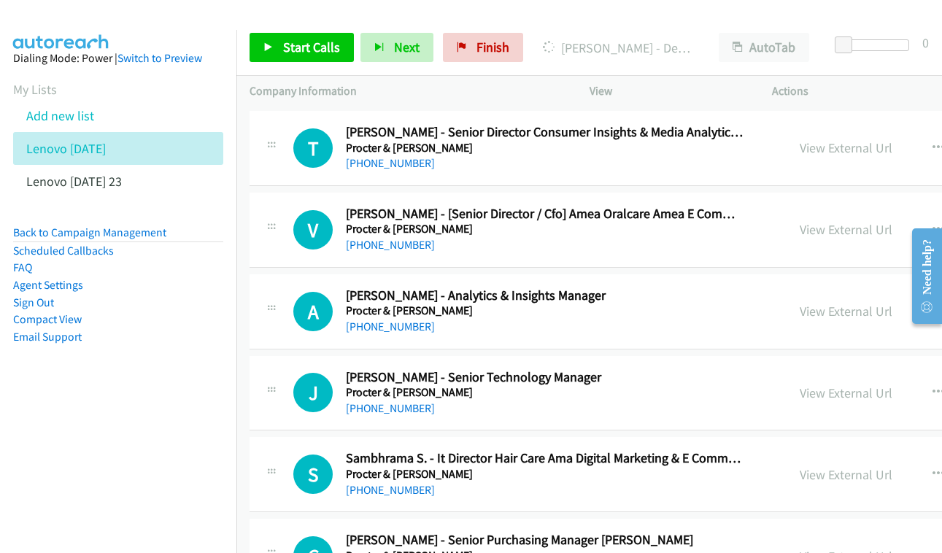
scroll to position [16790, 0]
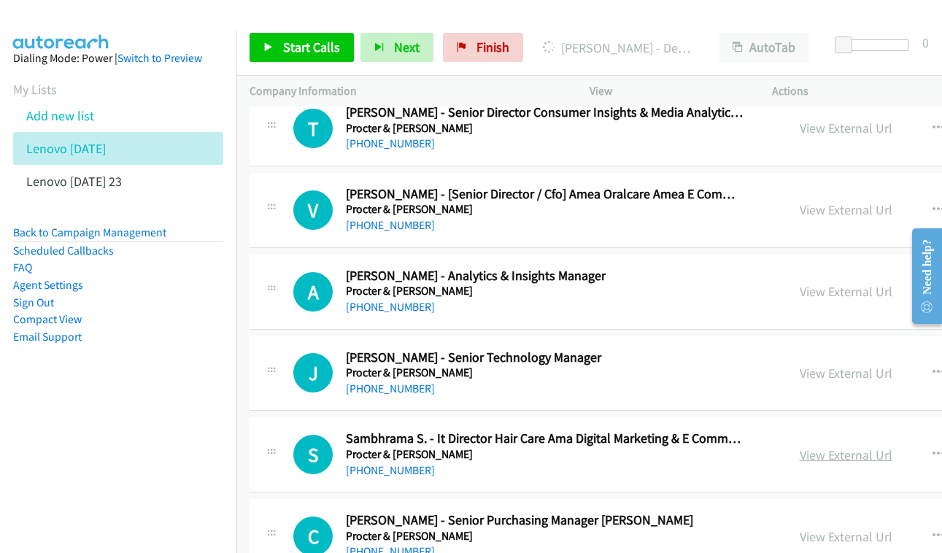
click at [839, 447] on link "View External Url" at bounding box center [846, 455] width 93 height 17
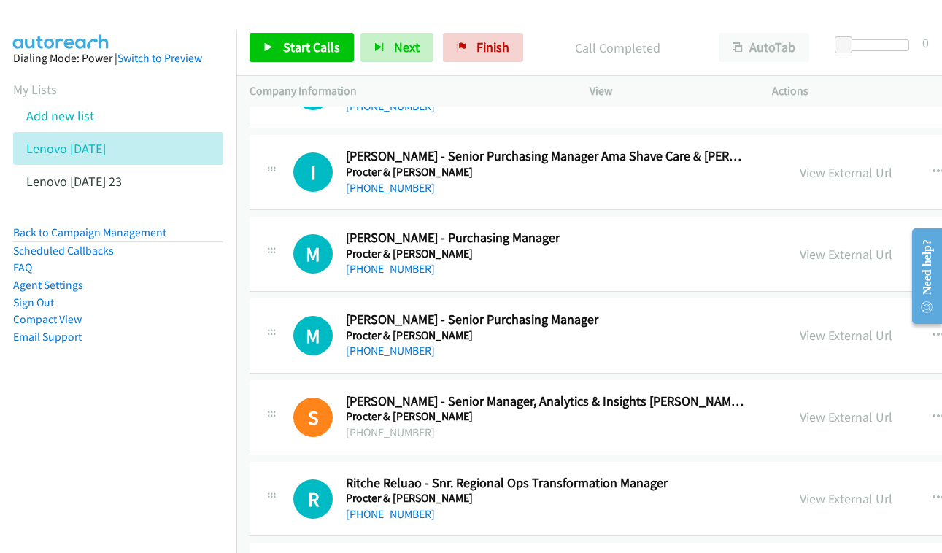
scroll to position [17507, 0]
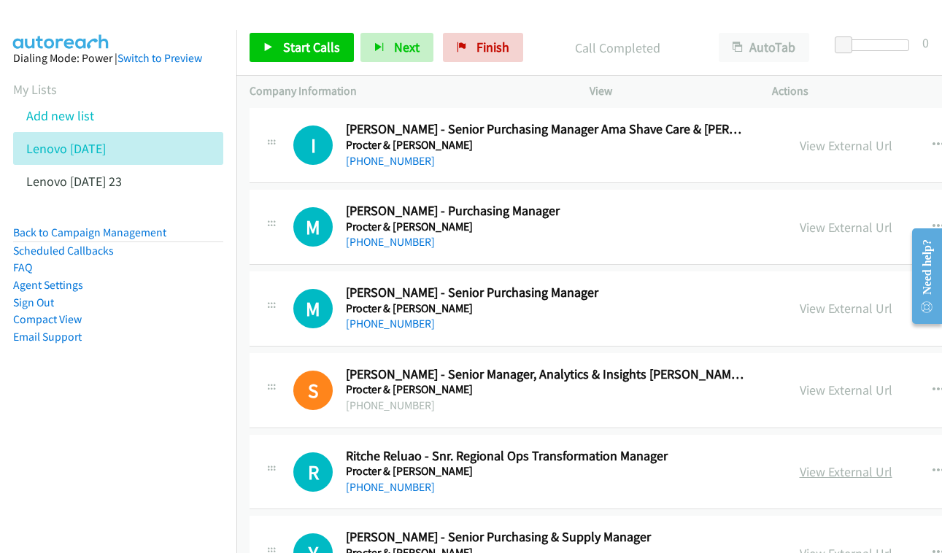
click at [851, 463] on link "View External Url" at bounding box center [846, 471] width 93 height 17
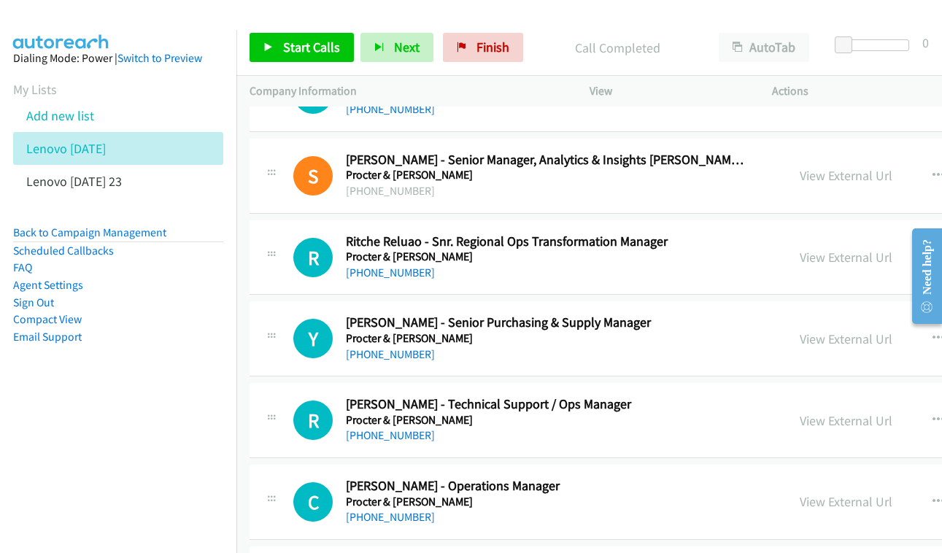
scroll to position [17749, 0]
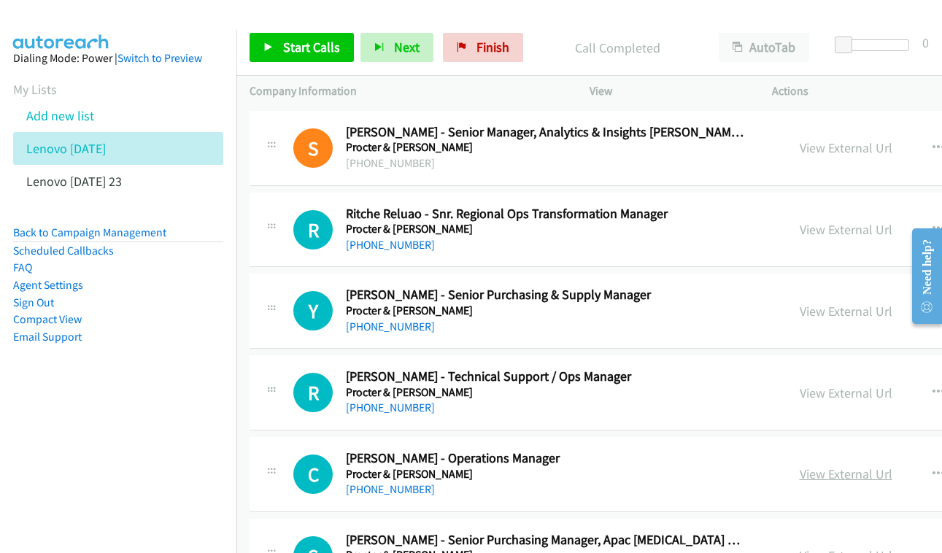
click at [830, 466] on link "View External Url" at bounding box center [846, 474] width 93 height 17
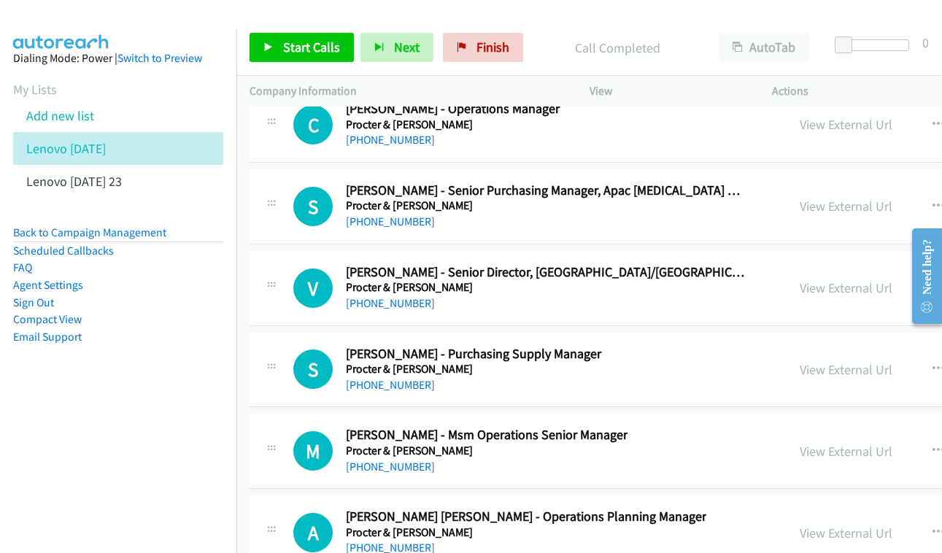
scroll to position [18102, 0]
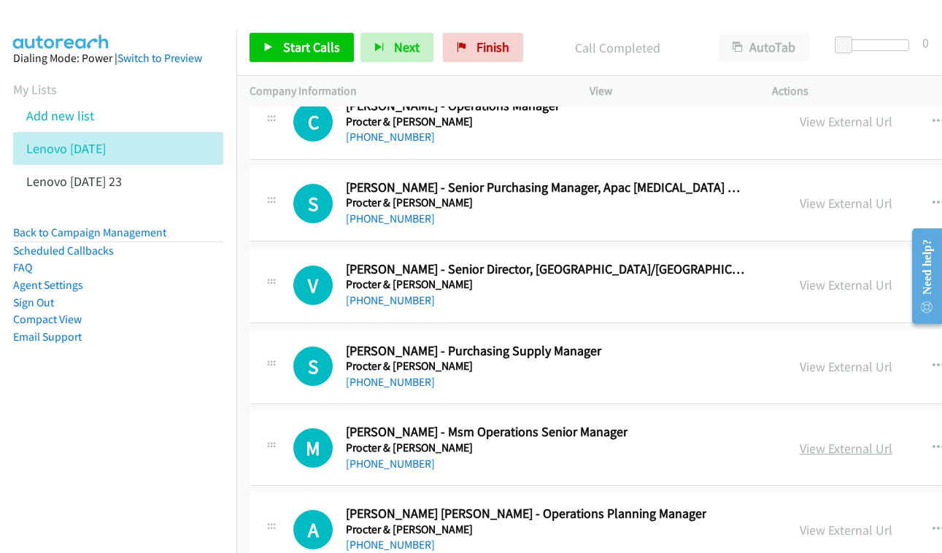
click at [857, 440] on link "View External Url" at bounding box center [846, 448] width 93 height 17
